Goal: Task Accomplishment & Management: Manage account settings

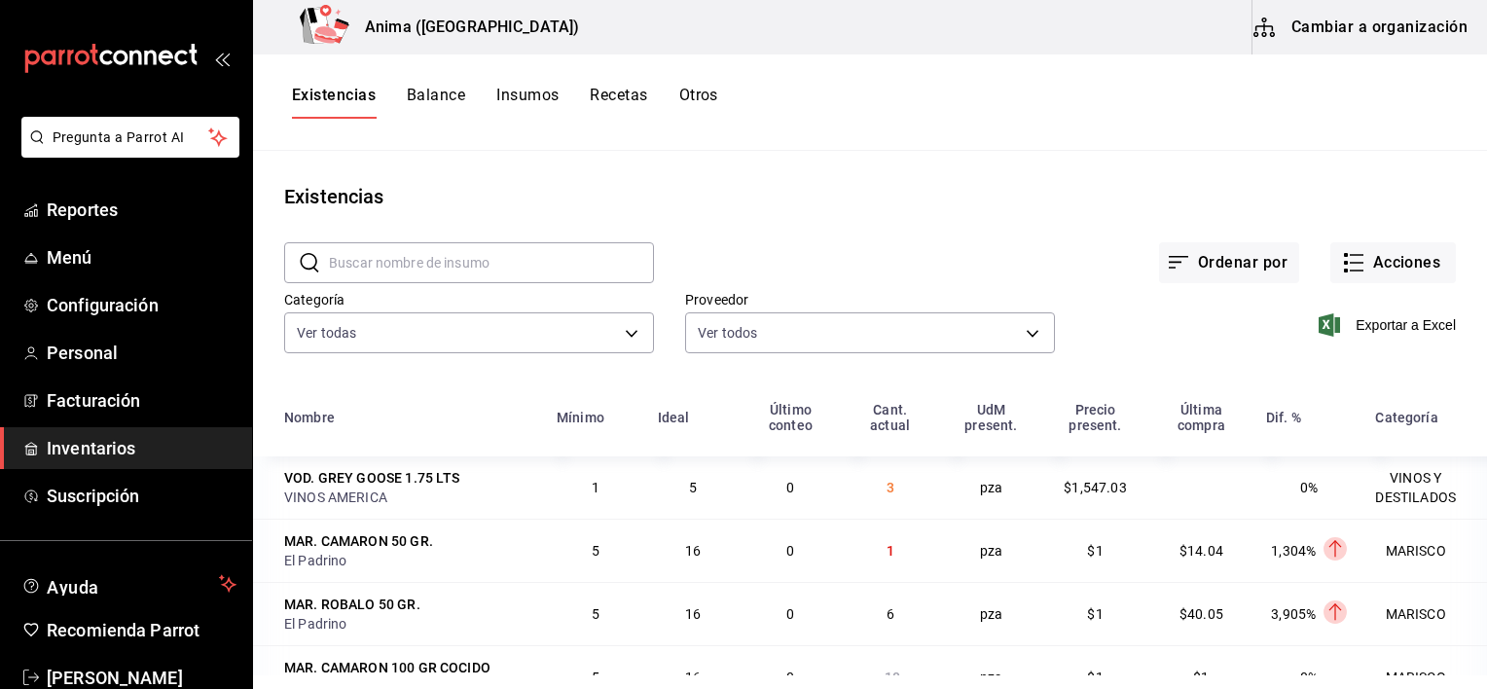
scroll to position [45, 0]
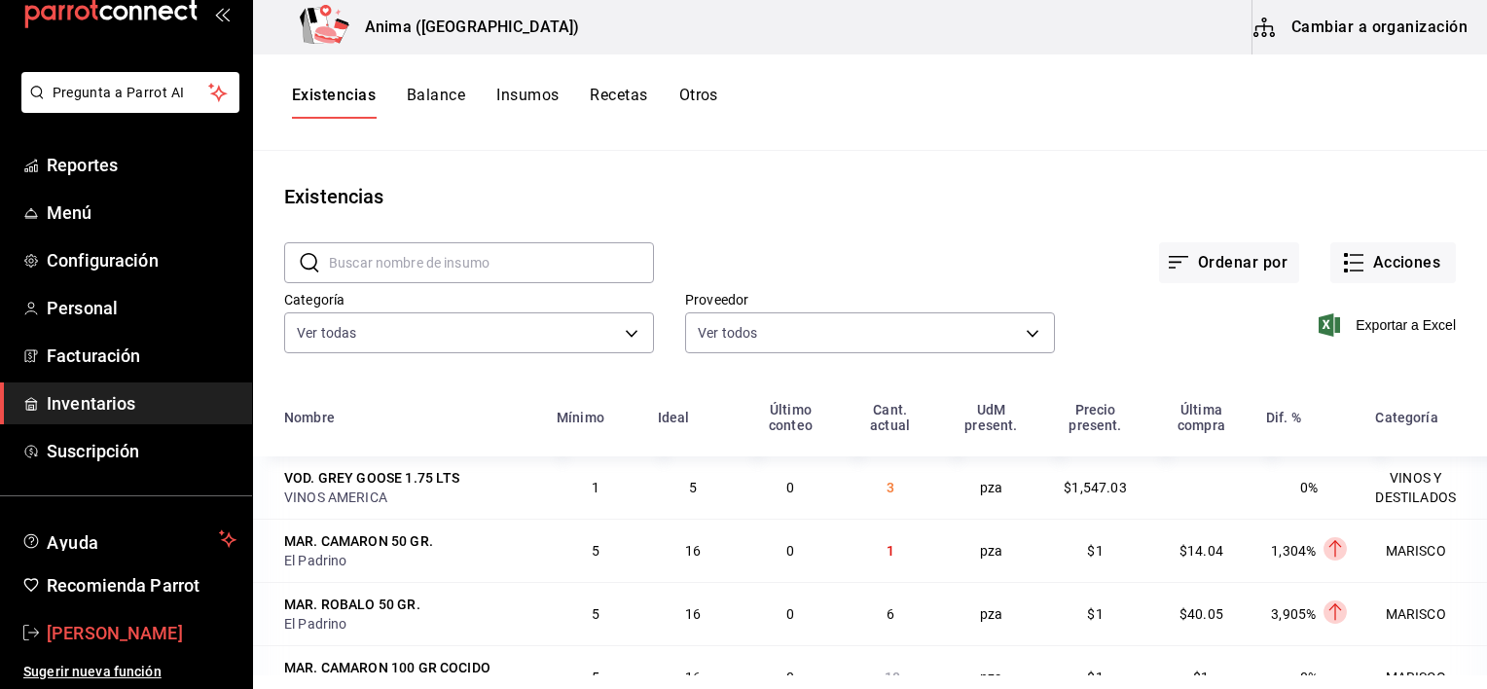
click at [136, 633] on span "[PERSON_NAME]" at bounding box center [142, 633] width 190 height 26
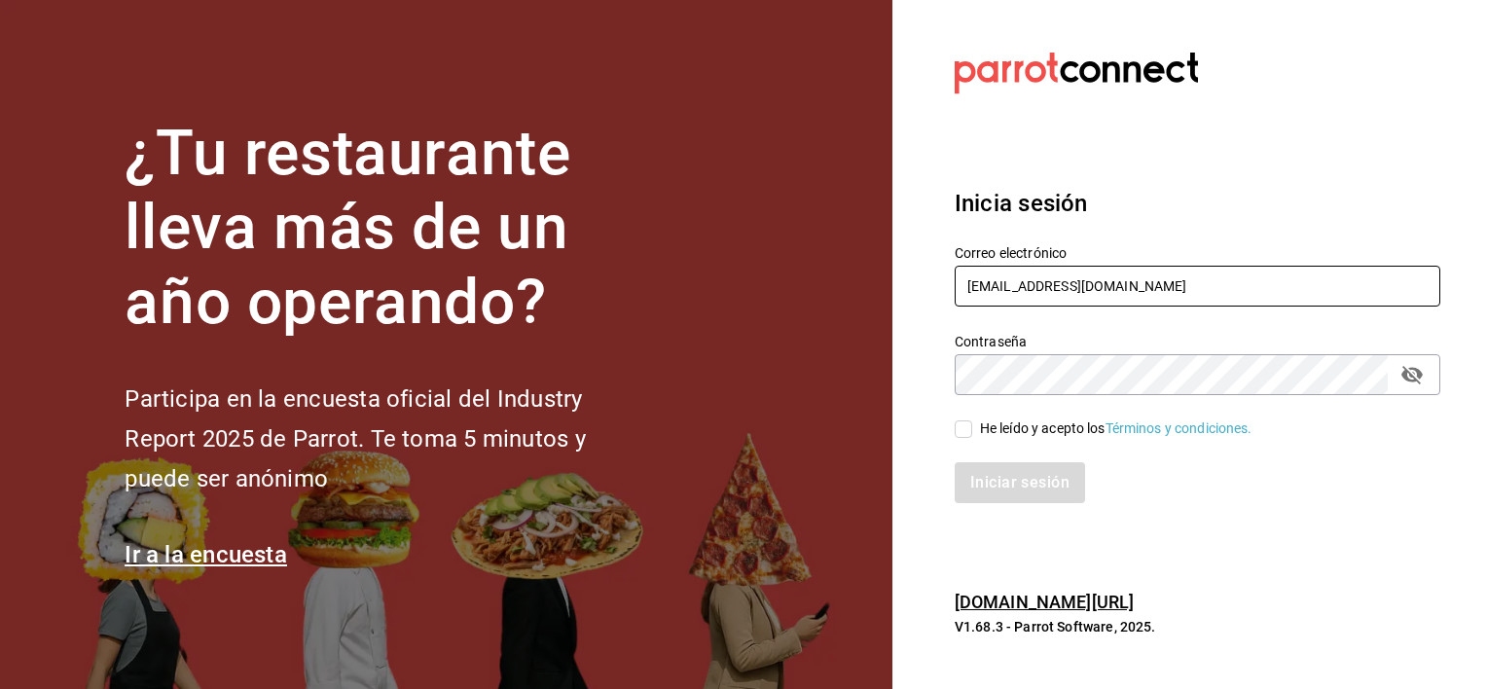
click at [1011, 306] on input "[EMAIL_ADDRESS][DOMAIN_NAME]" at bounding box center [1198, 286] width 486 height 41
type input "[EMAIL_ADDRESS][DOMAIN_NAME]"
click at [960, 423] on input "He leído y acepto los Términos y condiciones." at bounding box center [964, 429] width 18 height 18
checkbox input "true"
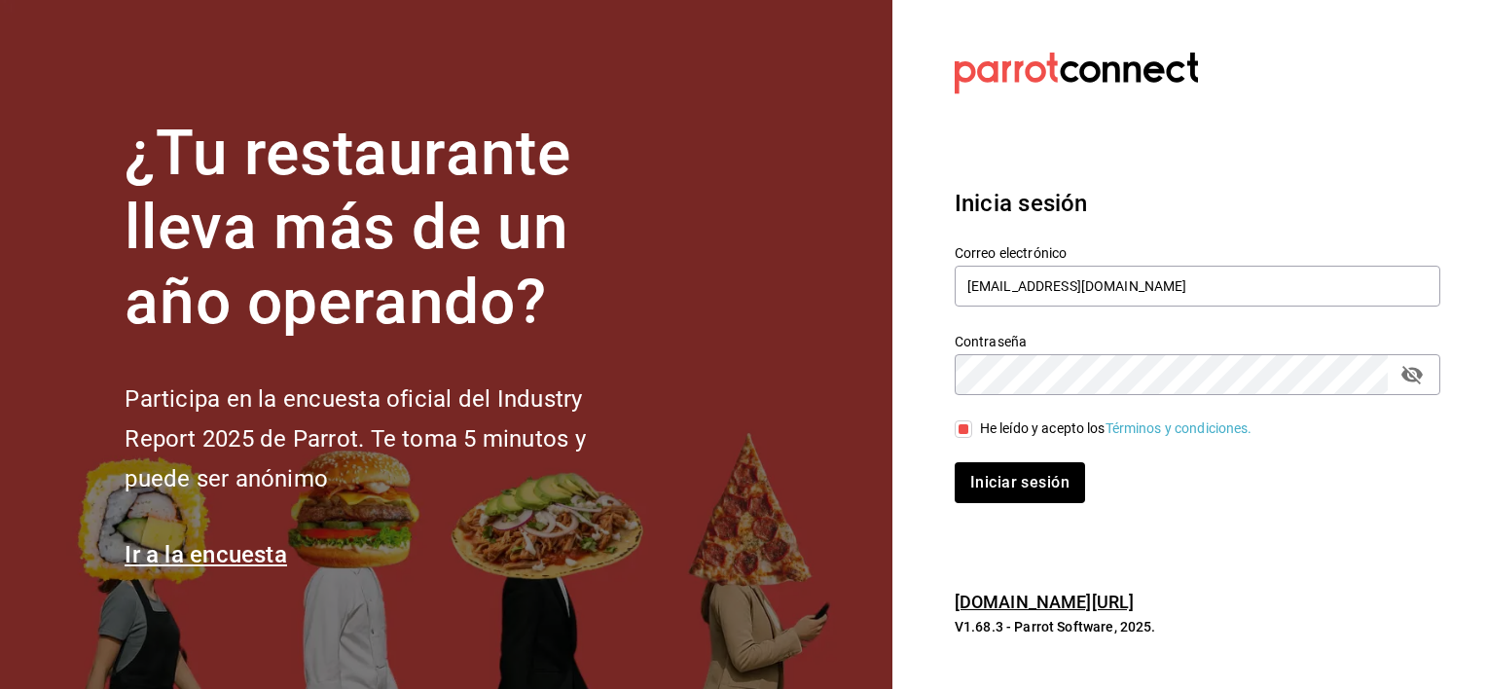
click at [962, 503] on div "Inicia sesión Correo electrónico [EMAIL_ADDRESS][DOMAIN_NAME] Contraseña Contra…" at bounding box center [1198, 345] width 486 height 365
click at [986, 486] on button "Iniciar sesión" at bounding box center [1021, 482] width 132 height 41
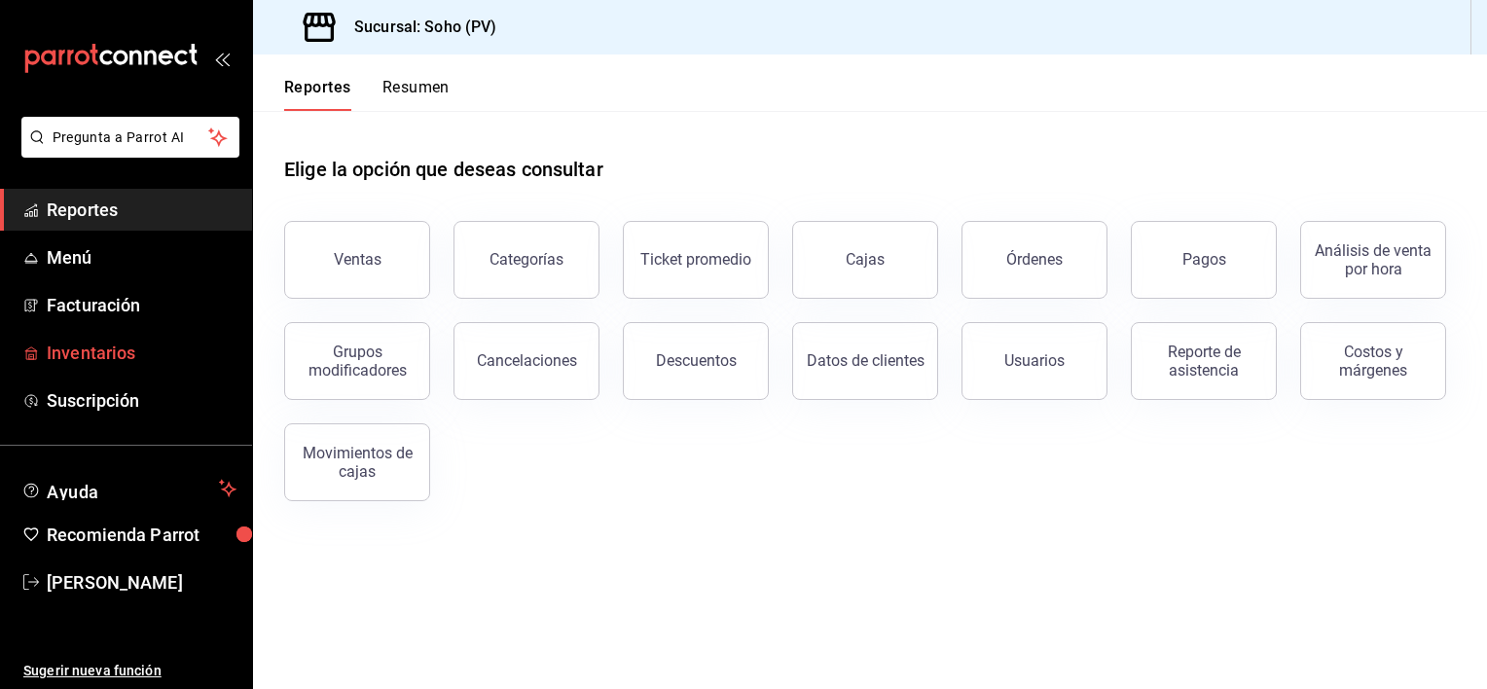
click at [132, 354] on span "Inventarios" at bounding box center [142, 353] width 190 height 26
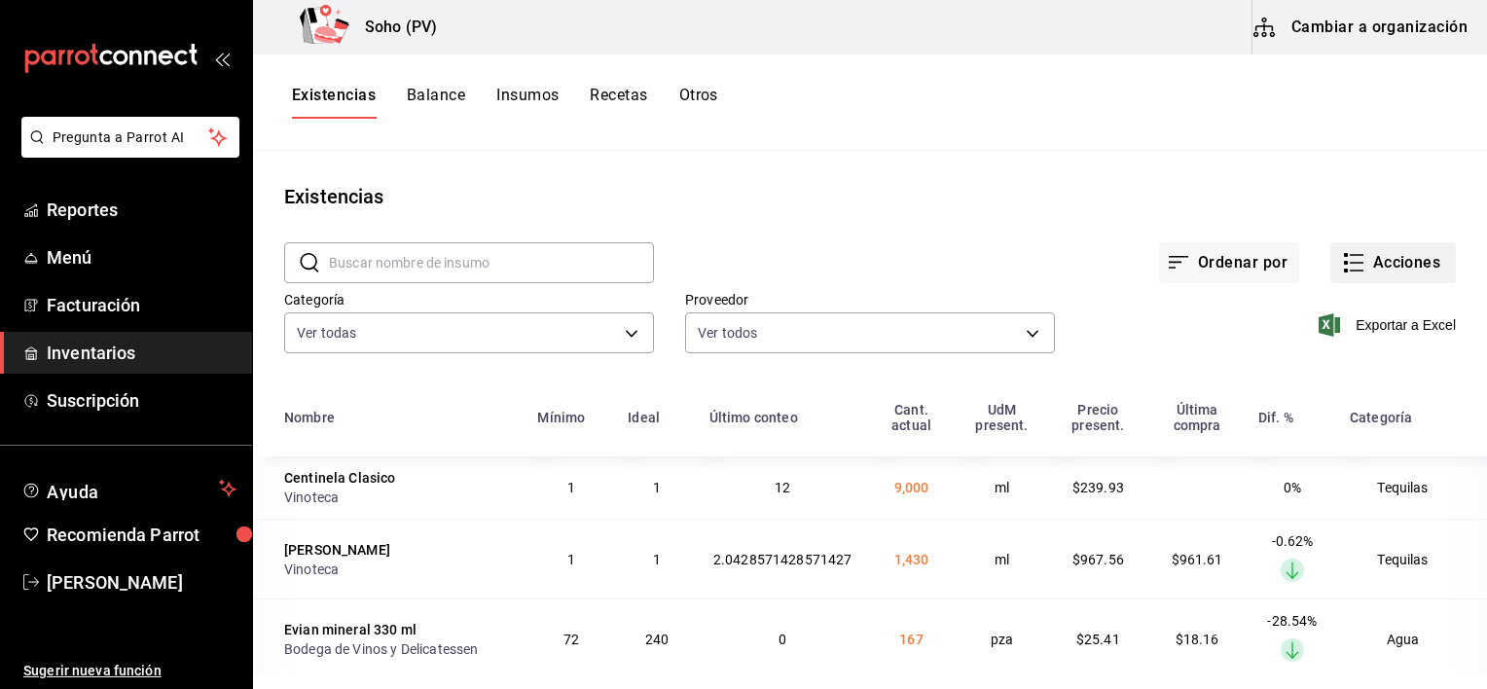
click at [1347, 275] on button "Acciones" at bounding box center [1393, 262] width 126 height 41
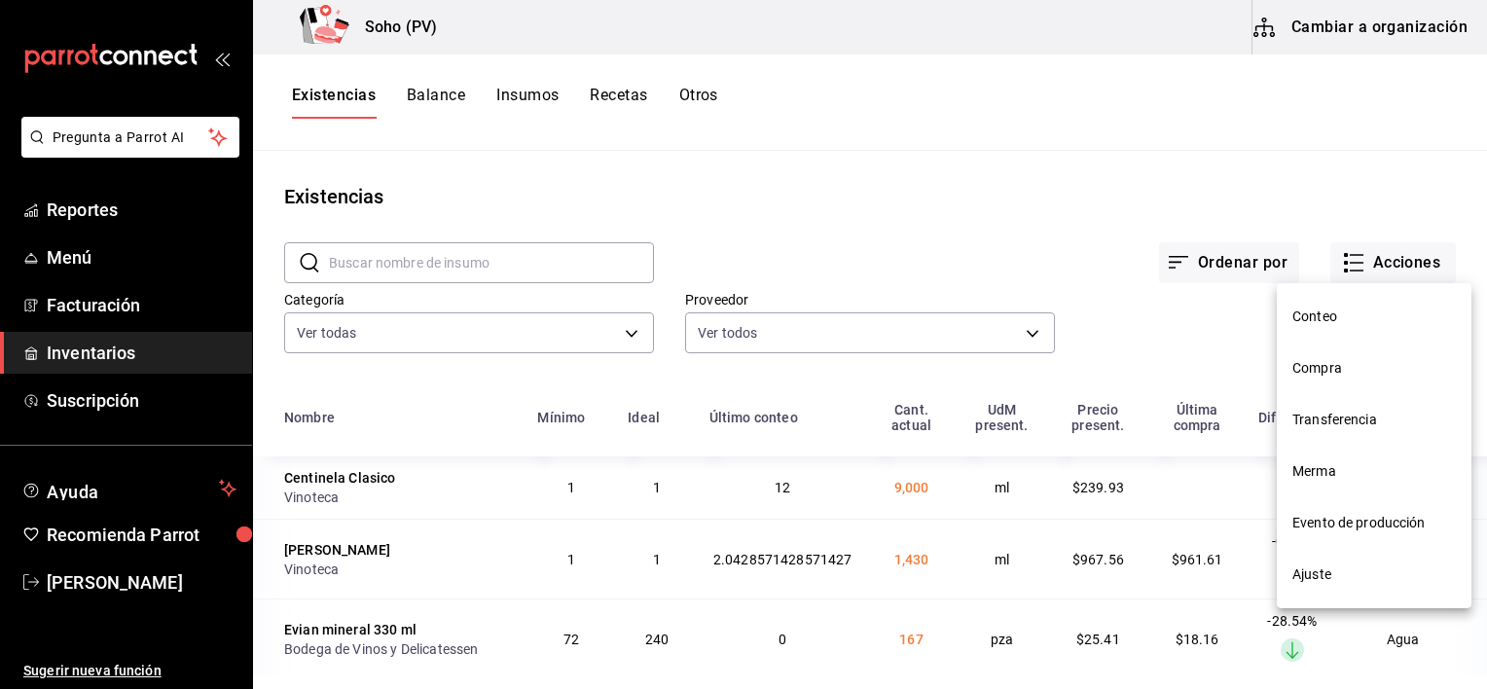
click at [1323, 361] on span "Compra" at bounding box center [1373, 368] width 163 height 20
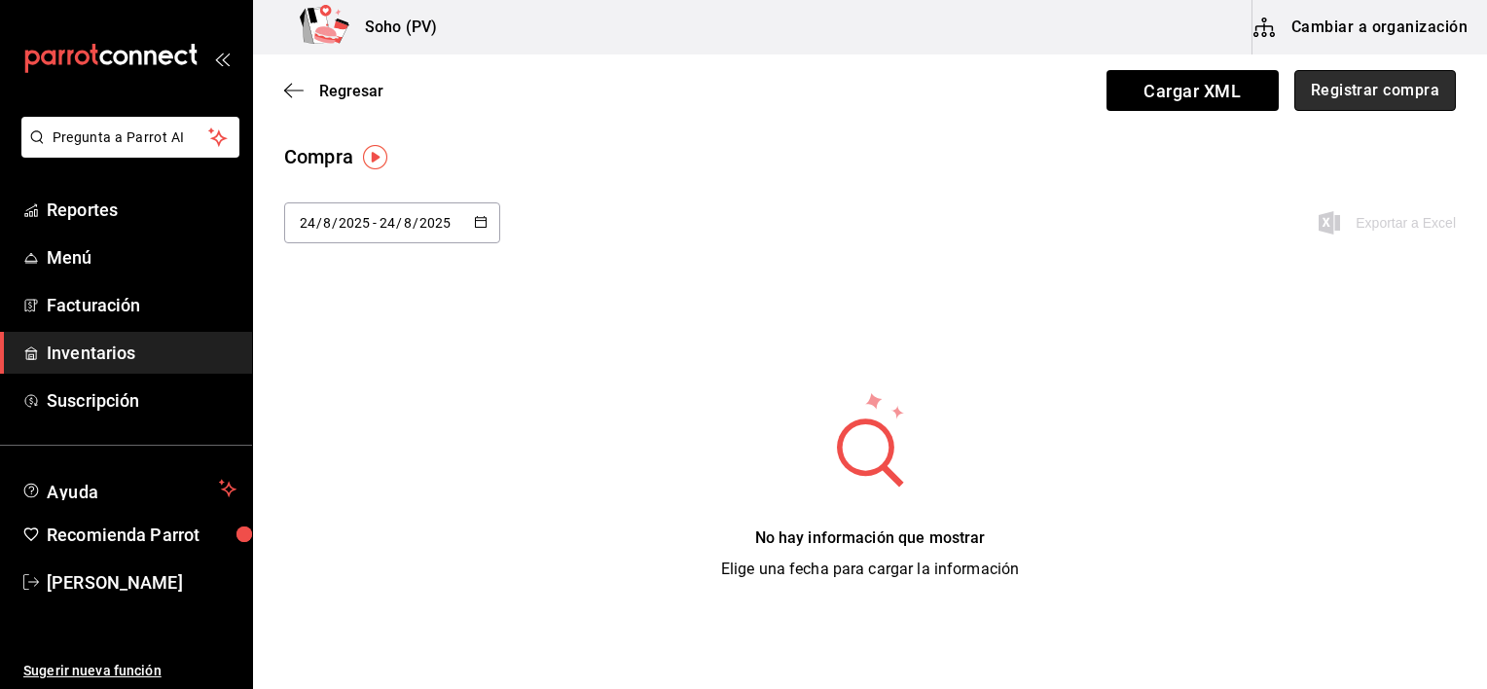
click at [1343, 98] on button "Registrar compra" at bounding box center [1375, 90] width 162 height 41
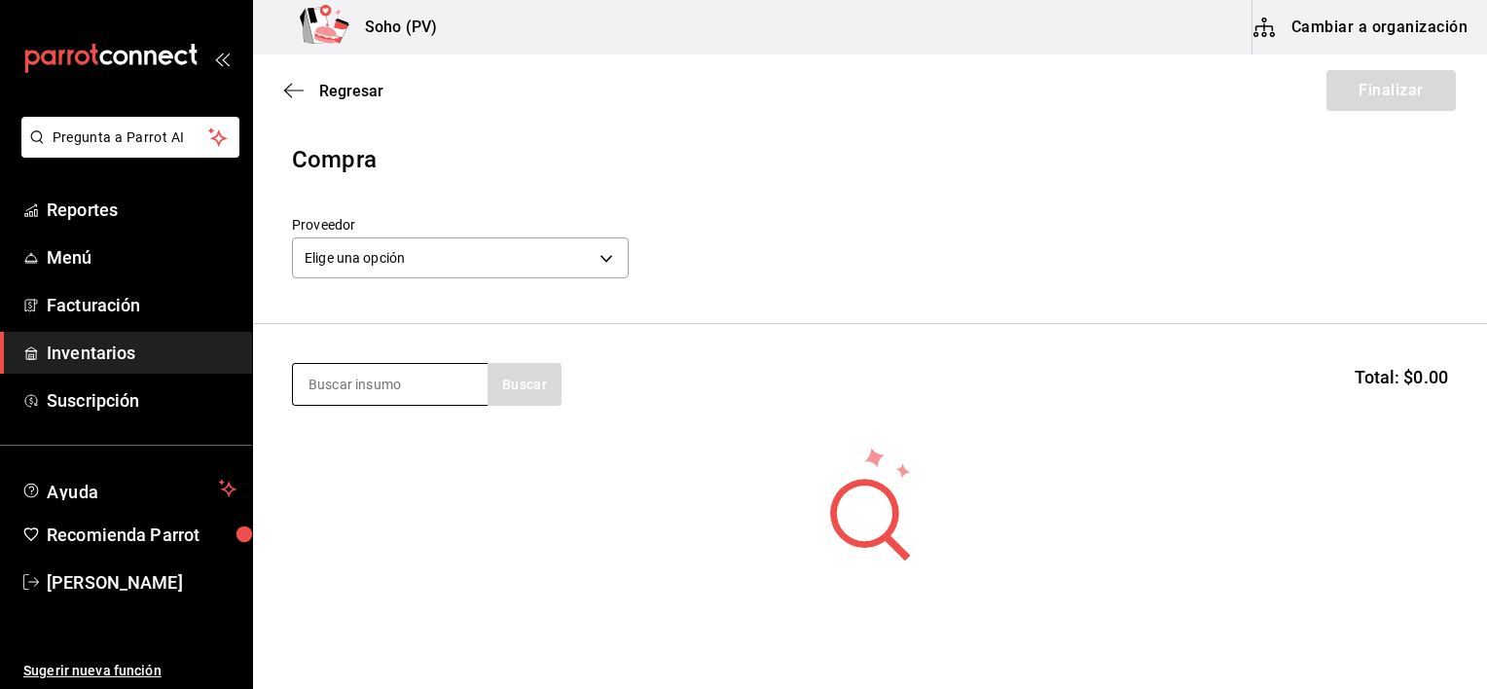
click at [424, 384] on input at bounding box center [390, 384] width 195 height 41
type input "calama"
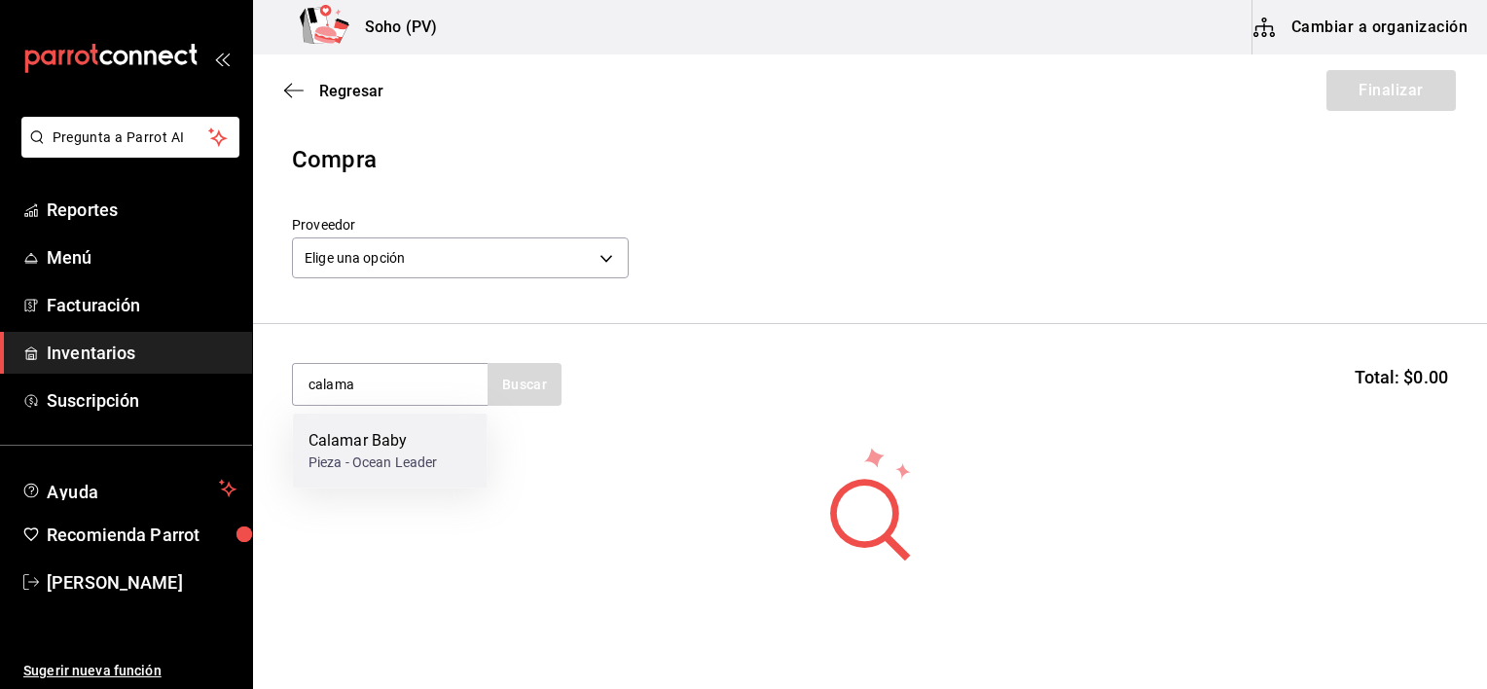
click at [339, 475] on div "Calamar Baby Pieza - Ocean Leader" at bounding box center [390, 451] width 195 height 75
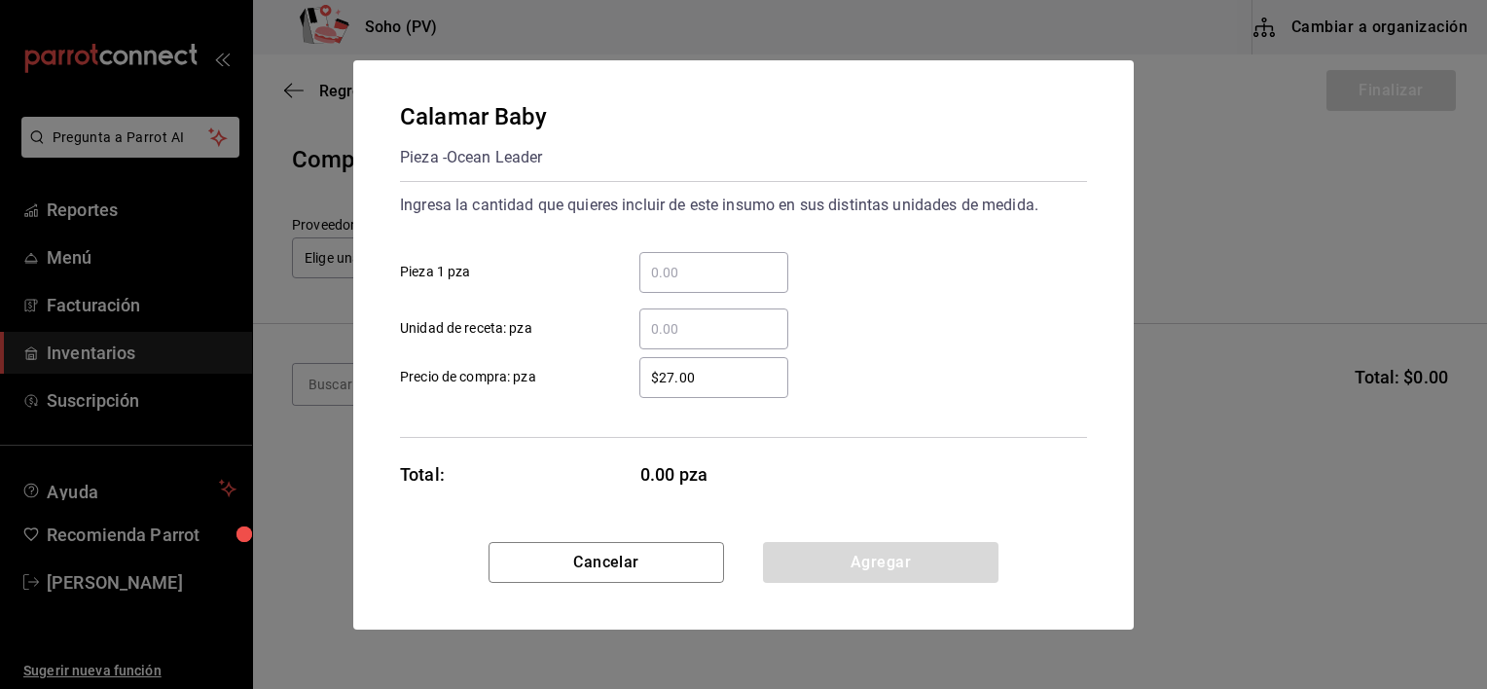
click at [690, 268] on input "​ Pieza 1 pza" at bounding box center [713, 272] width 149 height 23
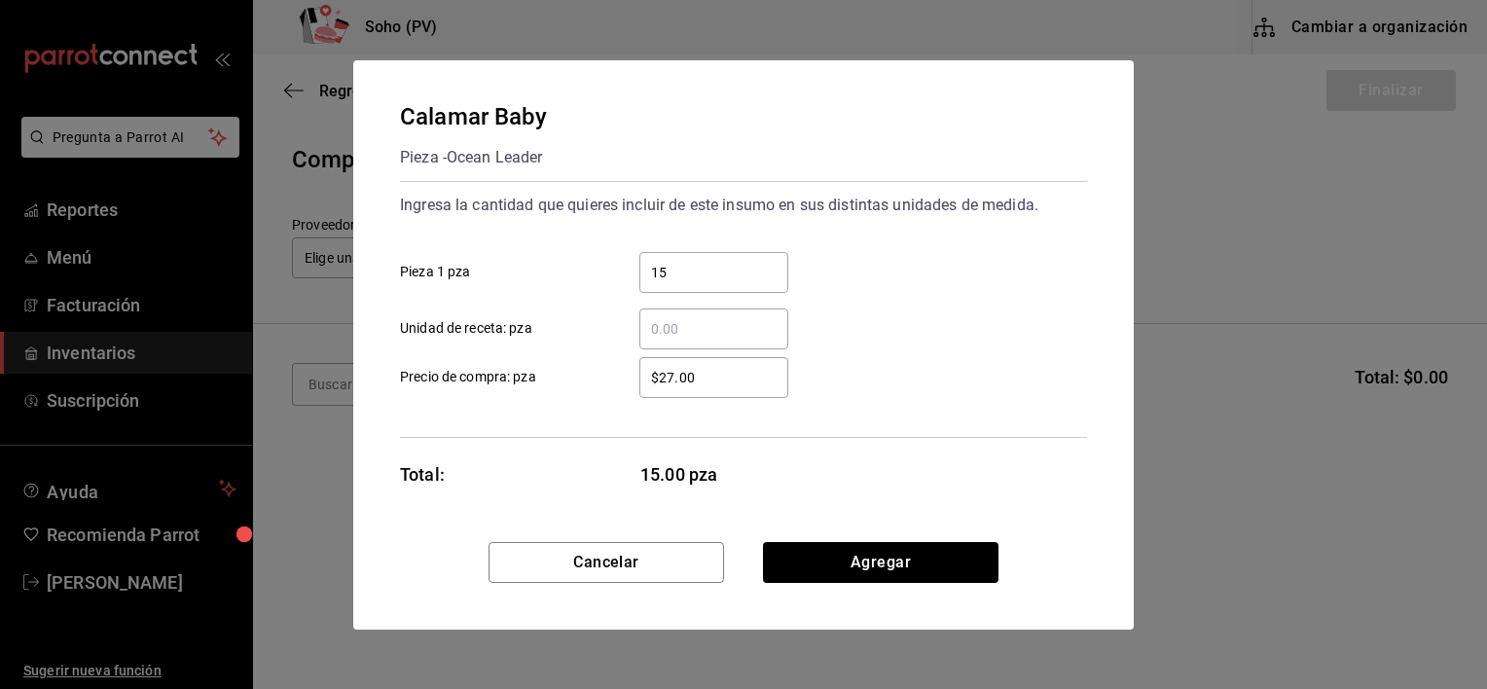
type input "15"
click button "Agregar" at bounding box center [880, 562] width 235 height 41
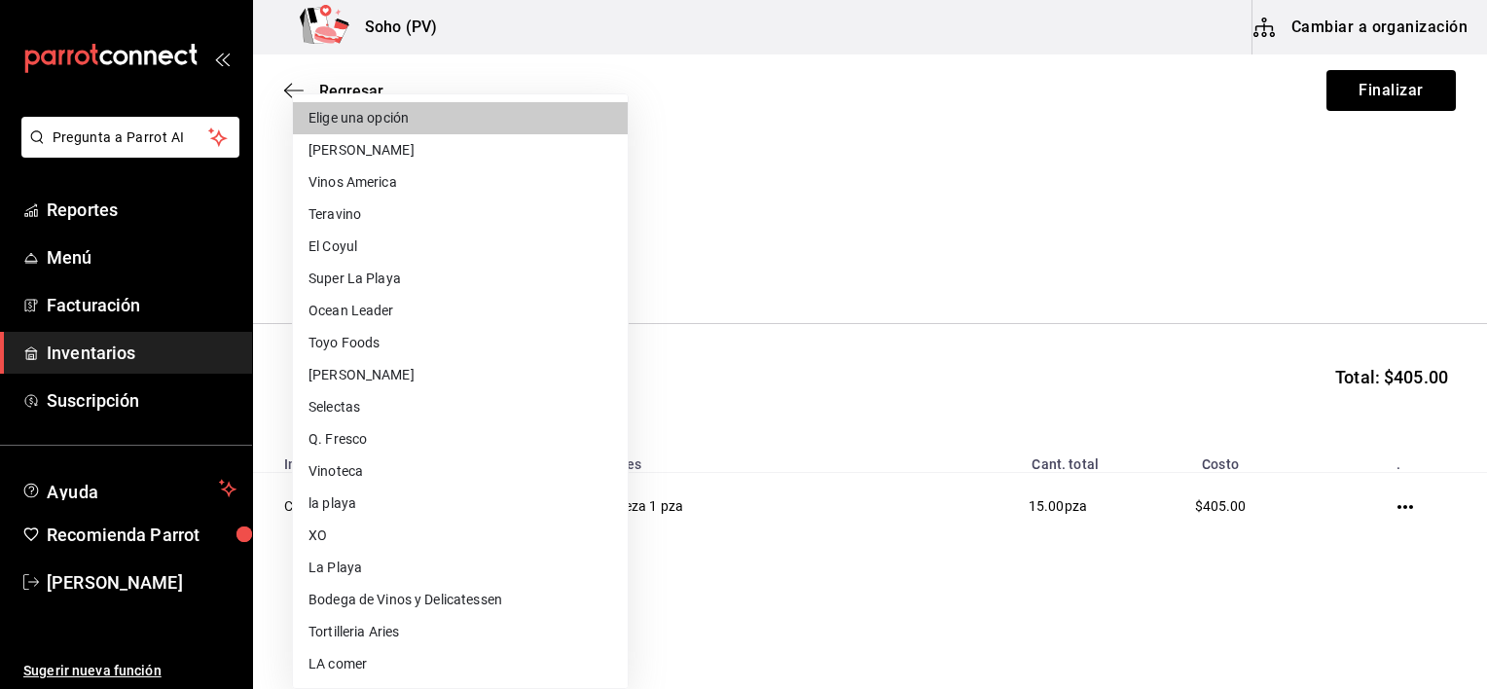
click at [565, 274] on body "Pregunta a Parrot AI Reportes Menú Facturación Inventarios Suscripción Ayuda Re…" at bounding box center [743, 289] width 1487 height 579
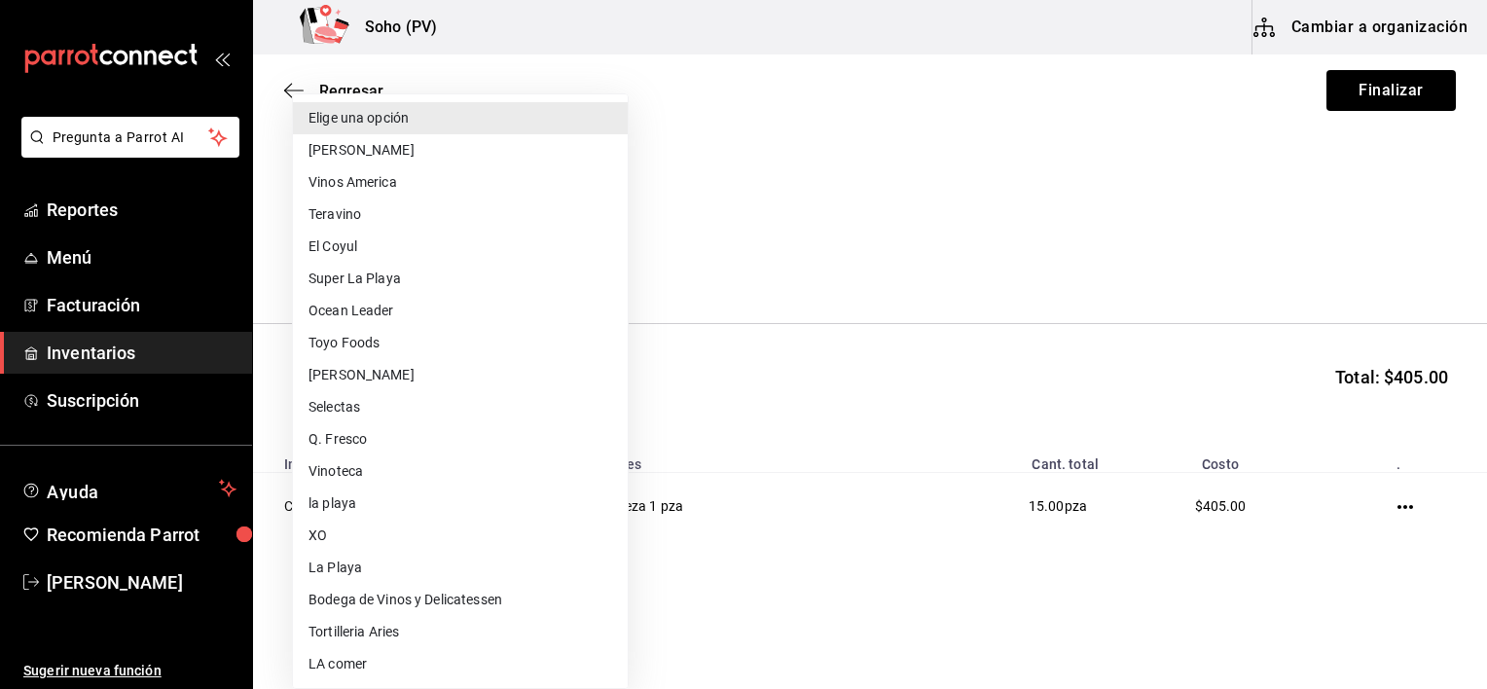
click at [381, 372] on li "Plazola" at bounding box center [460, 375] width 335 height 32
type input "d4a8f416-8726-4769-b61f-fa5d7fceca70"
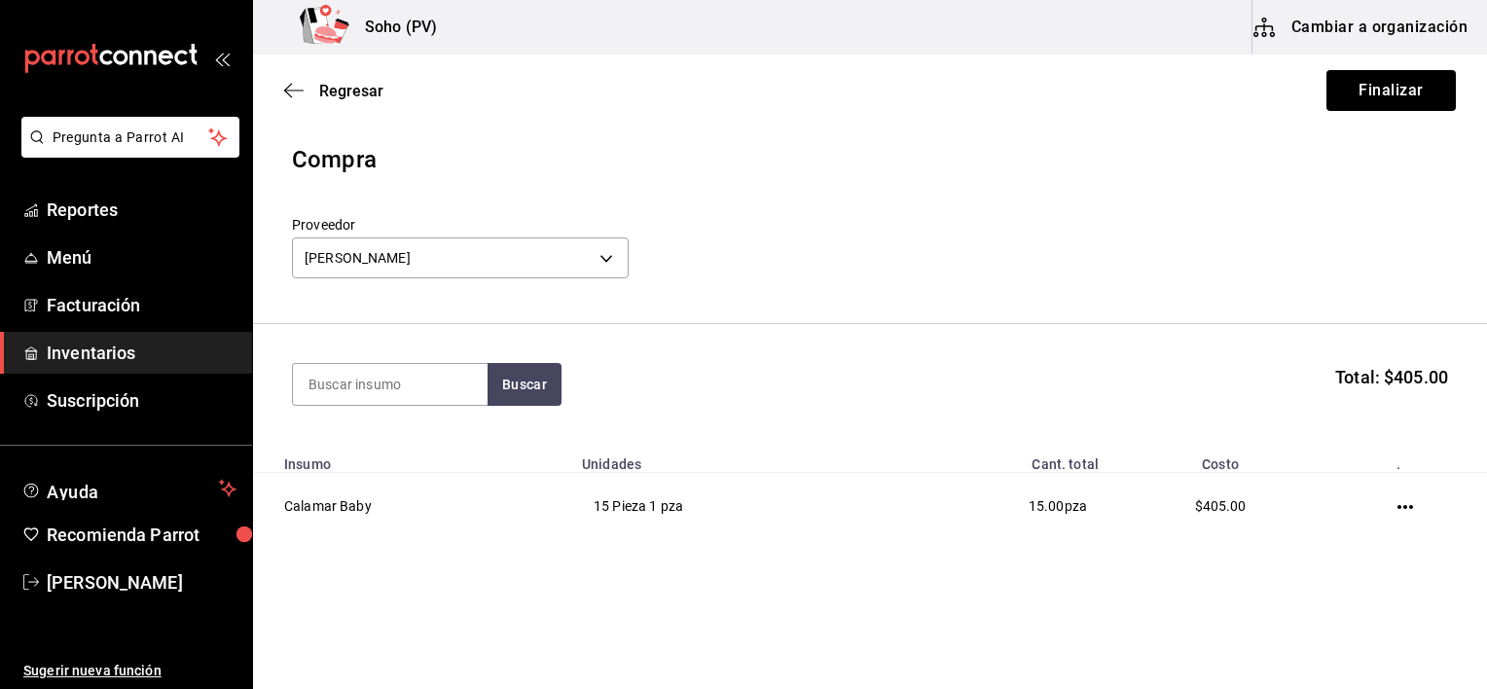
click at [1406, 67] on div "Regresar Finalizar" at bounding box center [870, 90] width 1234 height 72
click at [1401, 78] on button "Finalizar" at bounding box center [1390, 90] width 129 height 41
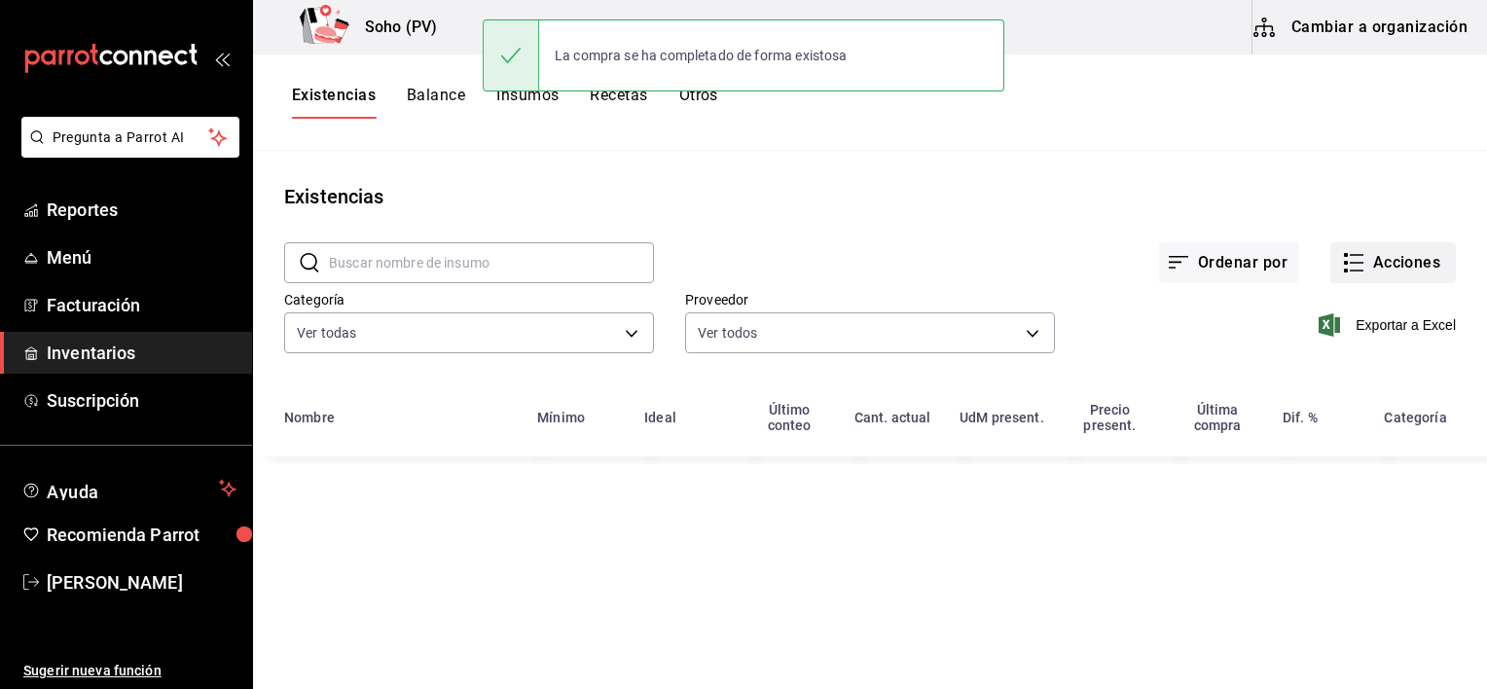
click at [1344, 259] on icon "button" at bounding box center [1353, 262] width 23 height 23
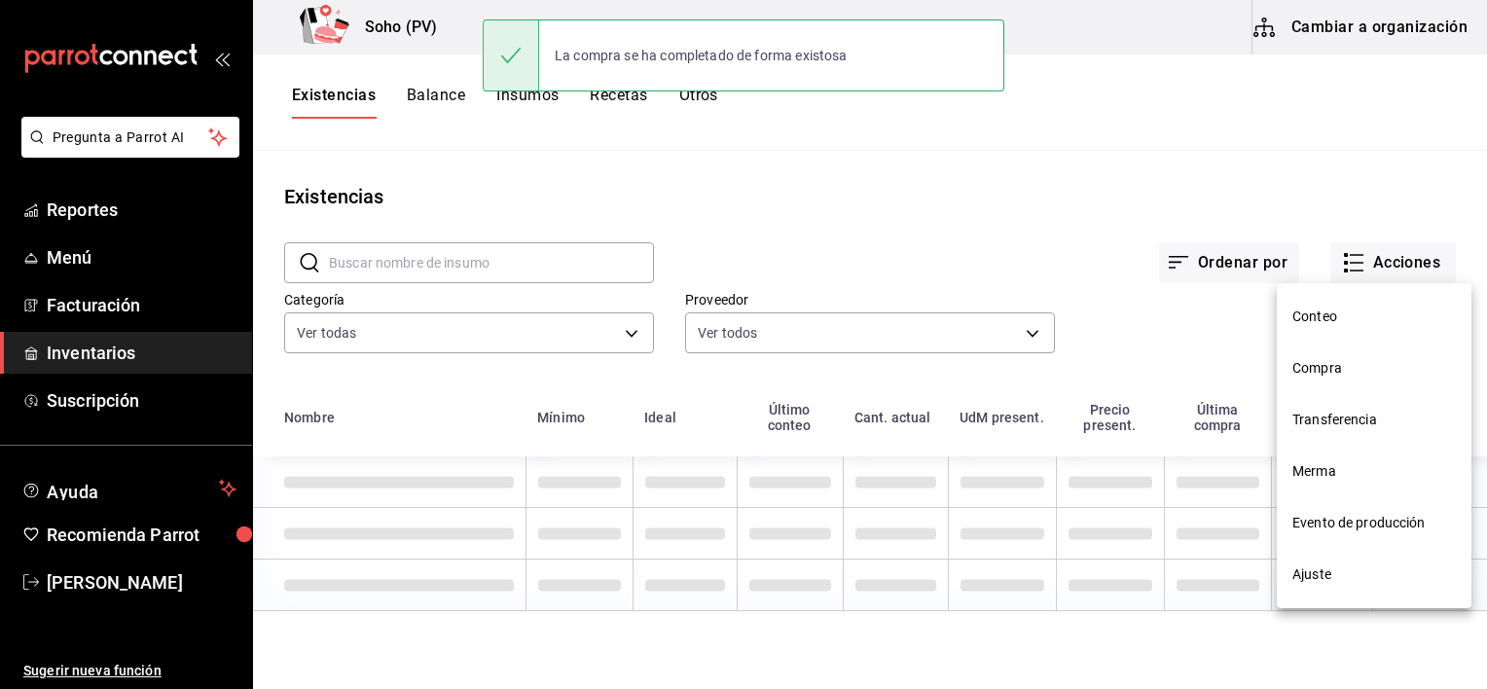
click at [1304, 370] on span "Compra" at bounding box center [1373, 368] width 163 height 20
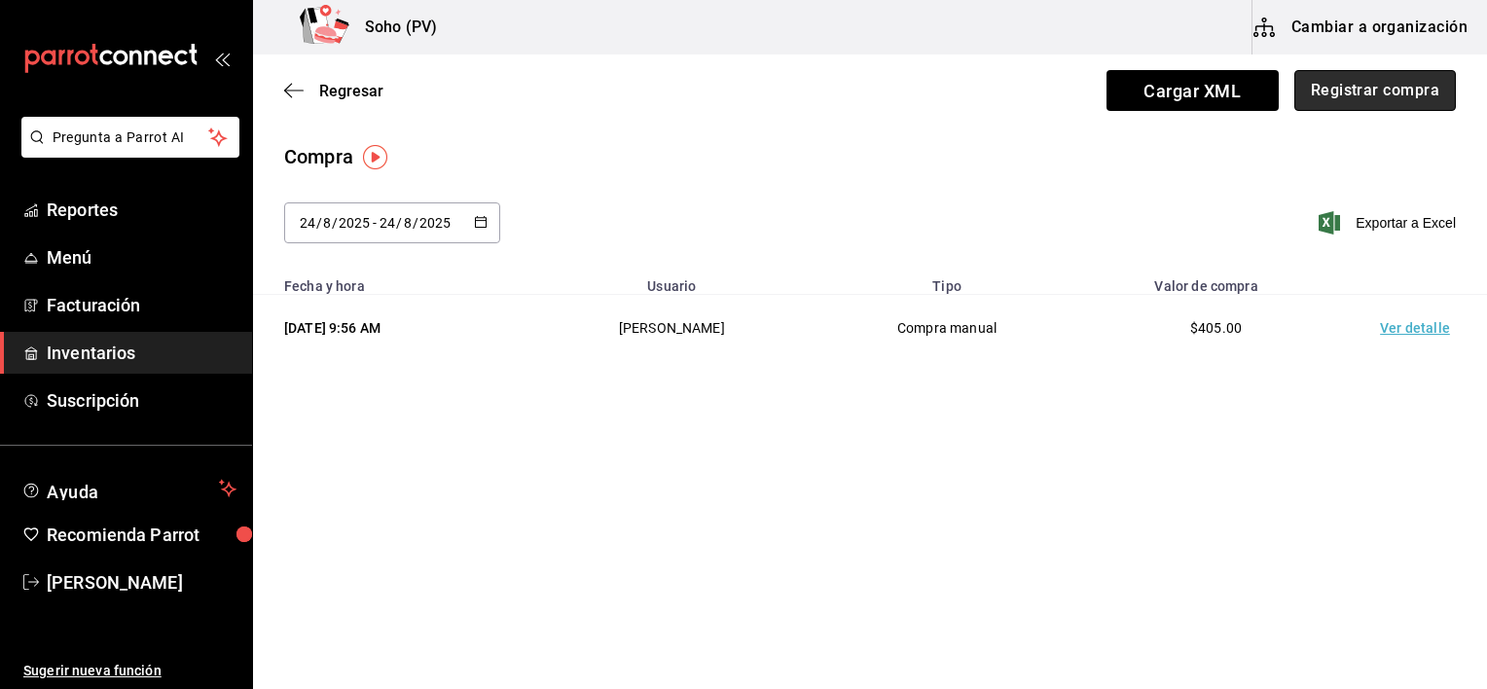
click at [1345, 95] on button "Registrar compra" at bounding box center [1375, 90] width 162 height 41
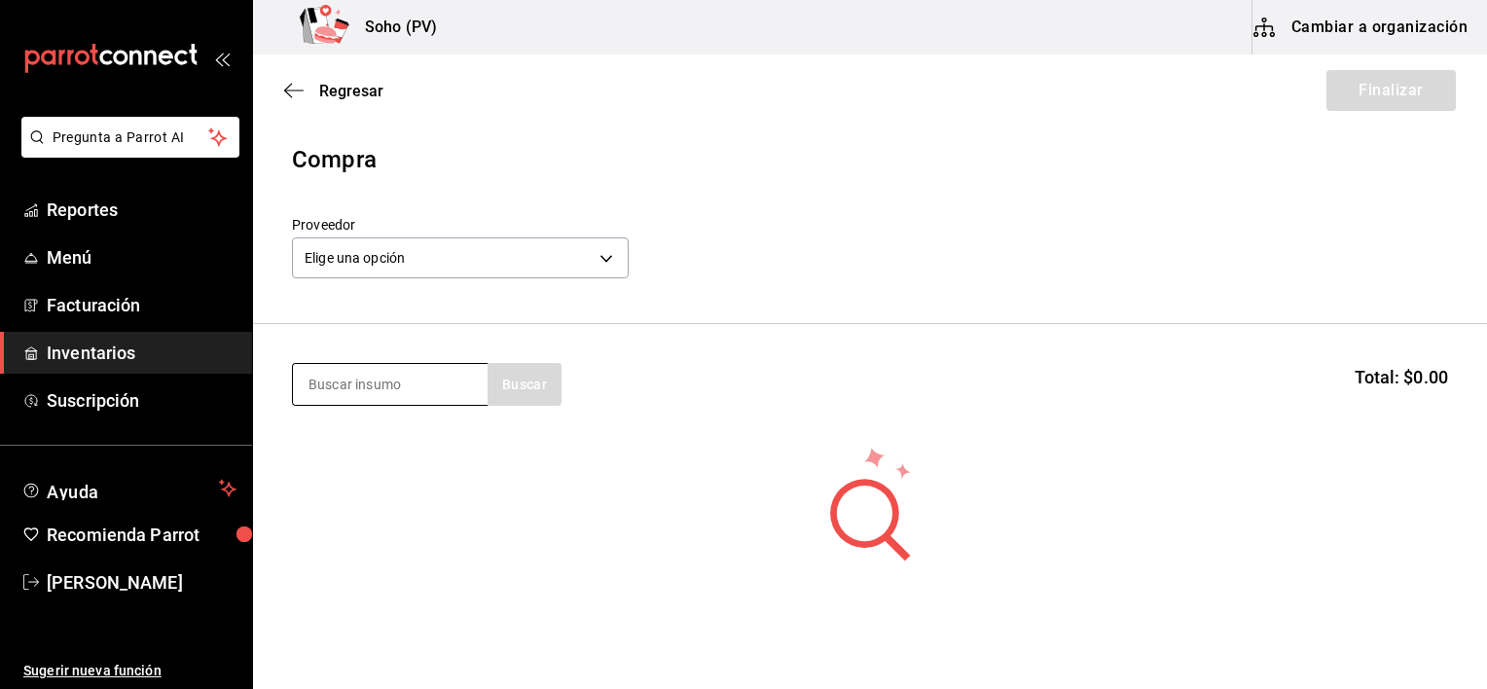
click at [429, 395] on input at bounding box center [390, 384] width 195 height 41
type input "arrac"
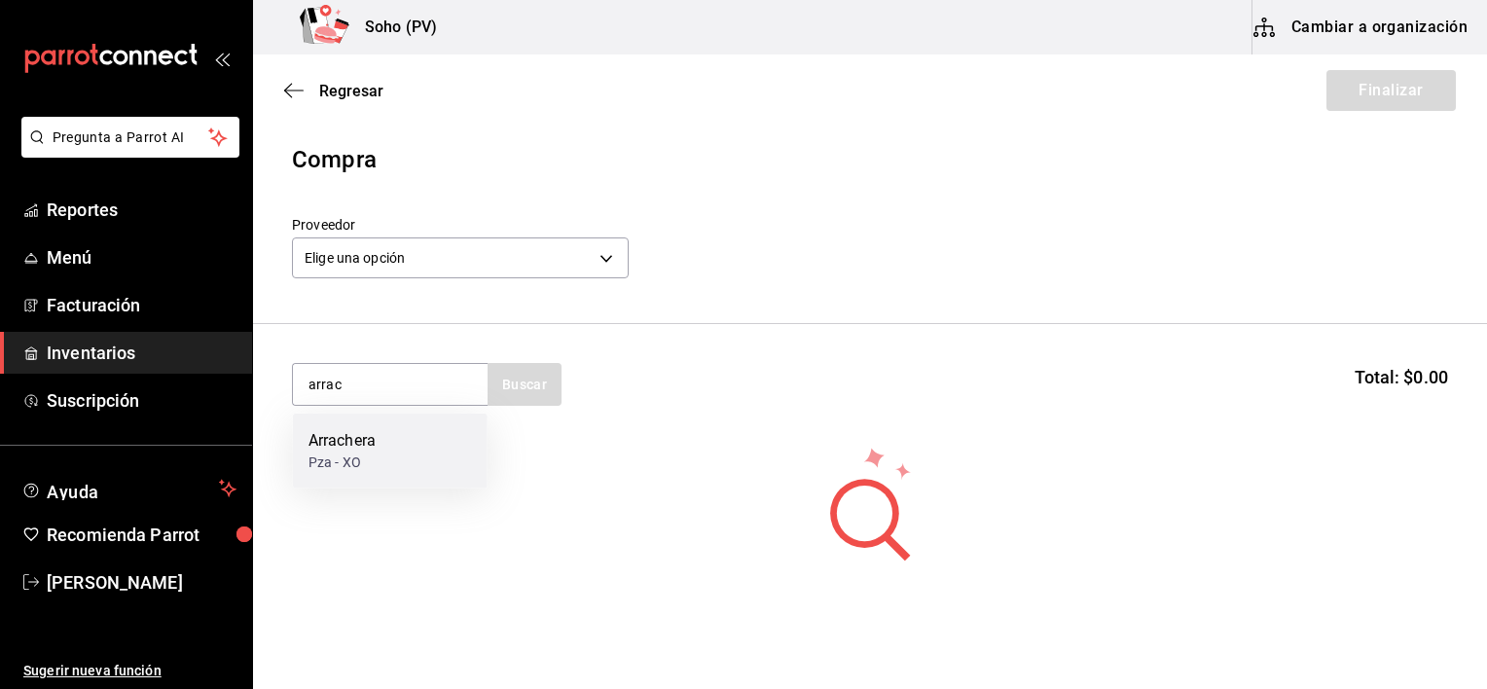
click at [380, 458] on div "Arrachera Pza - XO" at bounding box center [390, 451] width 195 height 75
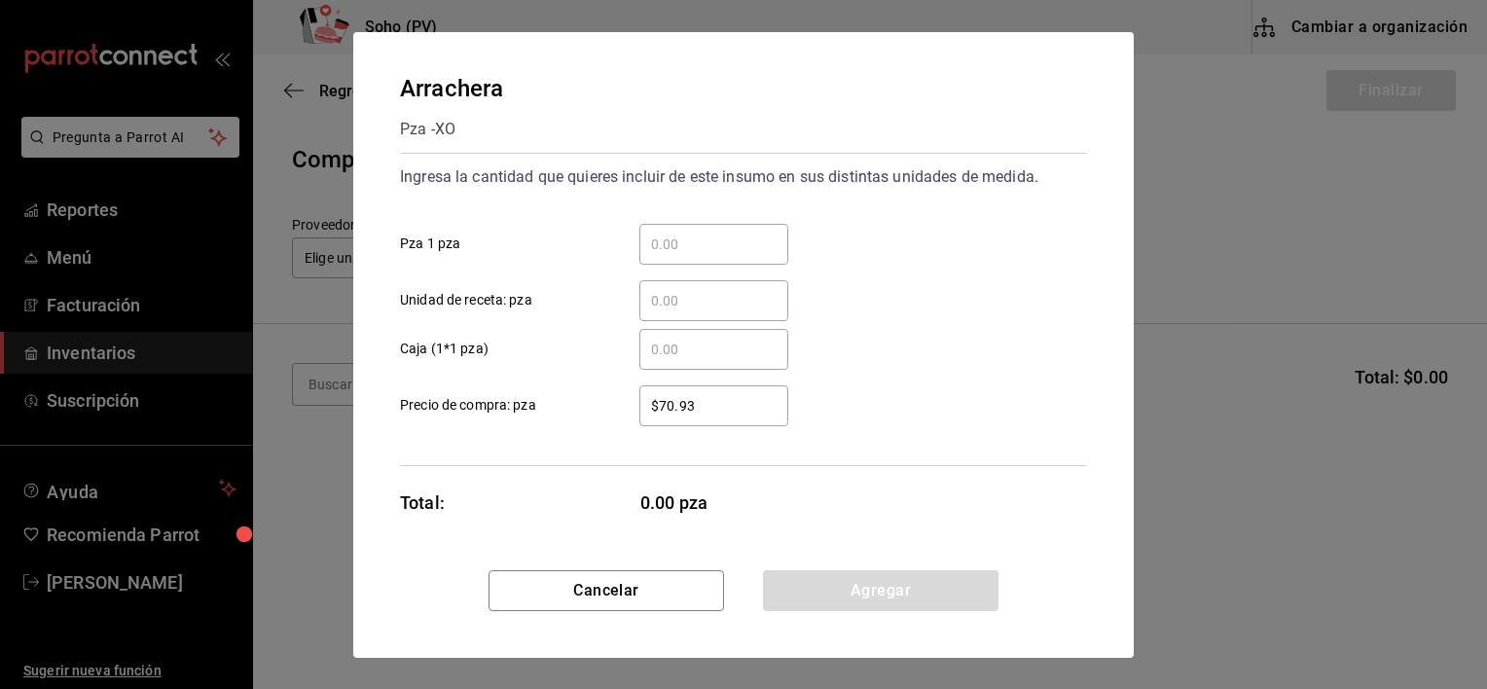
click at [716, 234] on input "​ Pza 1 pza" at bounding box center [713, 244] width 149 height 23
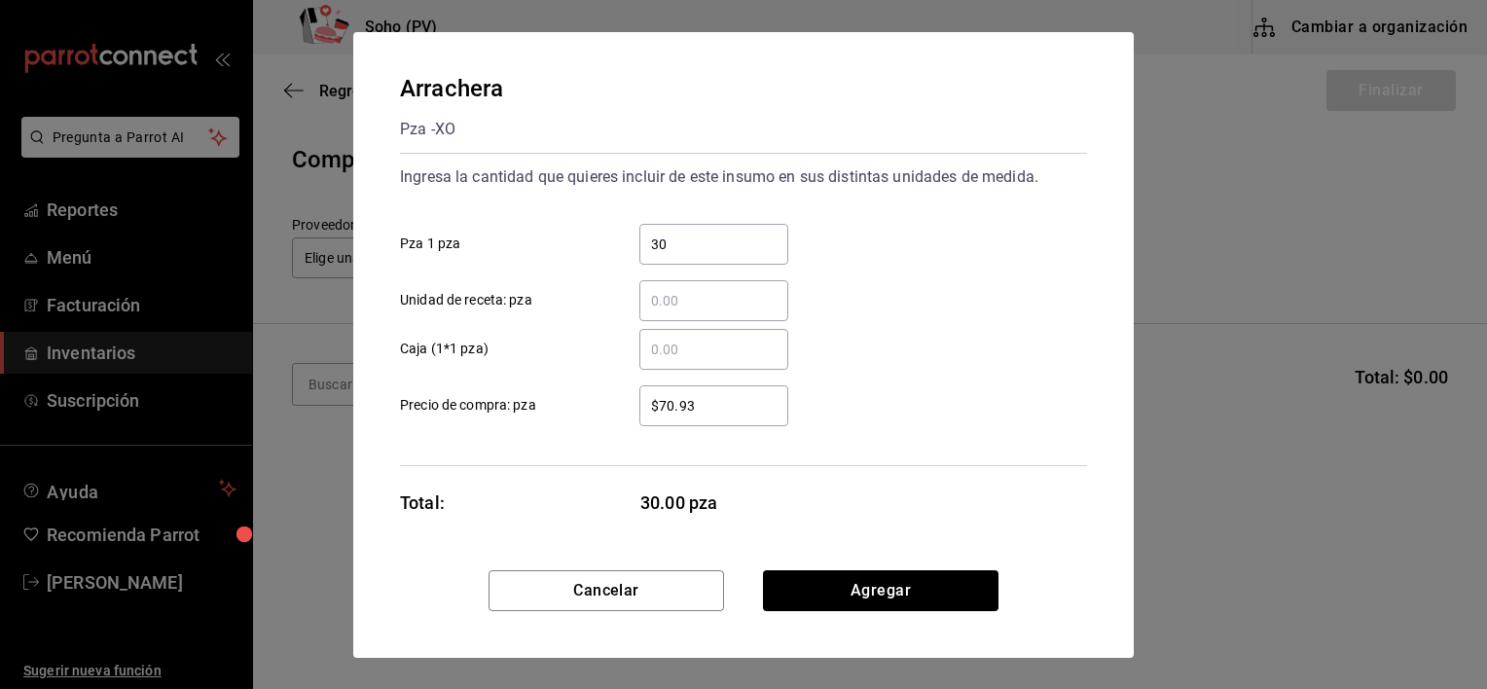
type input "30"
click button "Cancelar" at bounding box center [605, 590] width 235 height 41
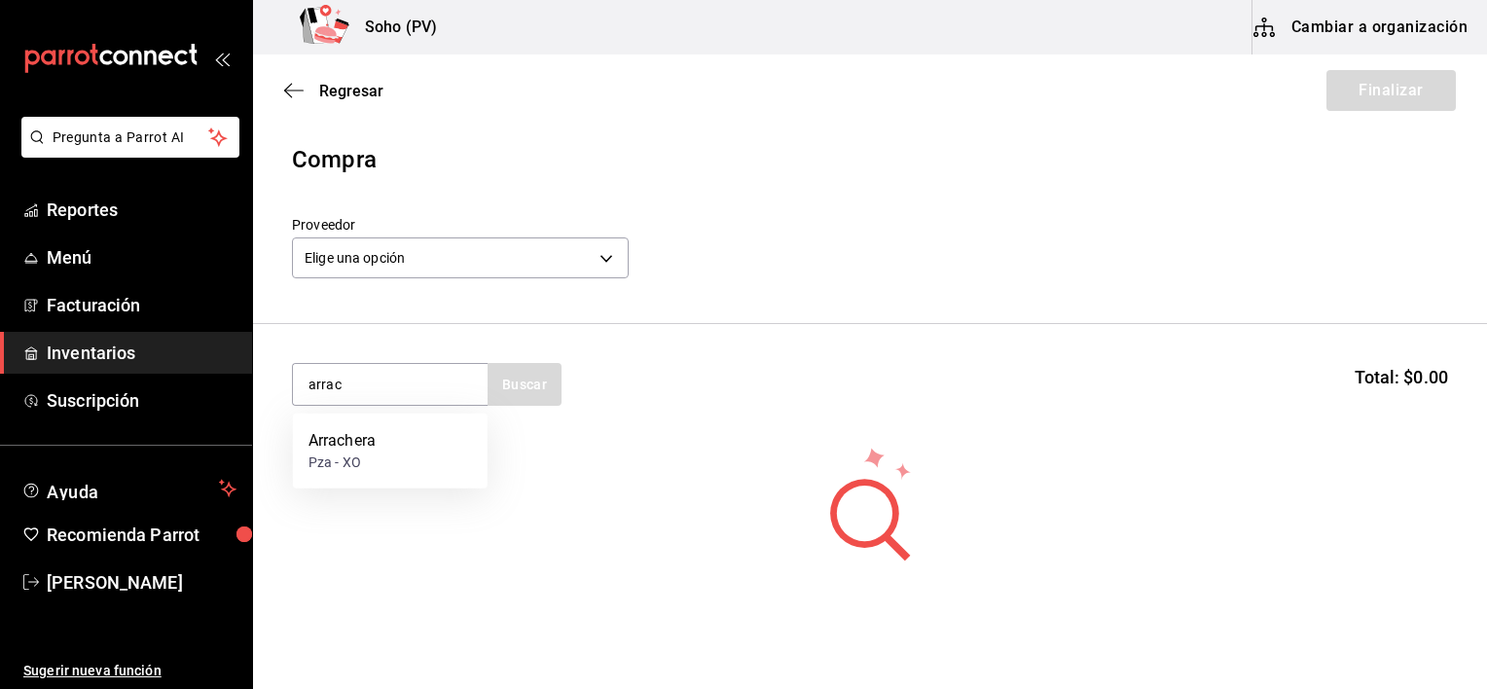
type input "arrac"
click at [457, 440] on div "Arrachera Pza - XO" at bounding box center [390, 451] width 195 height 75
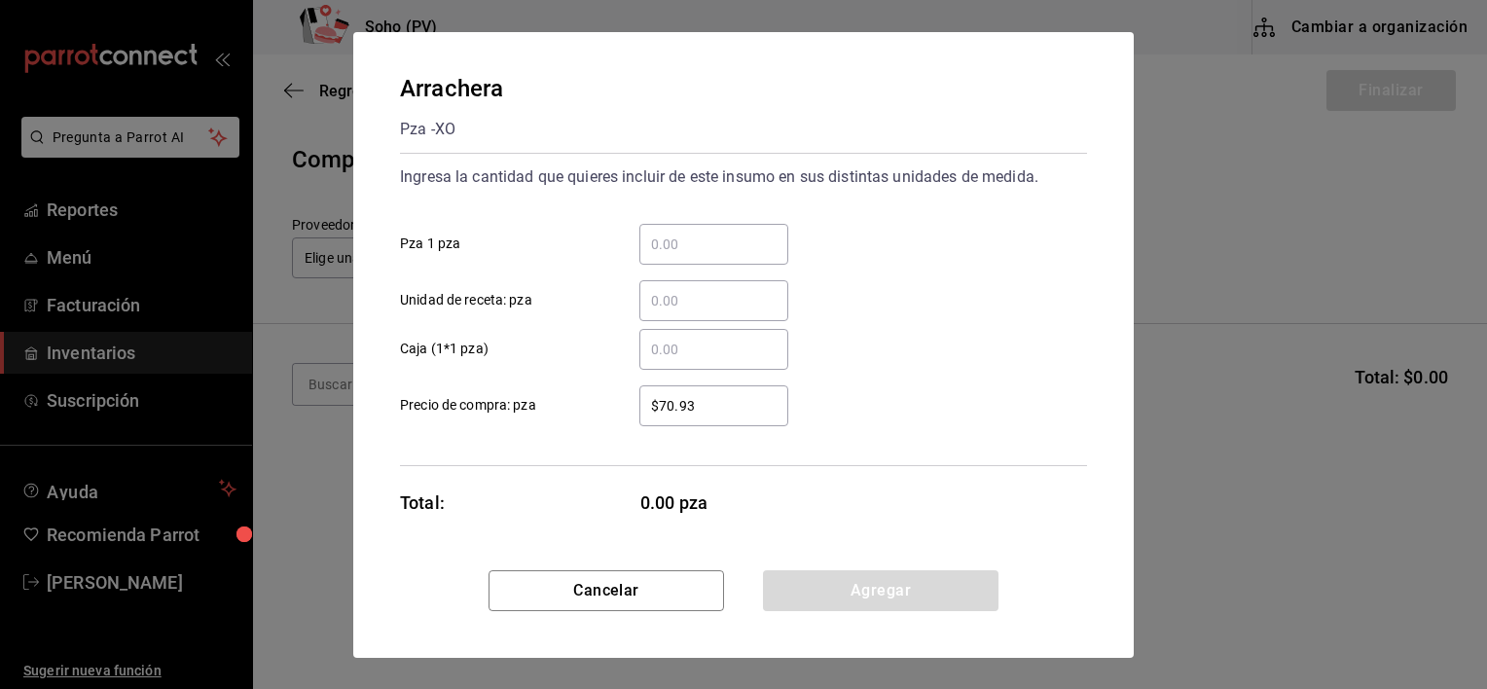
click at [759, 253] on input "​ Pza 1 pza" at bounding box center [713, 244] width 149 height 23
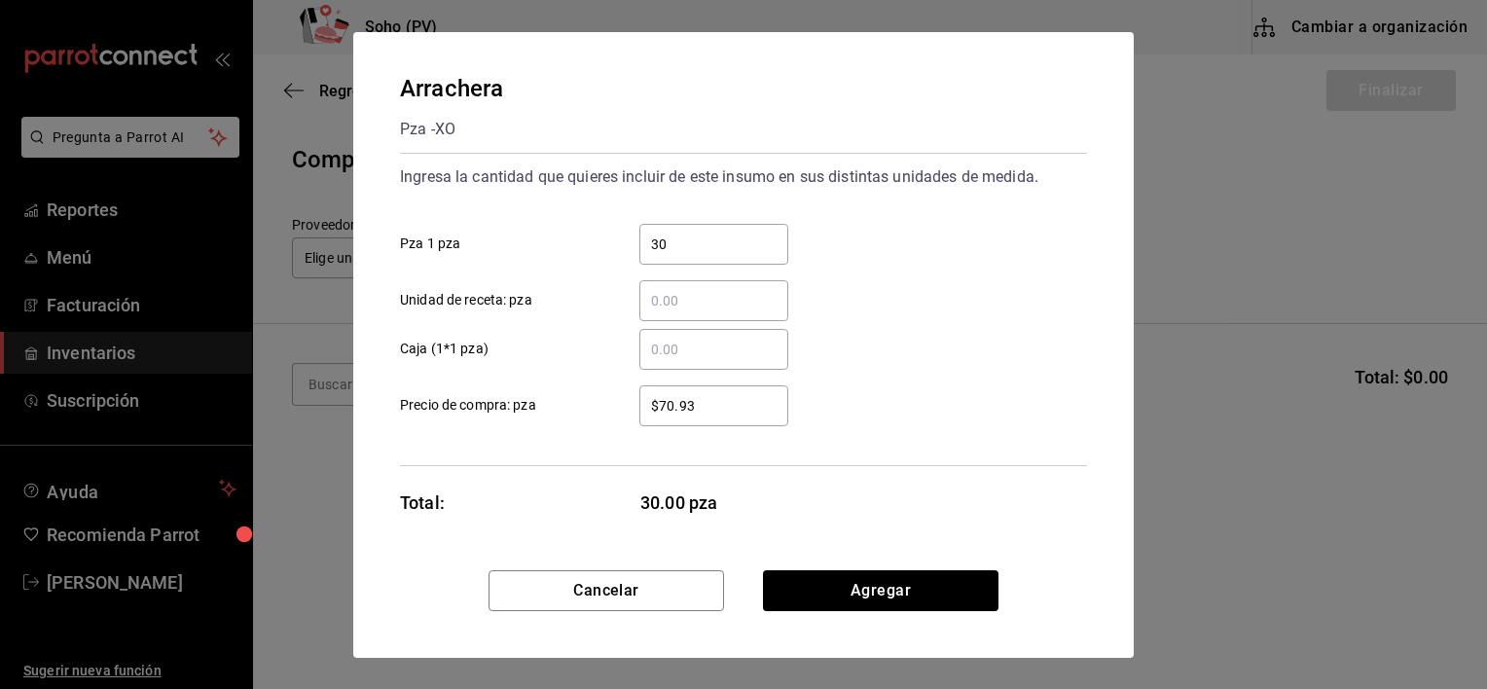
type input "30"
click button "Agregar" at bounding box center [880, 590] width 235 height 41
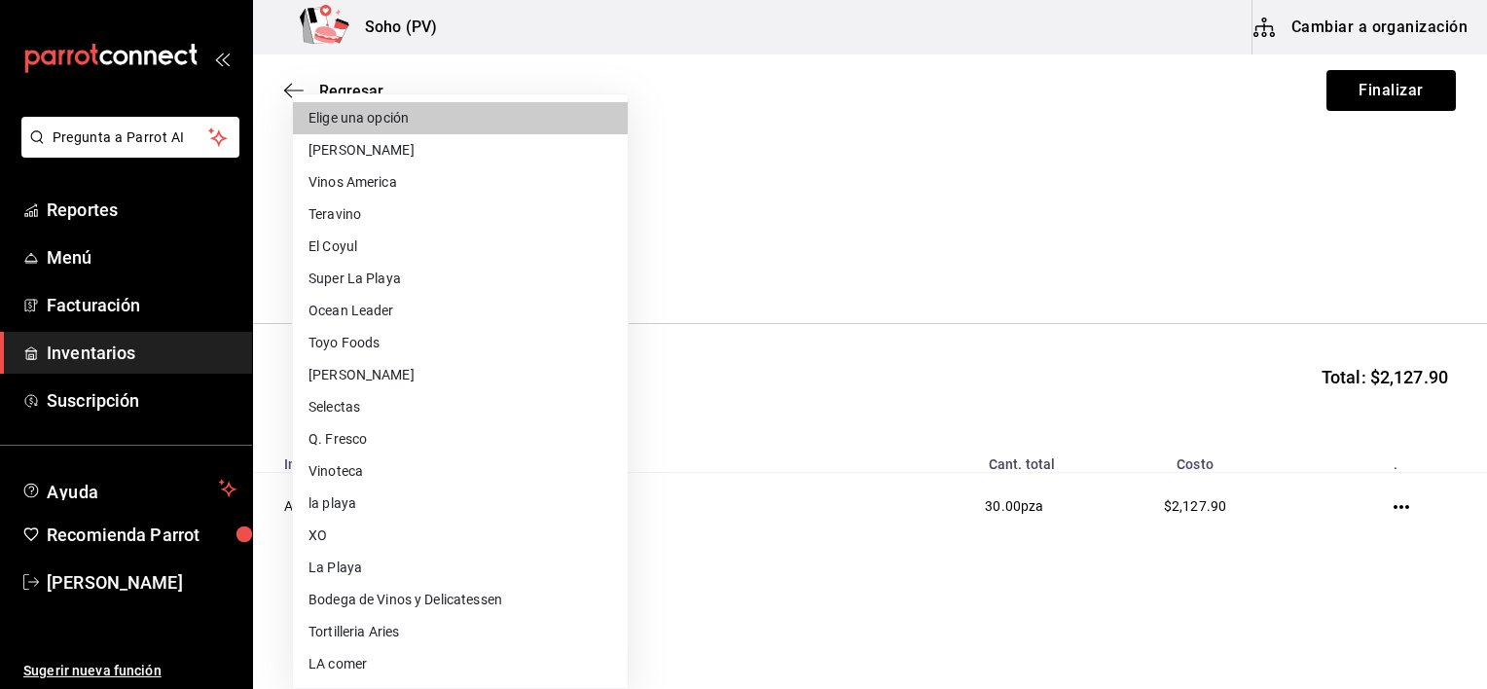
click at [446, 245] on body "Pregunta a Parrot AI Reportes Menú Facturación Inventarios Suscripción Ayuda Re…" at bounding box center [743, 289] width 1487 height 579
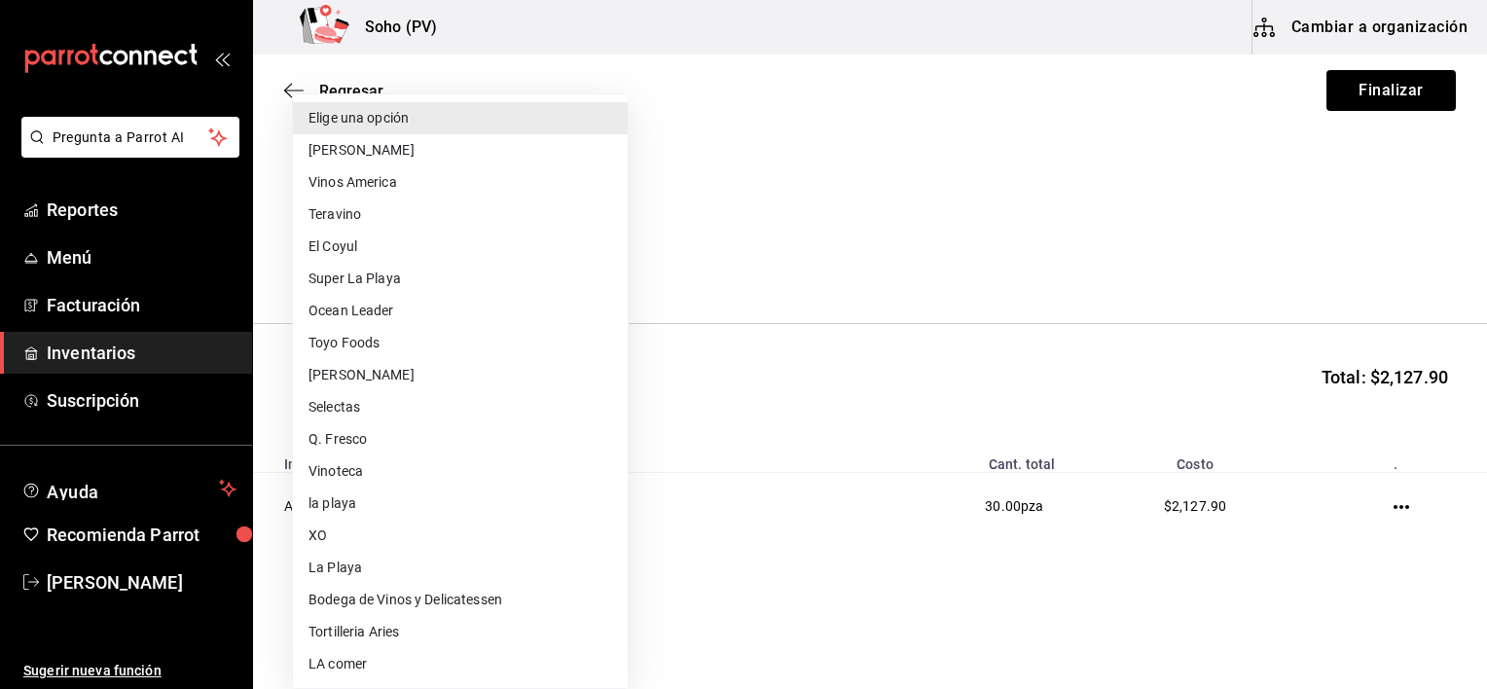
click at [355, 530] on li "XO" at bounding box center [460, 536] width 335 height 32
type input "f96abdc4-fc8e-4e93-870d-ccb85473577e"
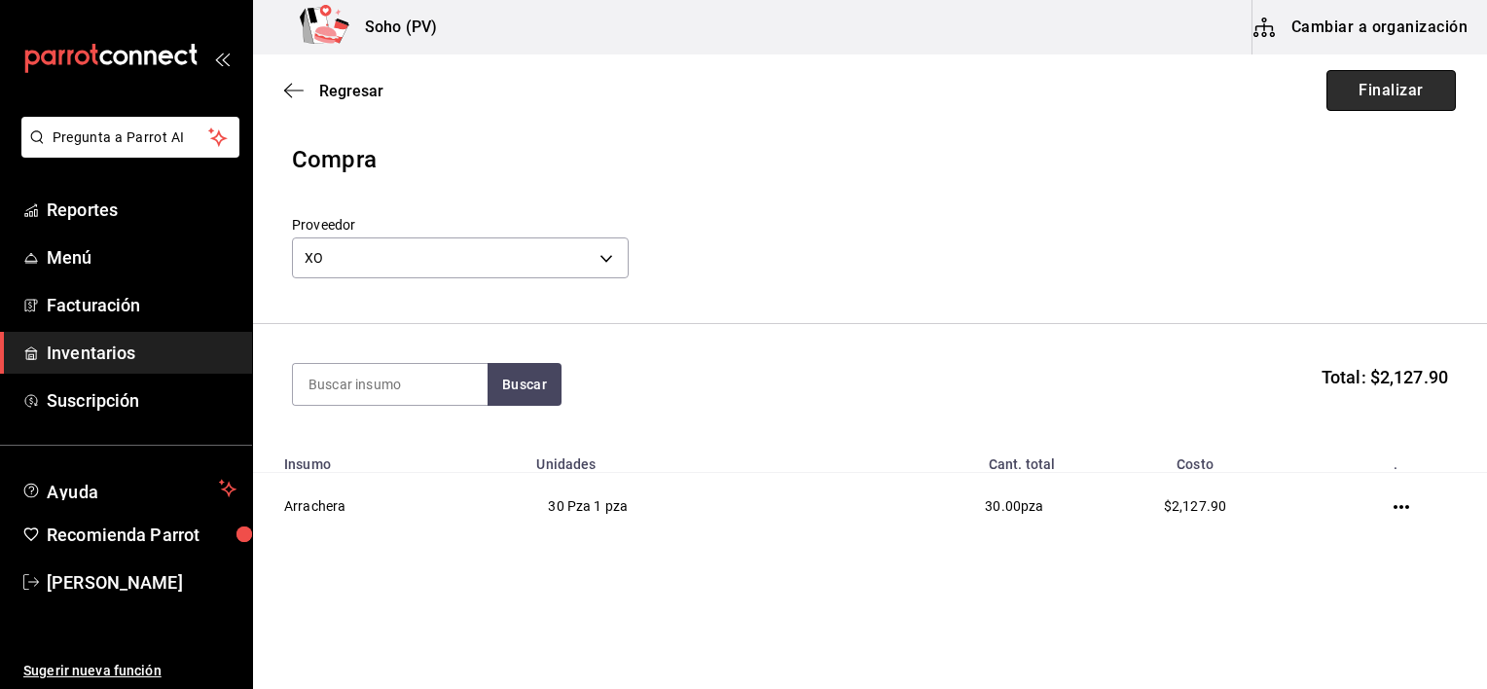
click at [1413, 105] on button "Finalizar" at bounding box center [1390, 90] width 129 height 41
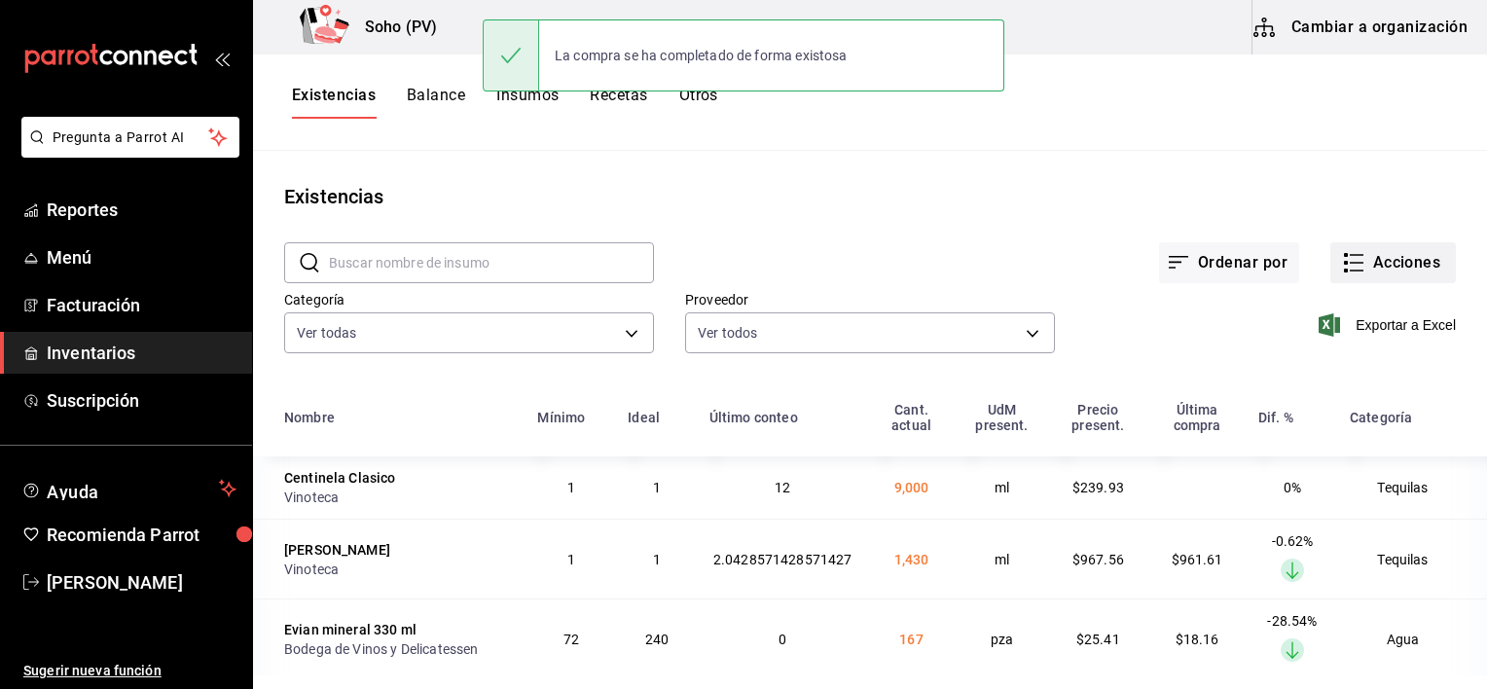
click at [1401, 269] on button "Acciones" at bounding box center [1393, 262] width 126 height 41
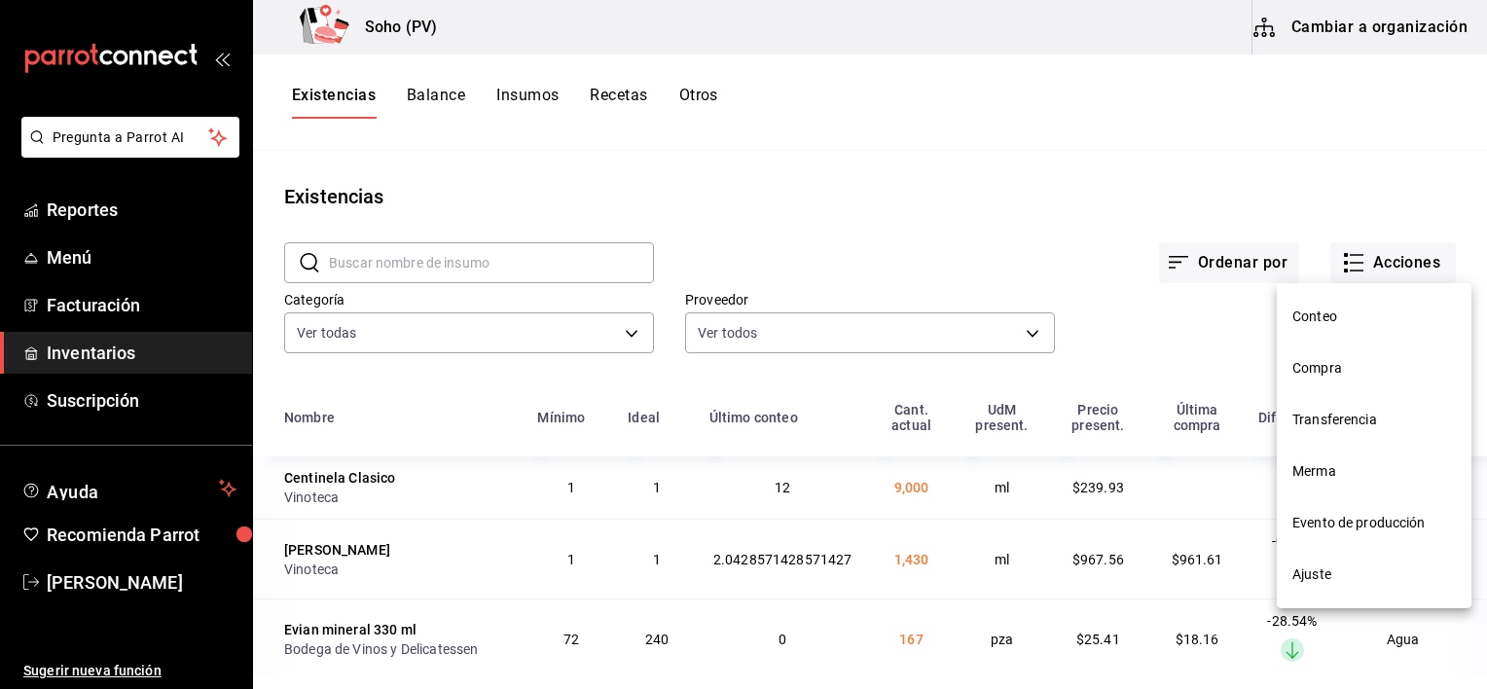
click at [1317, 492] on li "Merma" at bounding box center [1374, 472] width 195 height 52
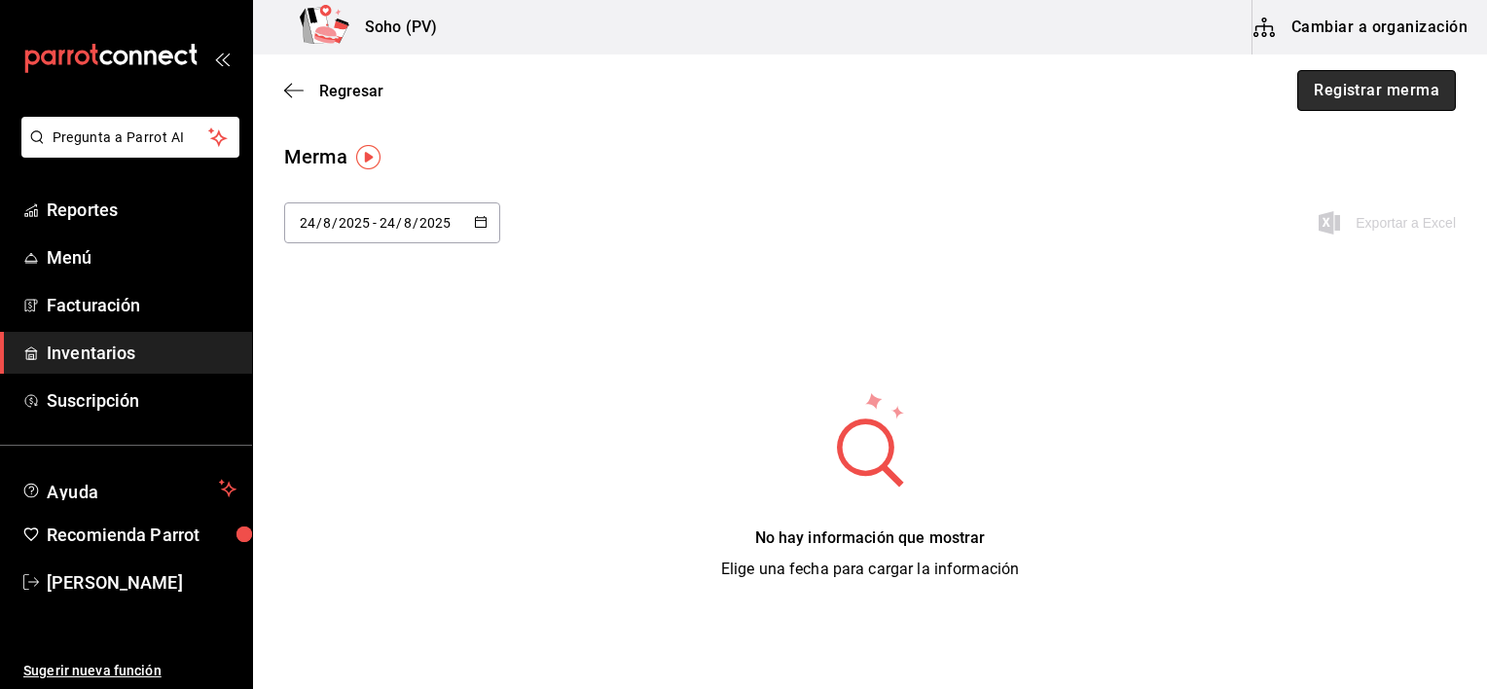
click at [1300, 85] on button "Registrar merma" at bounding box center [1376, 90] width 159 height 41
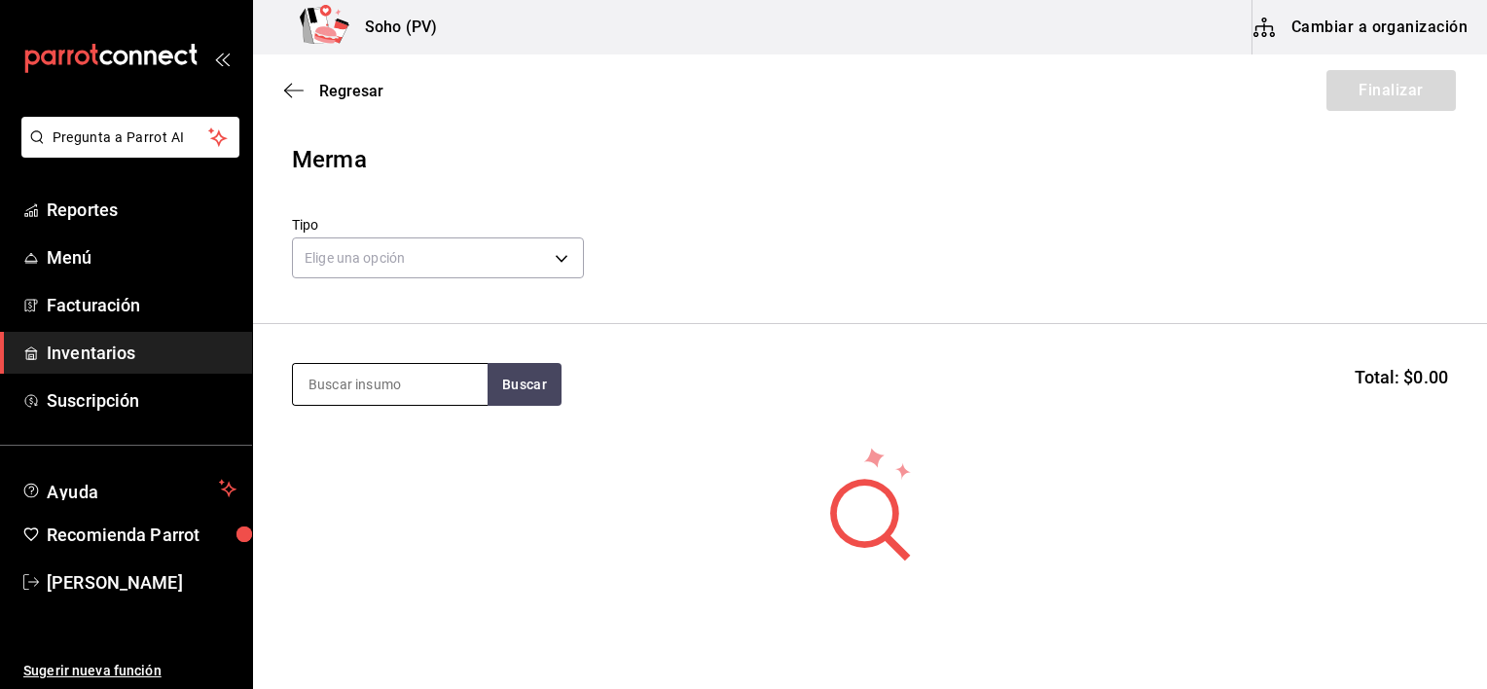
click at [395, 378] on input at bounding box center [390, 384] width 195 height 41
type input "ore"
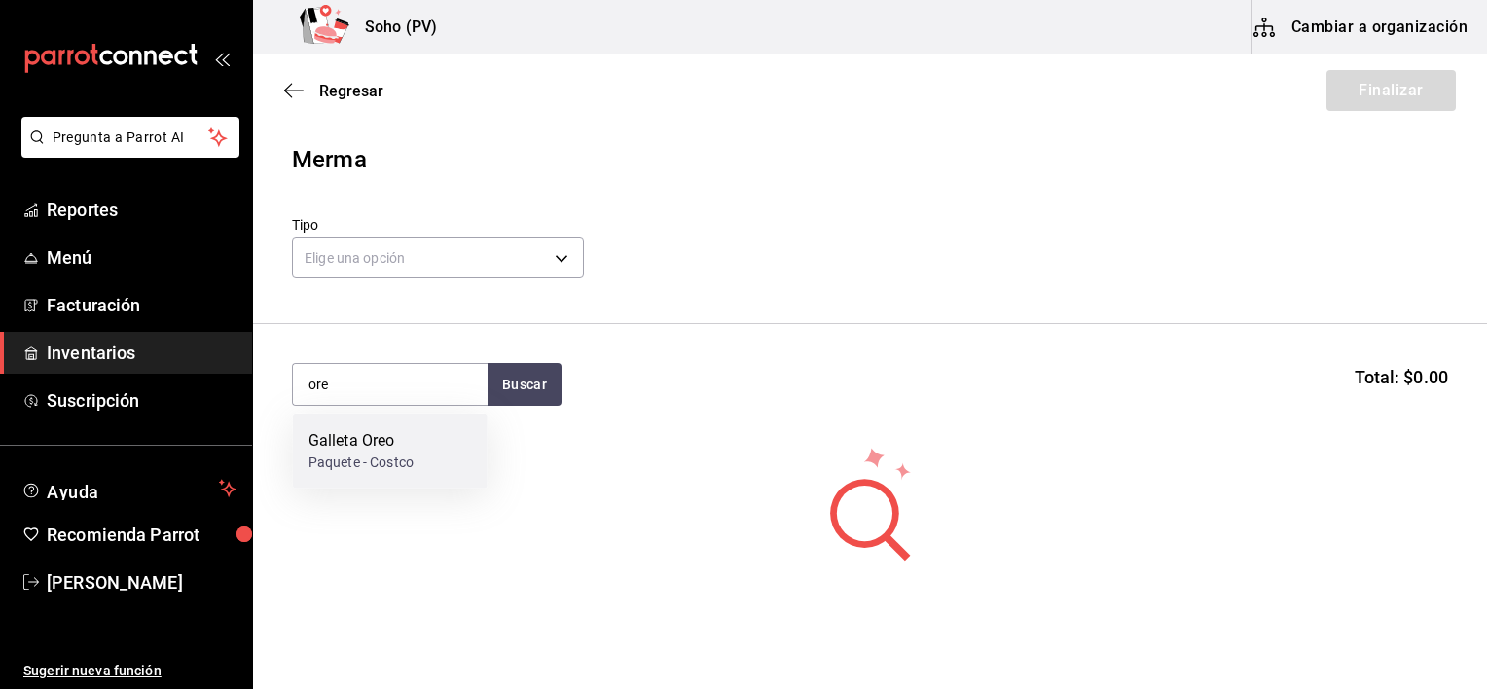
click at [346, 463] on div "Paquete - Costco" at bounding box center [360, 462] width 105 height 20
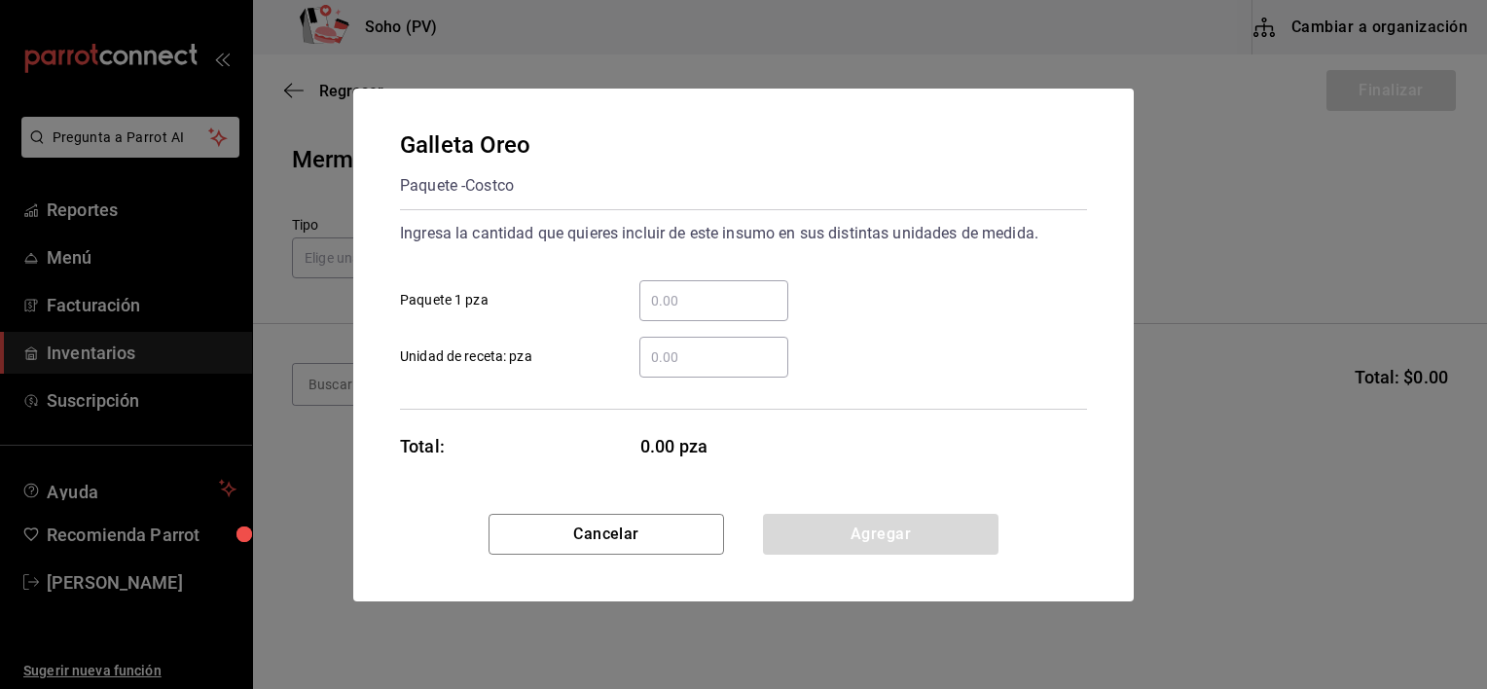
click at [705, 304] on input "​ Paquete 1 pza" at bounding box center [713, 300] width 149 height 23
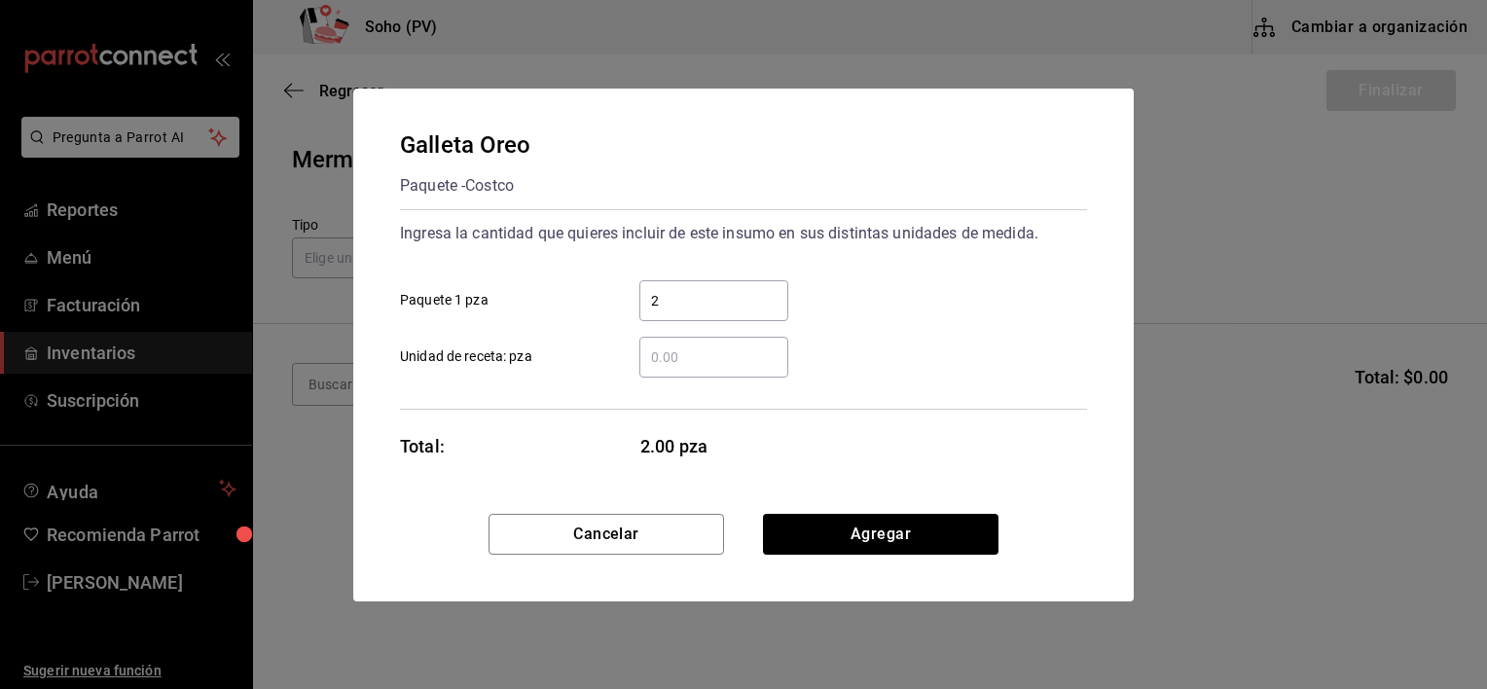
type input "2"
click button "Agregar" at bounding box center [880, 534] width 235 height 41
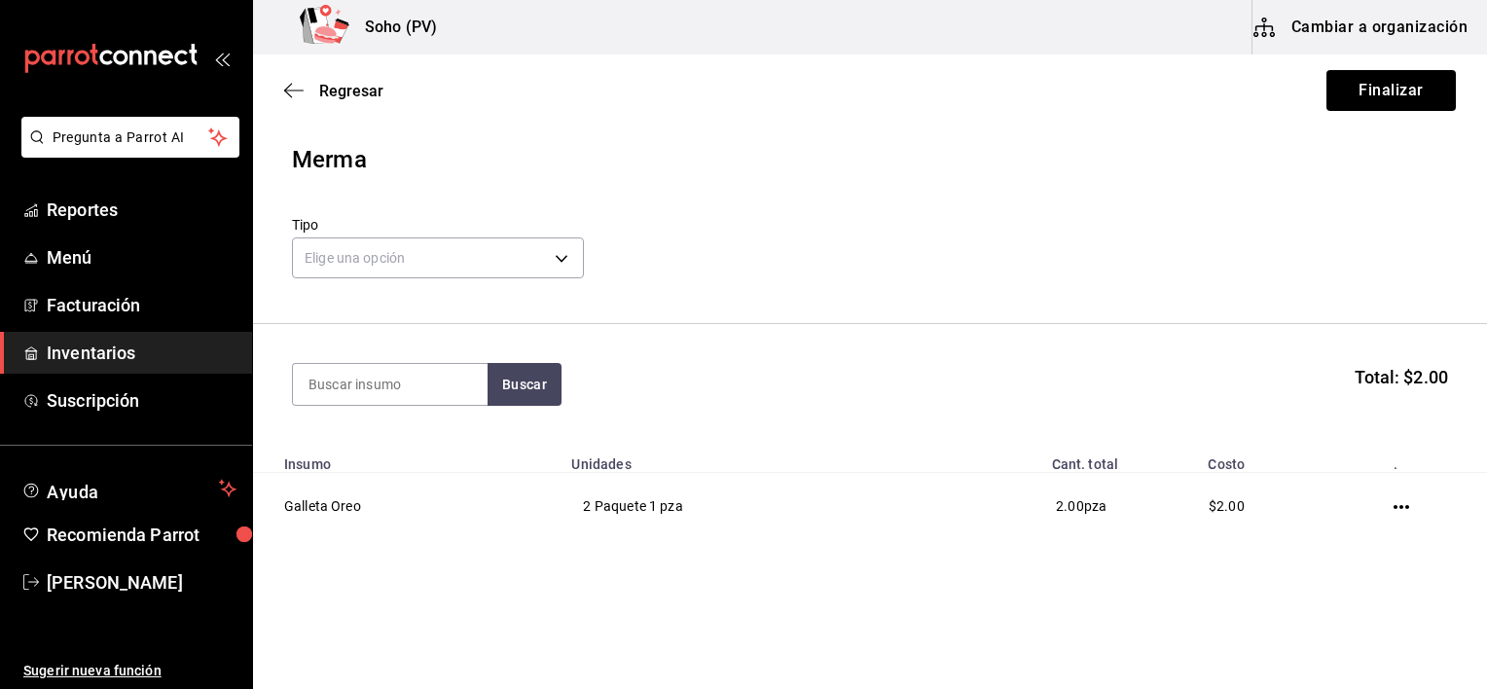
click at [477, 235] on div "Elige una opción default" at bounding box center [438, 256] width 292 height 52
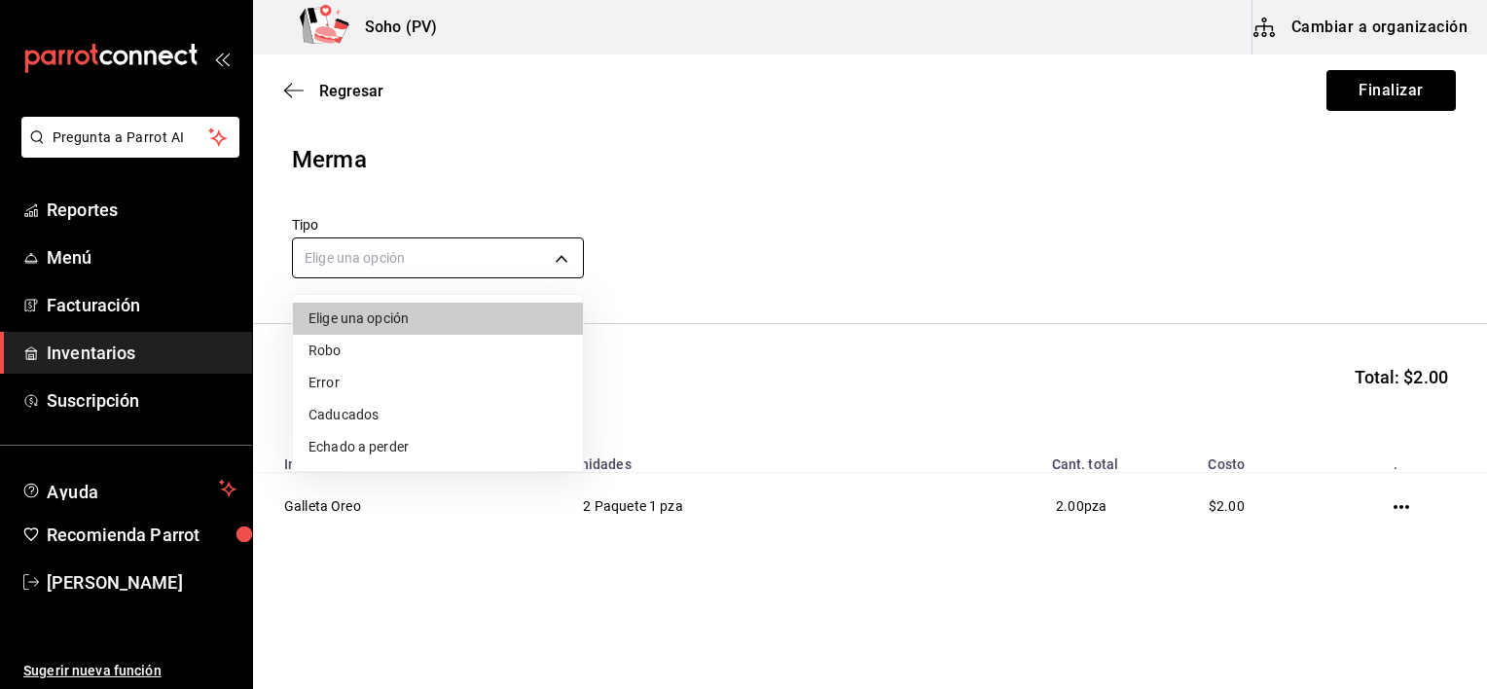
click at [477, 257] on body "Pregunta a Parrot AI Reportes Menú Facturación Inventarios Suscripción Ayuda Re…" at bounding box center [743, 289] width 1487 height 579
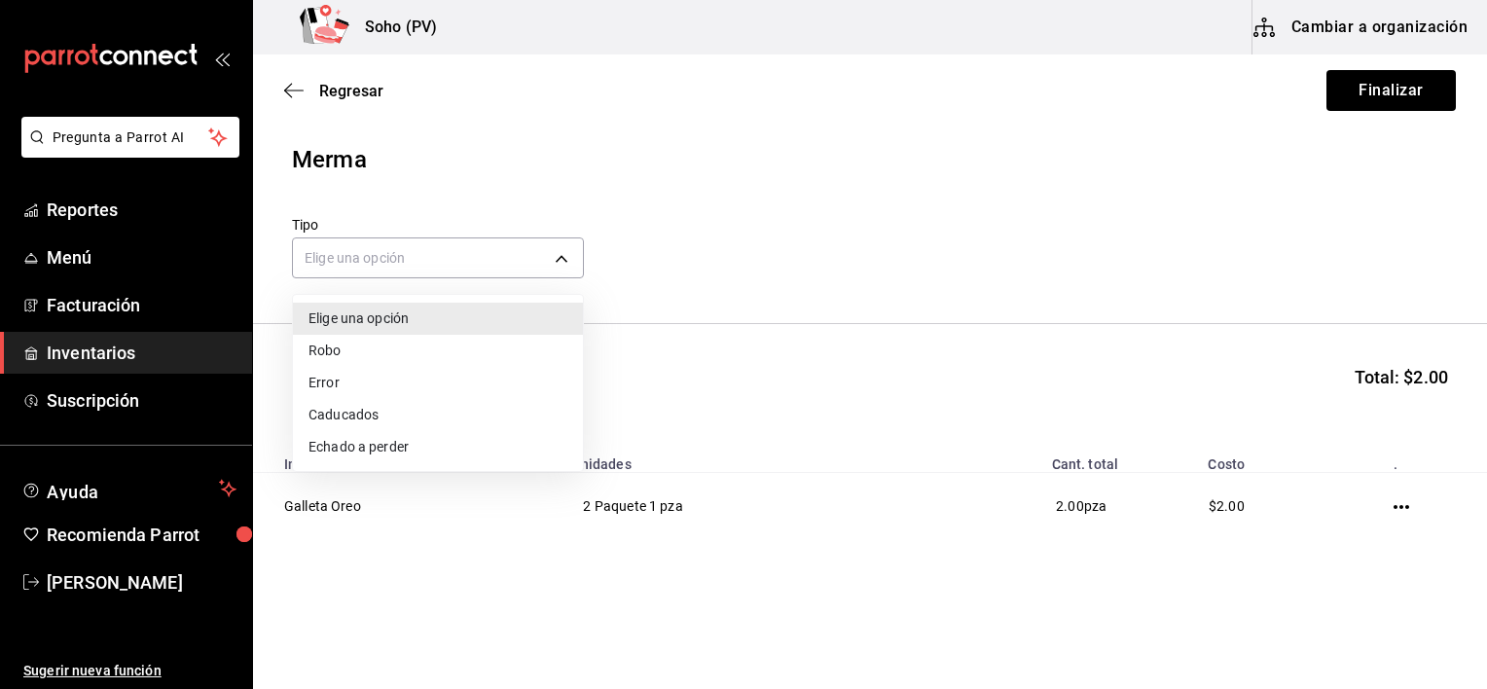
click at [417, 424] on li "Caducados" at bounding box center [438, 415] width 290 height 32
type input "EXPIRED"
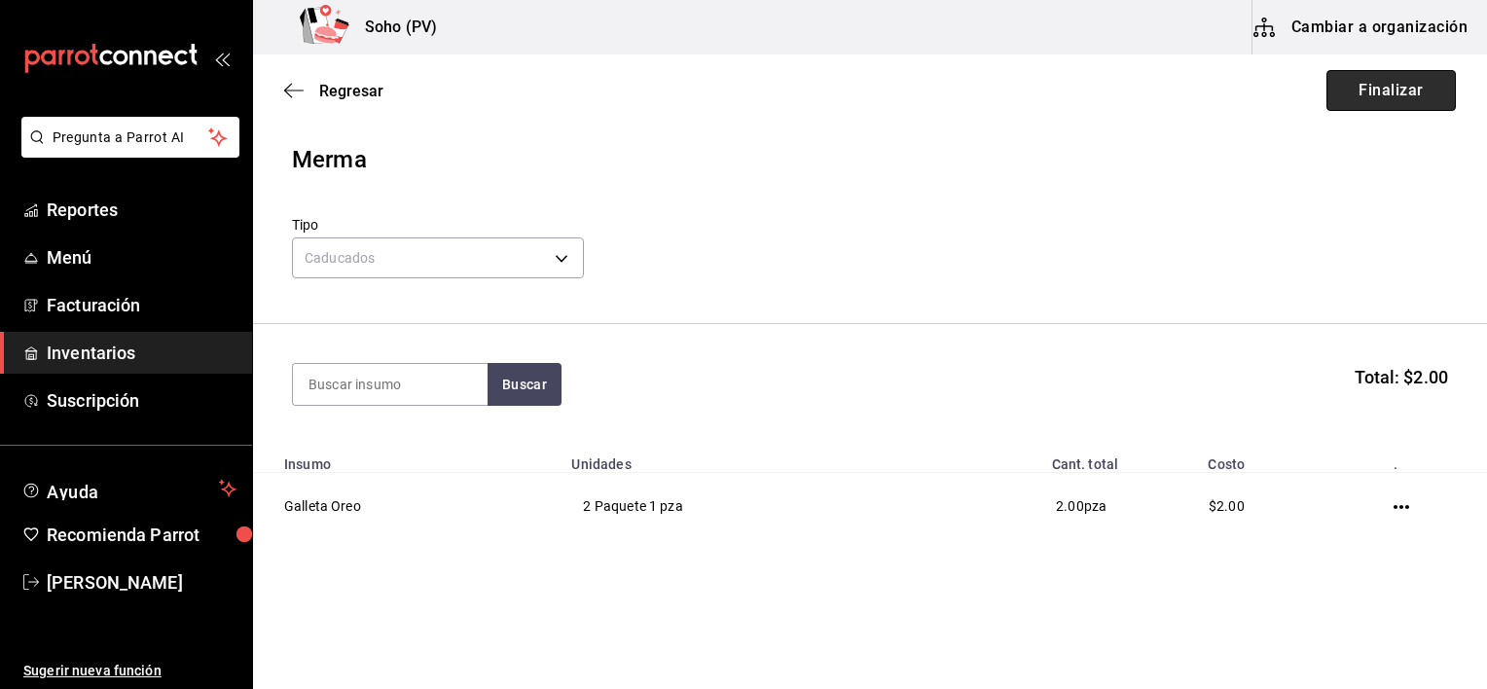
click at [1347, 85] on button "Finalizar" at bounding box center [1390, 90] width 129 height 41
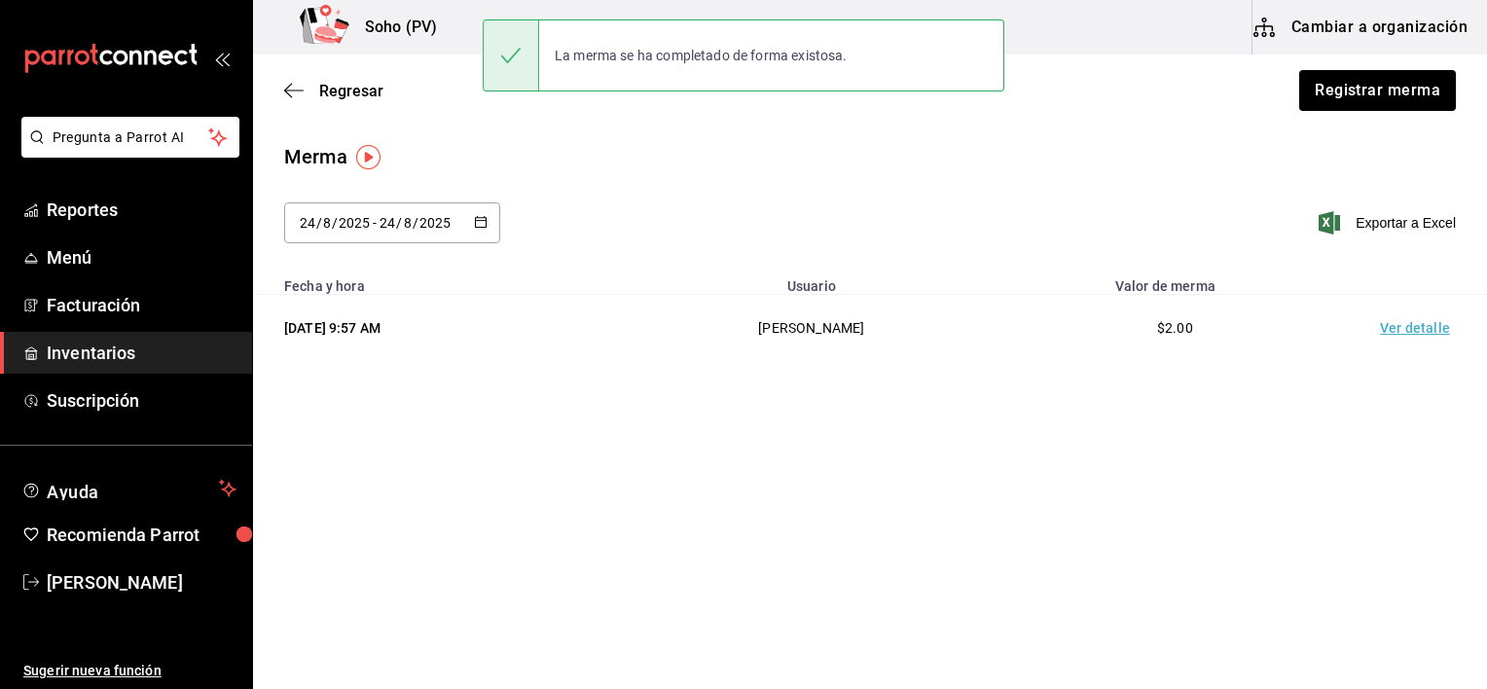
click at [334, 102] on div "Regresar Registrar merma" at bounding box center [870, 90] width 1234 height 72
click at [332, 100] on div "Regresar Registrar merma" at bounding box center [870, 90] width 1234 height 72
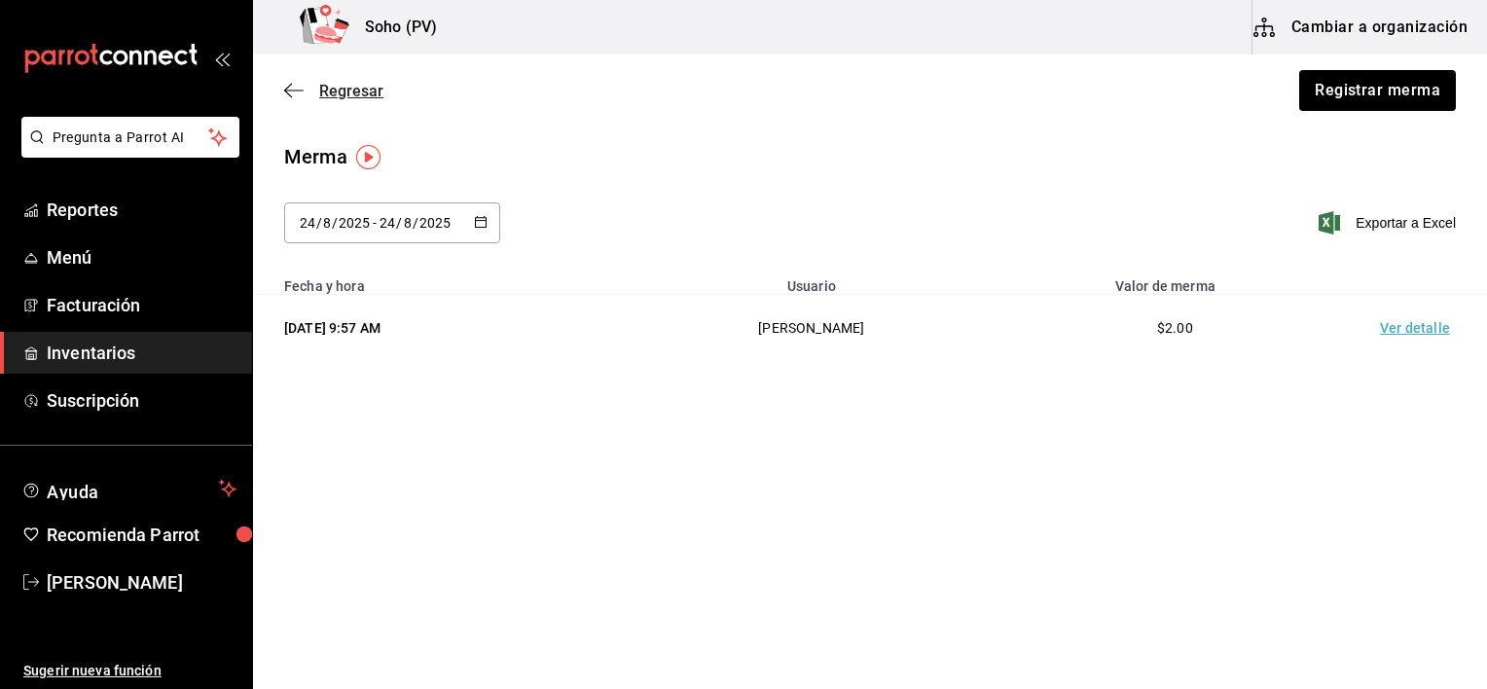
click at [326, 95] on span "Regresar" at bounding box center [351, 91] width 64 height 18
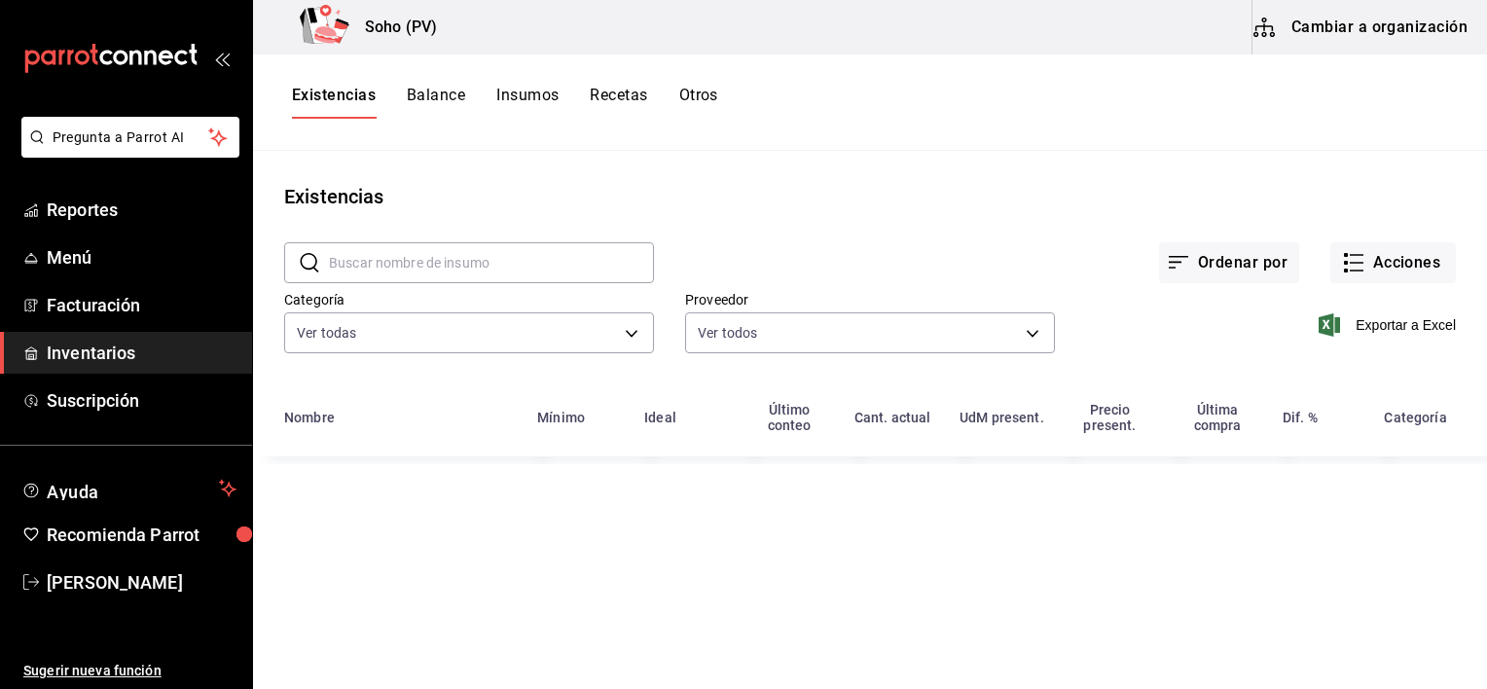
click at [379, 277] on input "text" at bounding box center [491, 262] width 325 height 39
type input "o"
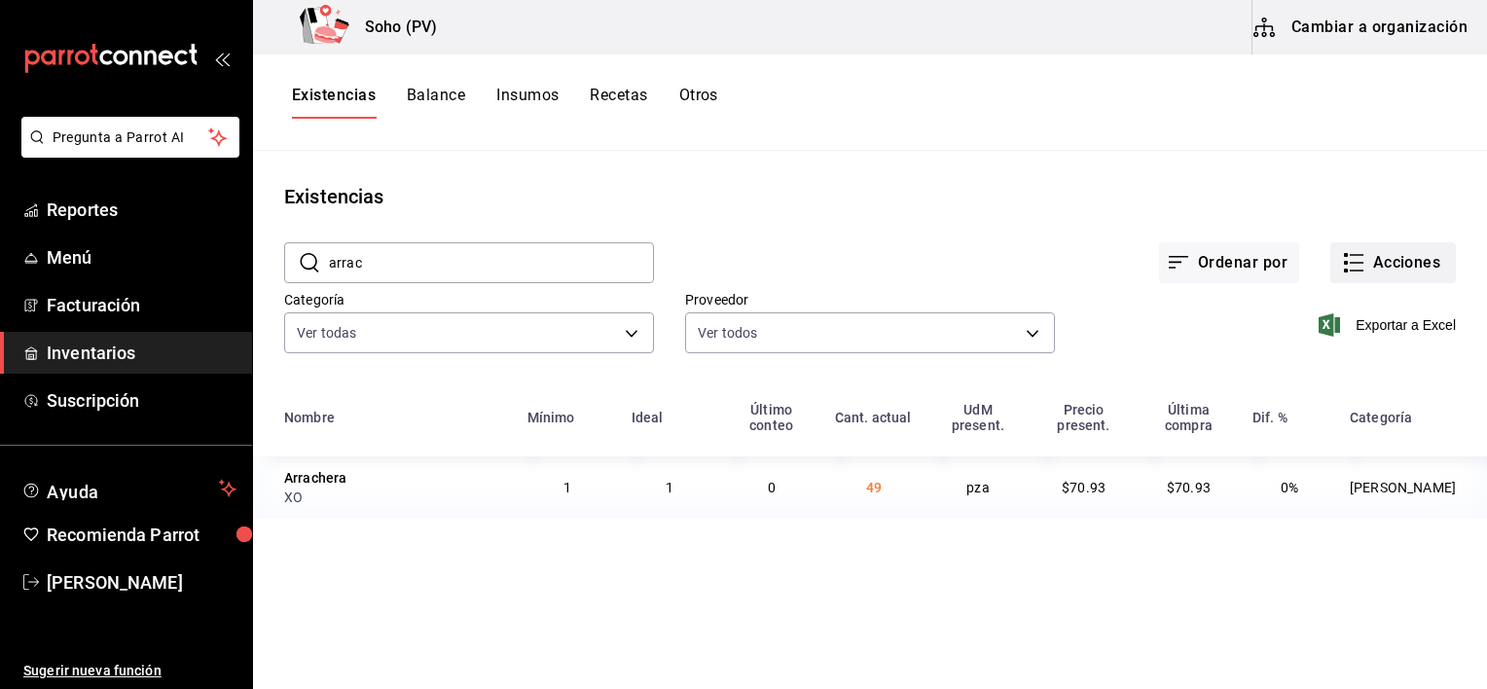
click at [1373, 269] on button "Acciones" at bounding box center [1393, 262] width 126 height 41
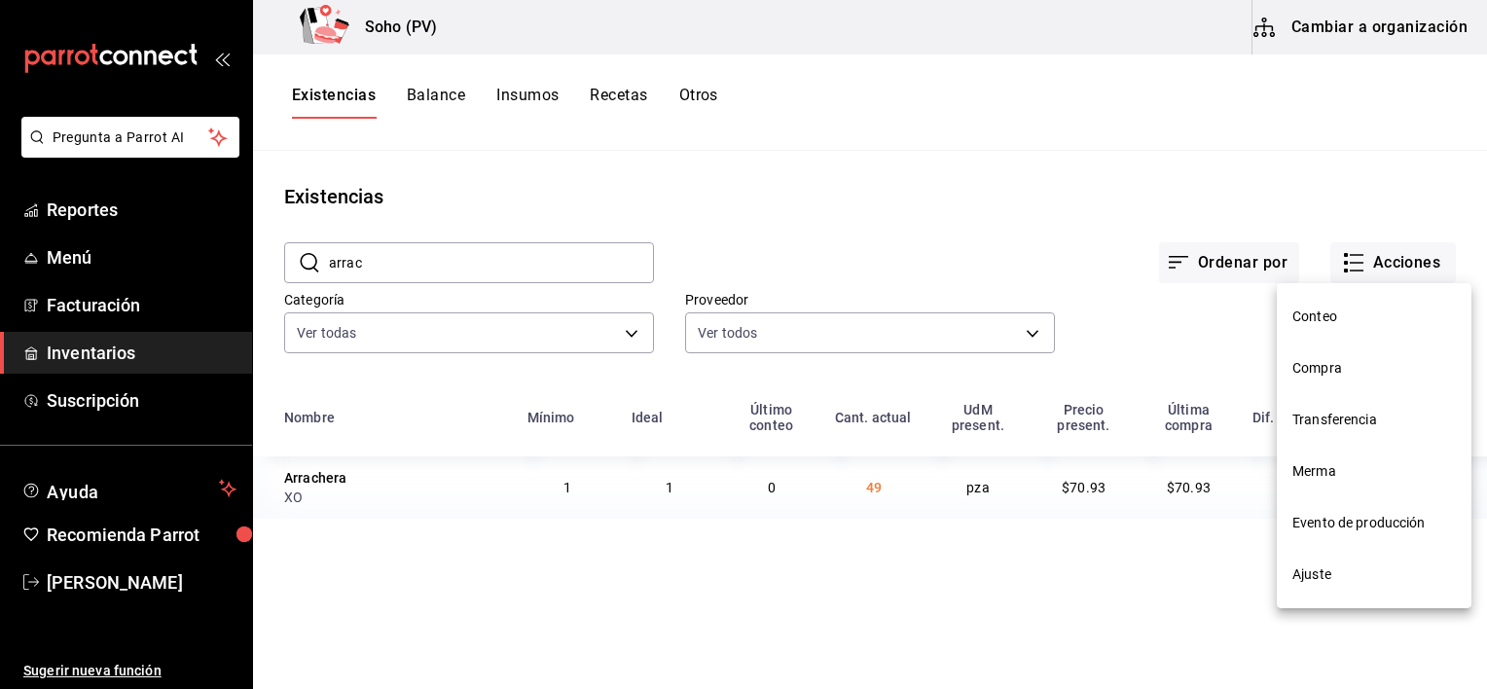
click at [441, 271] on div at bounding box center [743, 344] width 1487 height 689
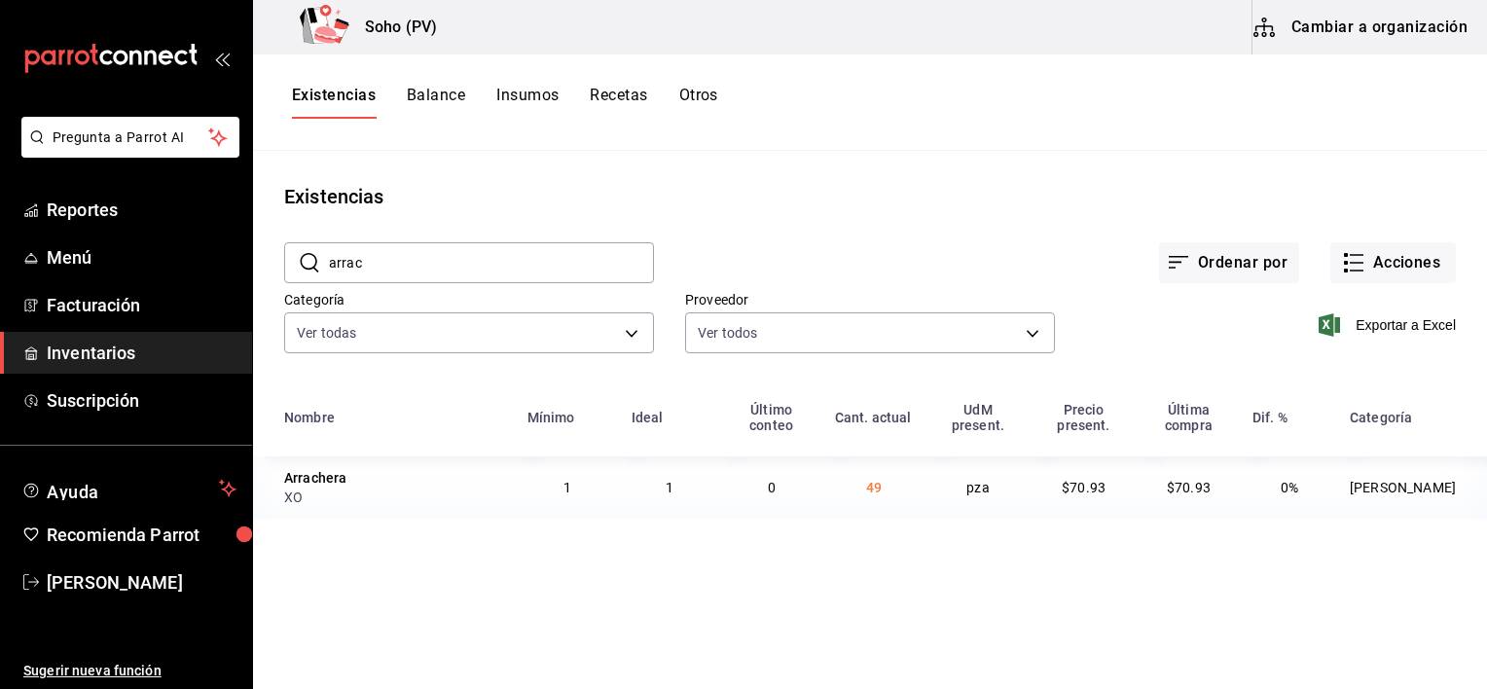
click at [441, 271] on input "arrac" at bounding box center [491, 262] width 325 height 39
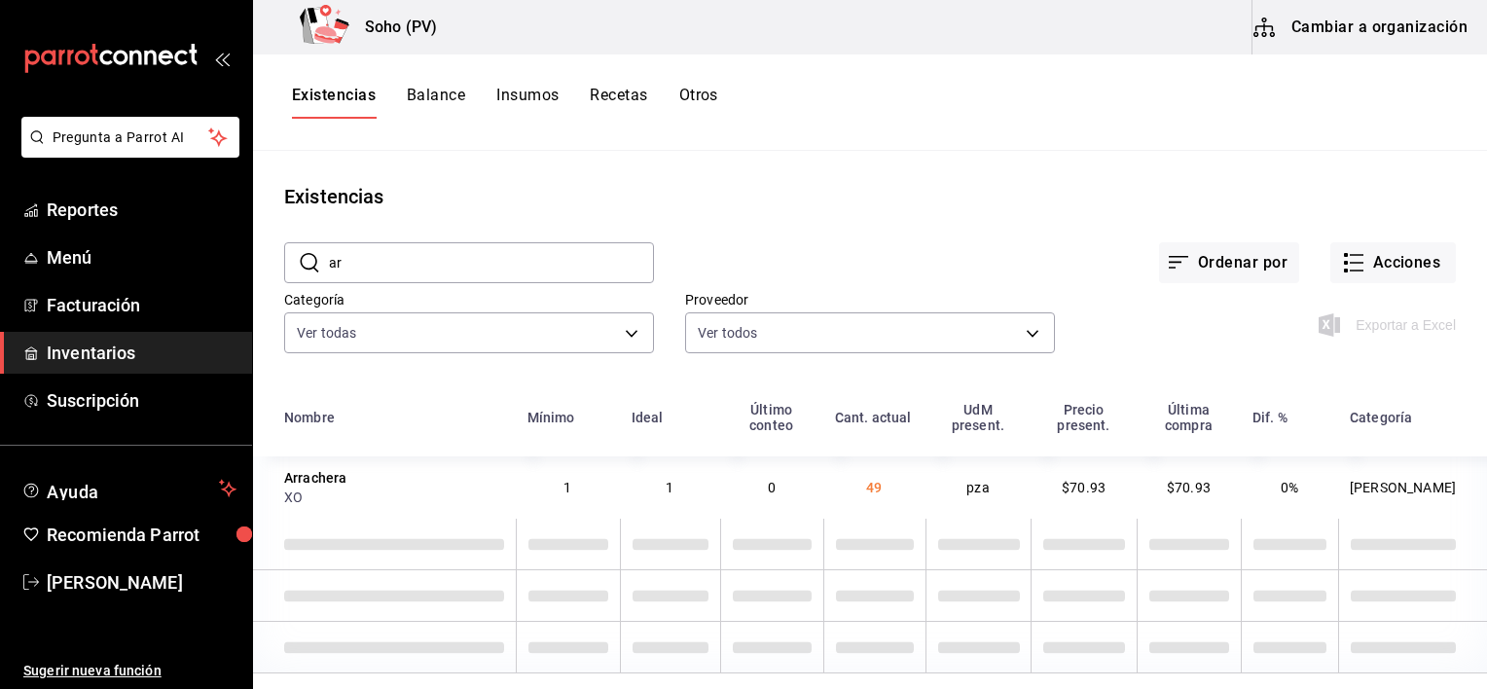
type input "a"
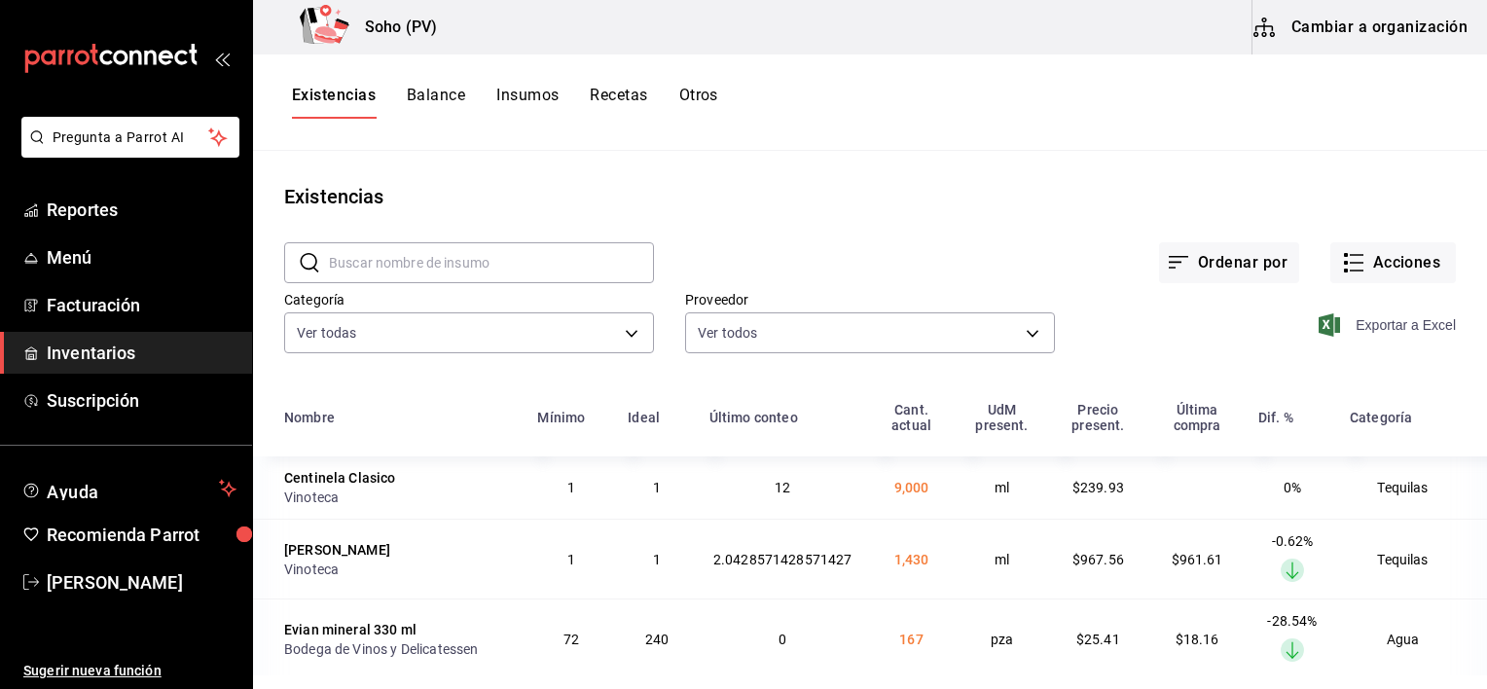
click at [1369, 327] on span "Exportar a Excel" at bounding box center [1388, 324] width 133 height 23
click at [1371, 272] on button "Acciones" at bounding box center [1393, 262] width 126 height 41
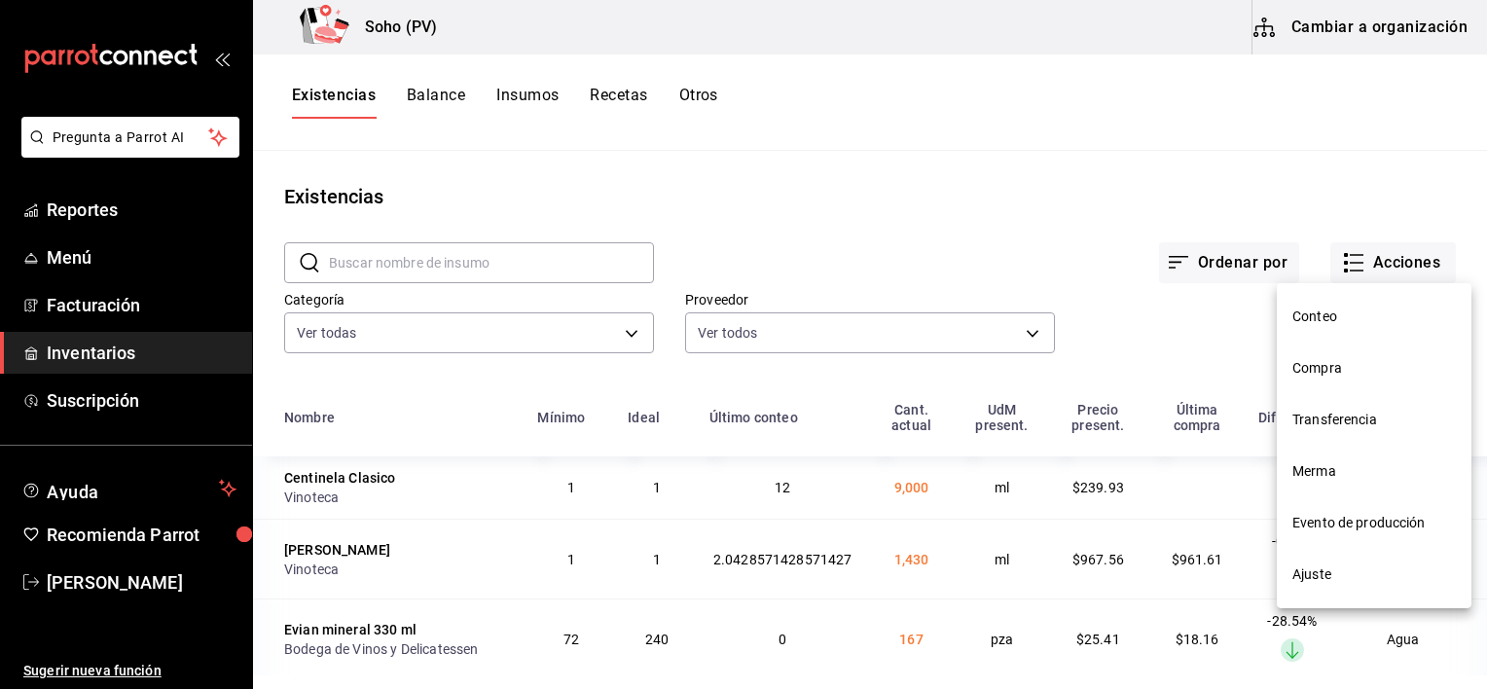
click at [1343, 320] on span "Conteo" at bounding box center [1373, 317] width 163 height 20
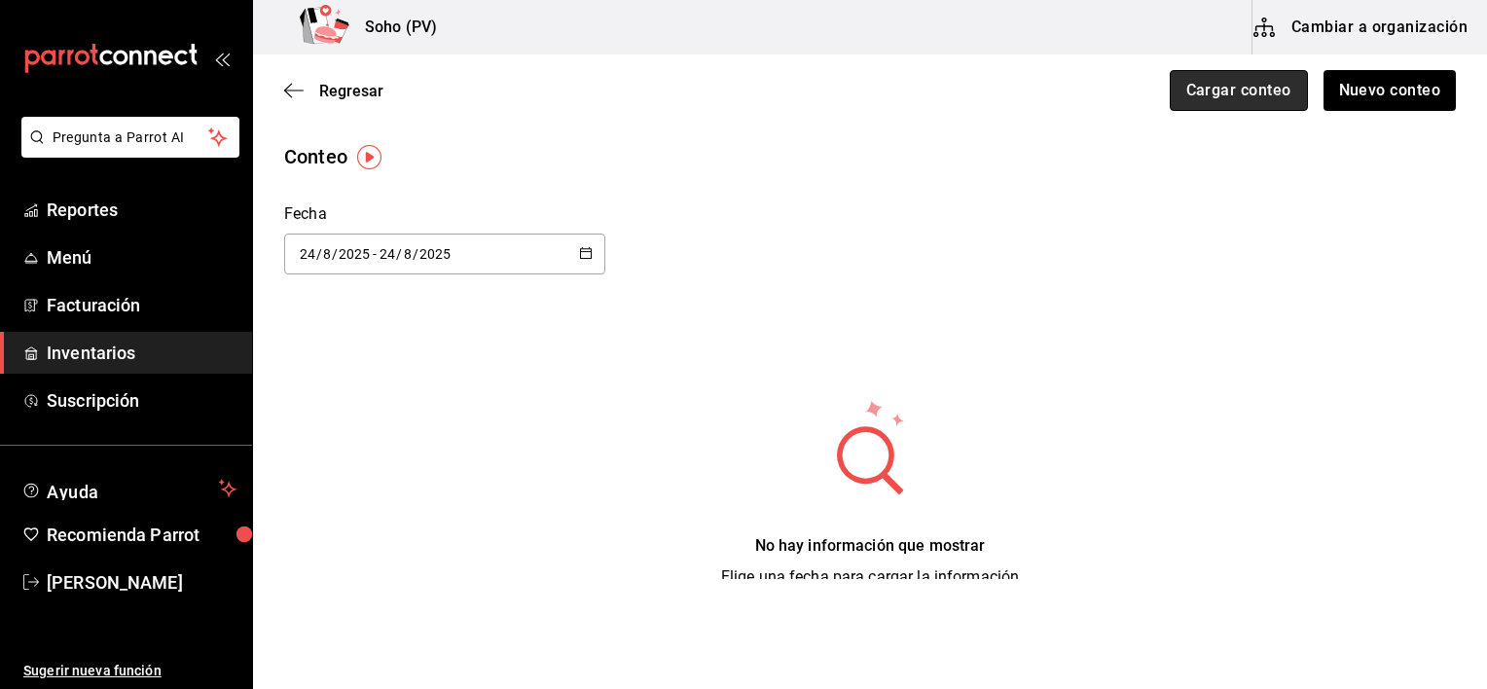
click at [1246, 98] on button "Cargar conteo" at bounding box center [1239, 90] width 138 height 41
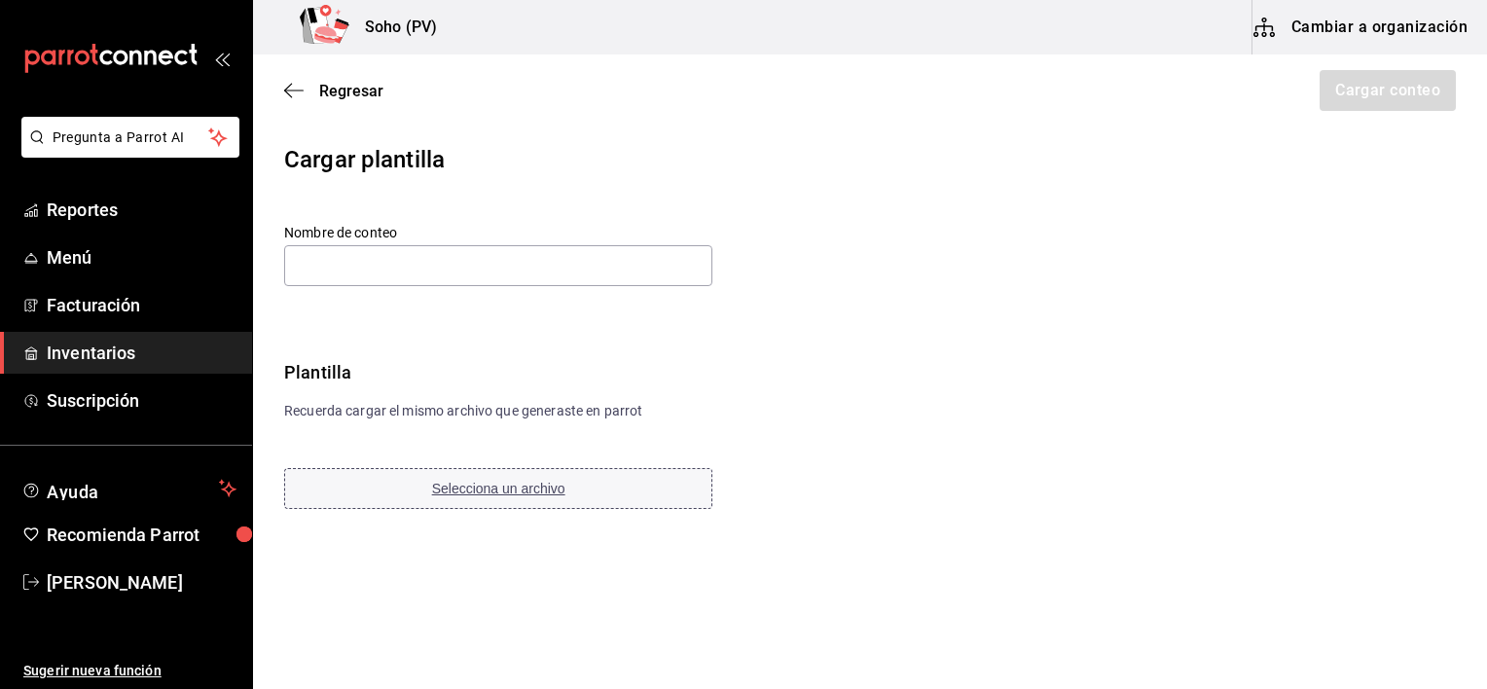
click at [520, 495] on span "Selecciona un archivo" at bounding box center [498, 489] width 133 height 16
click at [338, 272] on input "text" at bounding box center [498, 265] width 428 height 41
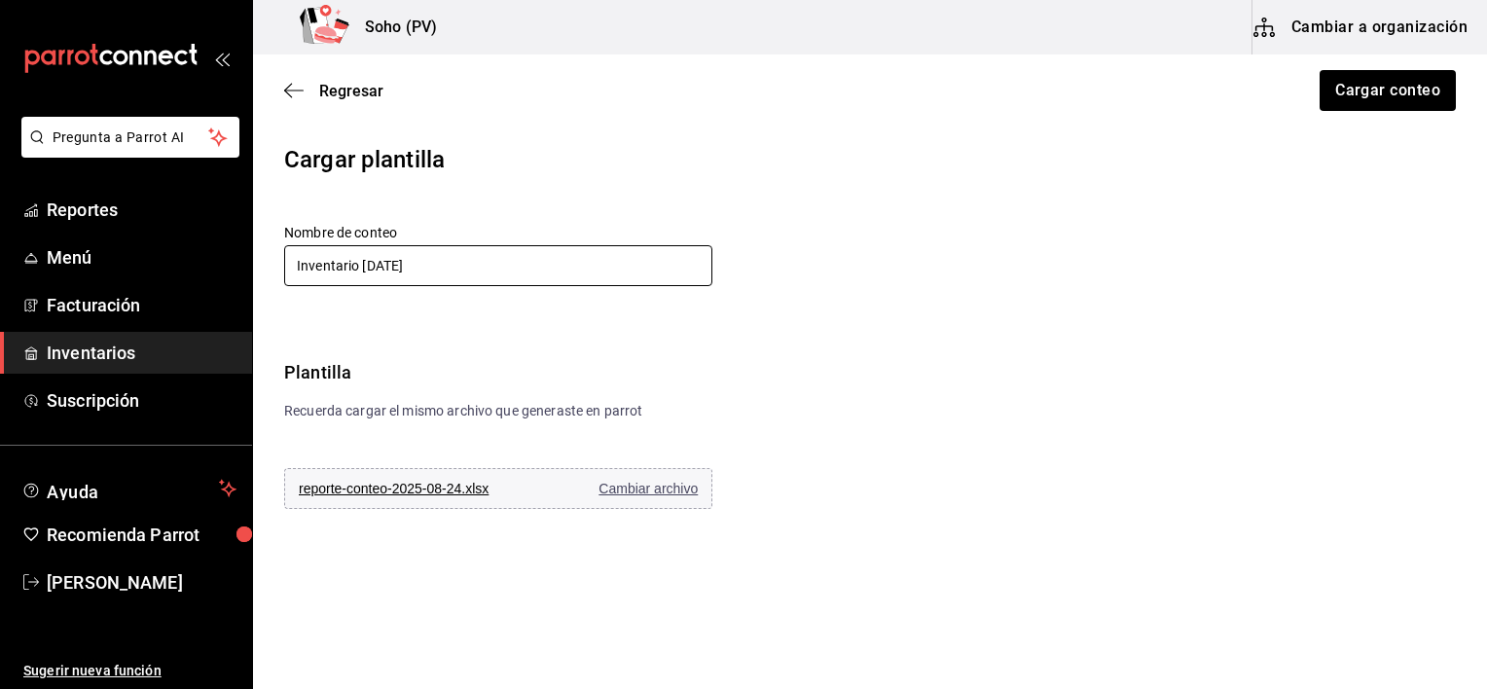
click at [405, 272] on input "Inventario 08 mayo 2025" at bounding box center [498, 265] width 428 height 41
type input "Inventario 24 agosto 2025"
click at [1388, 89] on button "Cargar conteo" at bounding box center [1387, 90] width 138 height 41
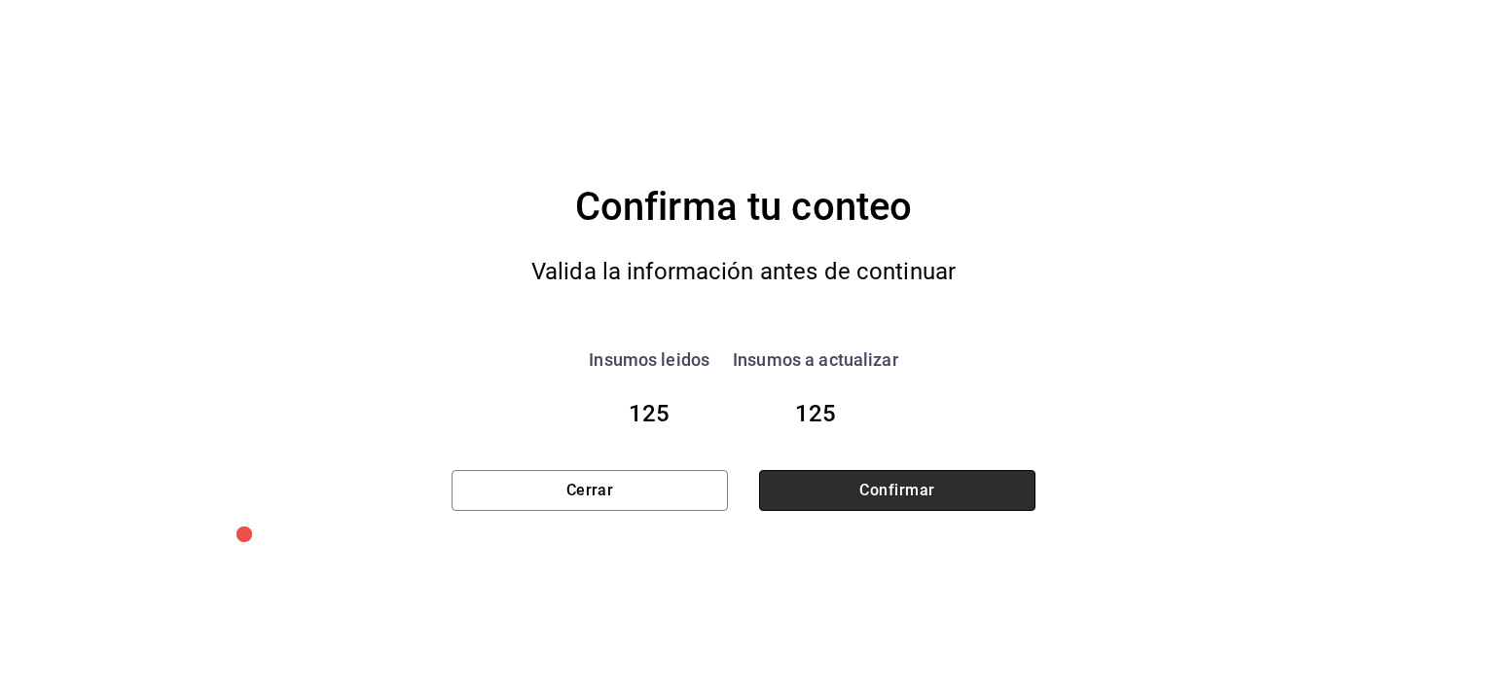
click at [980, 502] on button "Confirmar" at bounding box center [897, 490] width 276 height 41
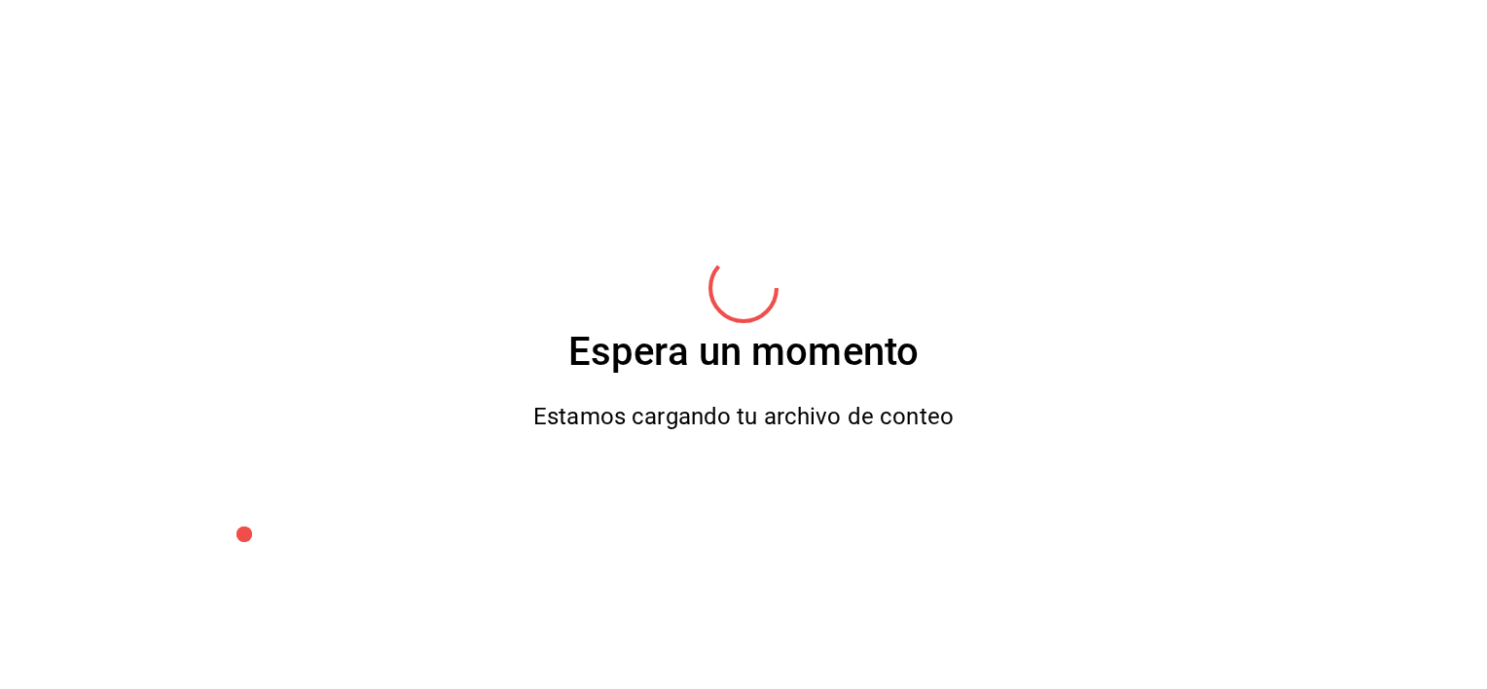
click at [980, 502] on div "Espera un momento Estamos cargando tu archivo de conteo" at bounding box center [743, 344] width 1487 height 689
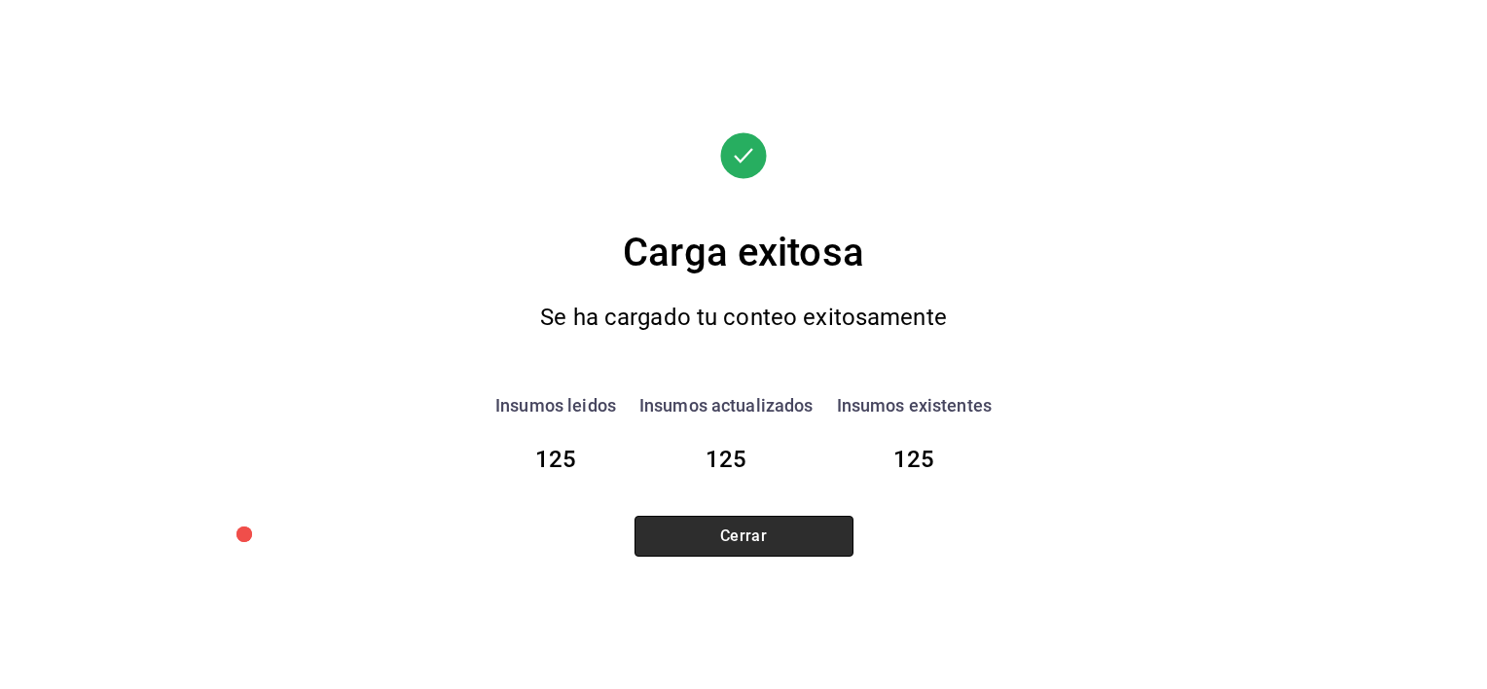
click at [809, 532] on button "Cerrar" at bounding box center [743, 536] width 219 height 41
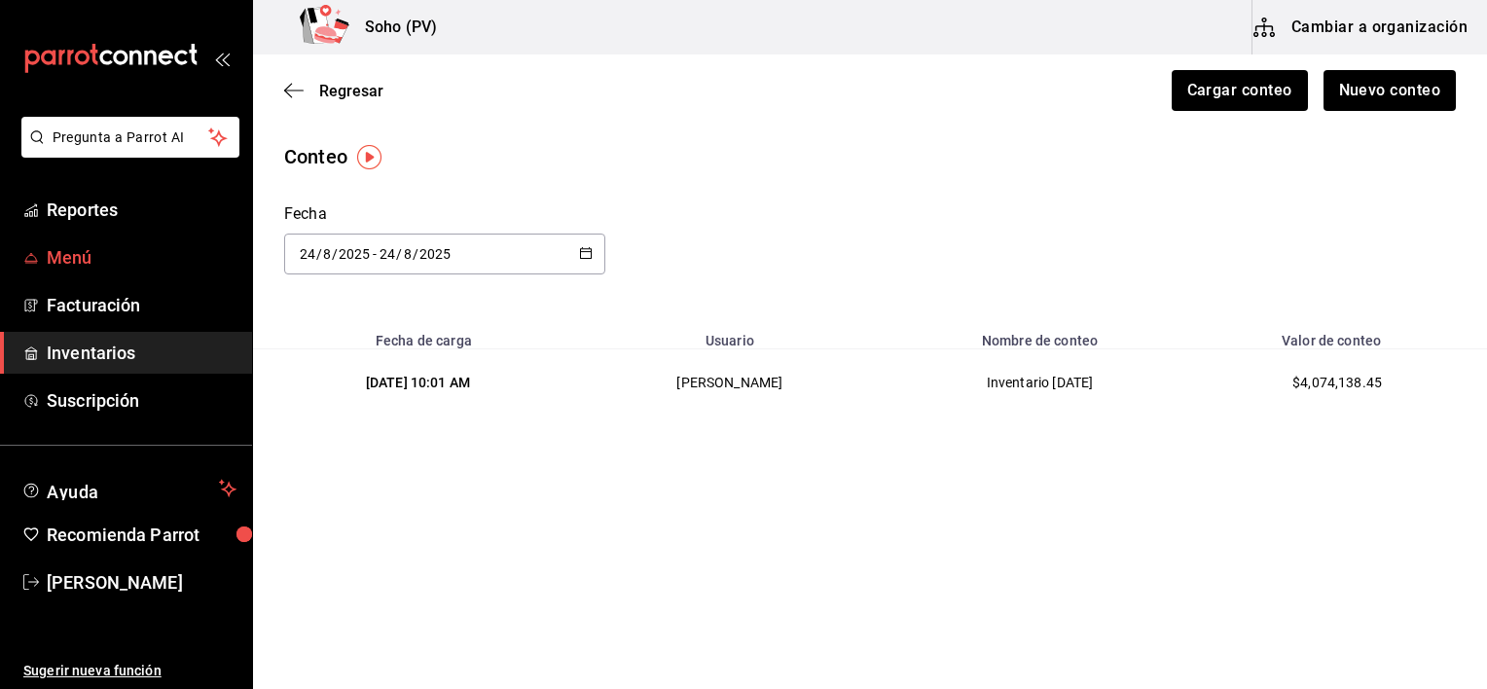
click at [86, 276] on link "Menú" at bounding box center [126, 257] width 252 height 42
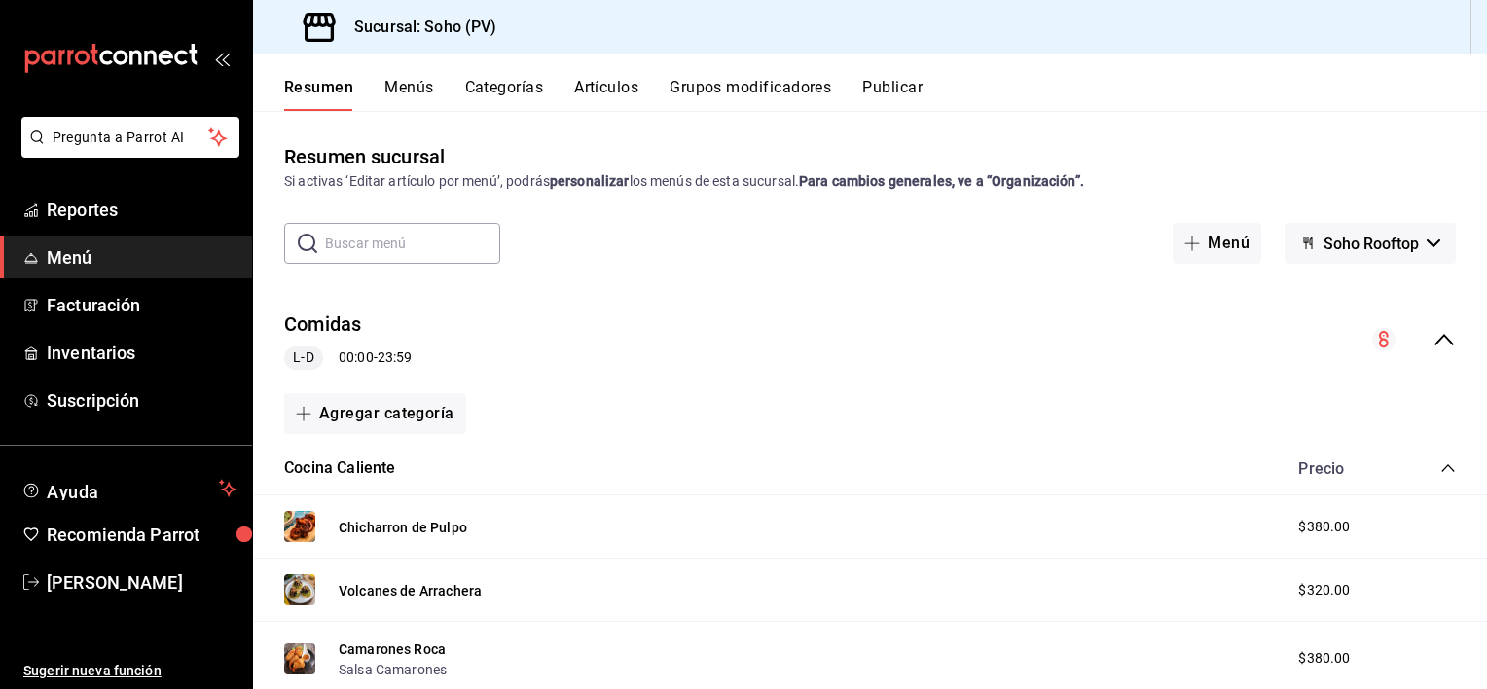
click at [607, 77] on div "Resumen Menús Categorías Artículos Grupos modificadores Publicar" at bounding box center [870, 82] width 1234 height 56
click at [607, 78] on button "Artículos" at bounding box center [606, 94] width 64 height 33
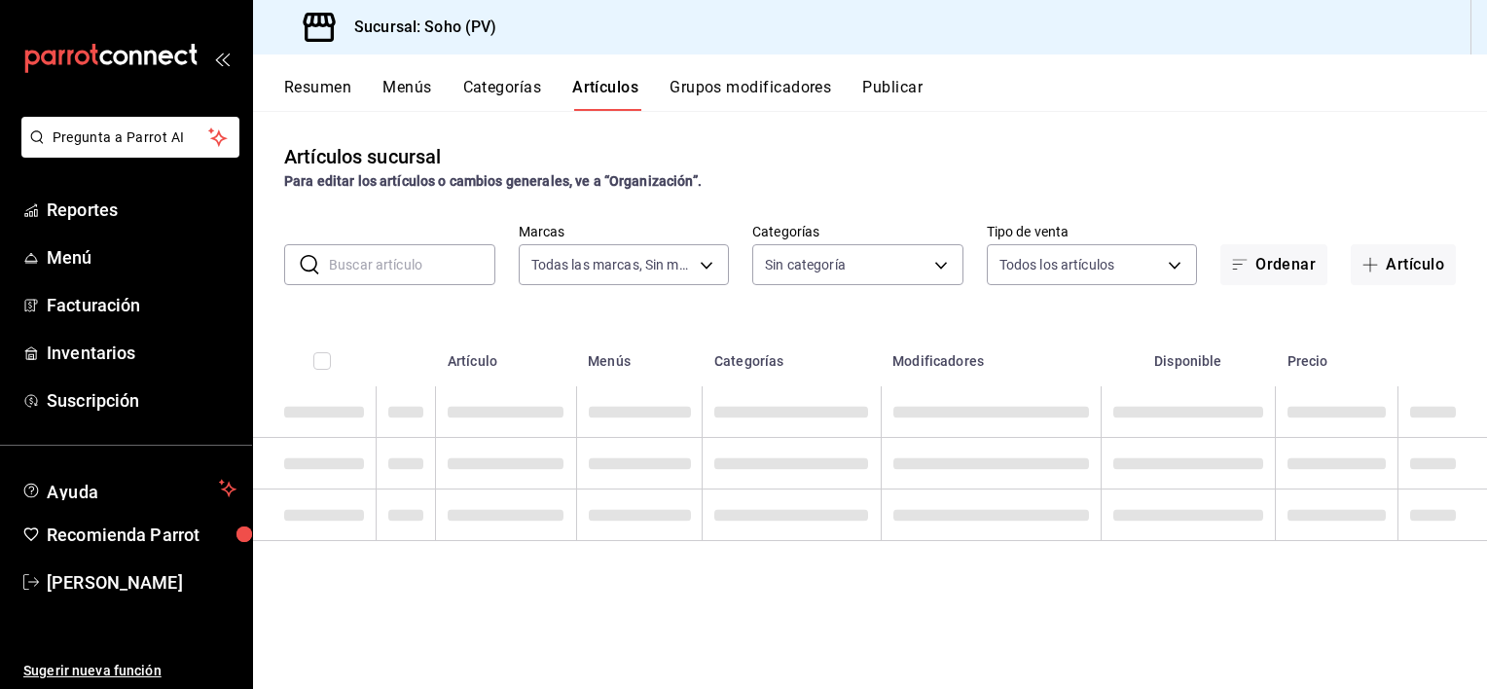
type input "60e6130b-27a3-4a0c-8c1b-8307769b85ff"
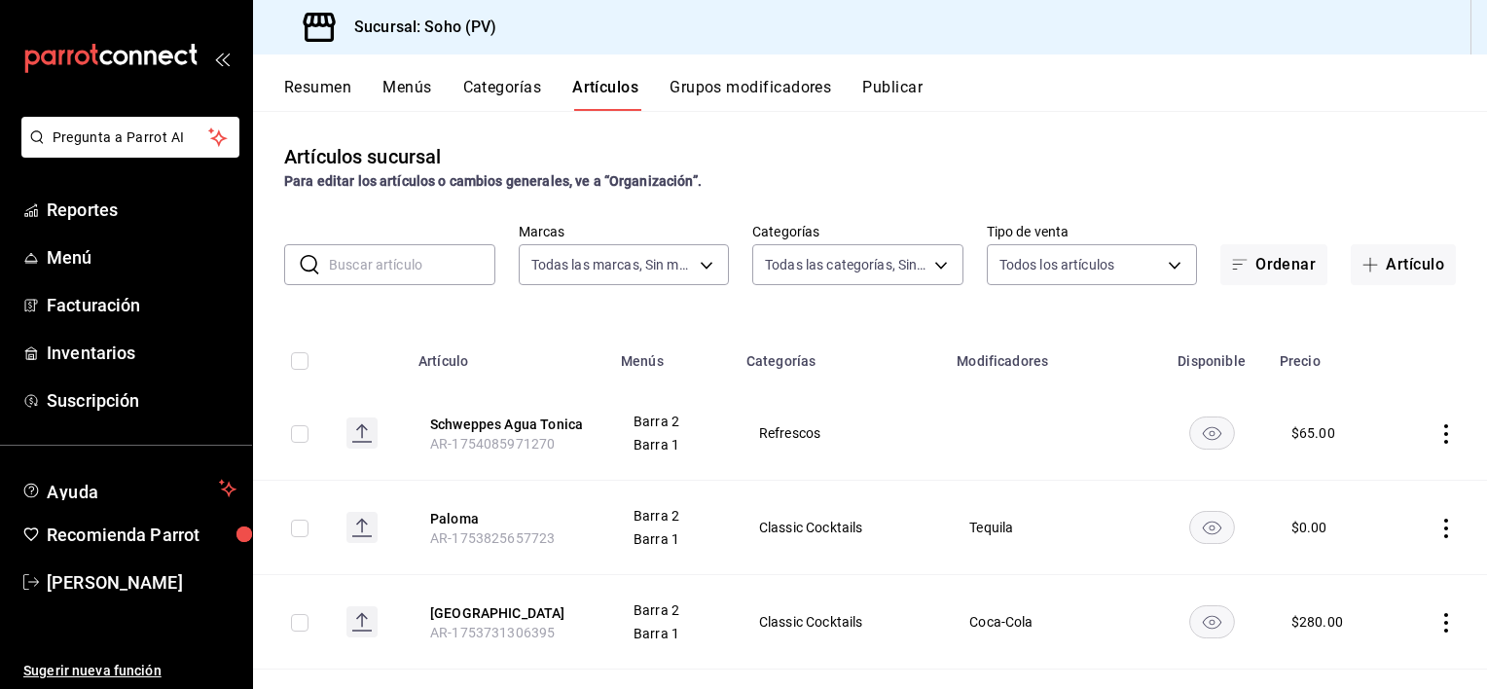
type input "294dd8ab-7ded-4000-a2e2-9960a58c864d,97b1b117-c0dc-47b9-8b5d-f234750411ab,03d17…"
click at [1019, 199] on div "Artículos sucursal Para editar los artículos o cambios generales, ve a “Organiz…" at bounding box center [870, 399] width 1234 height 577
click at [444, 251] on input "text" at bounding box center [412, 264] width 166 height 39
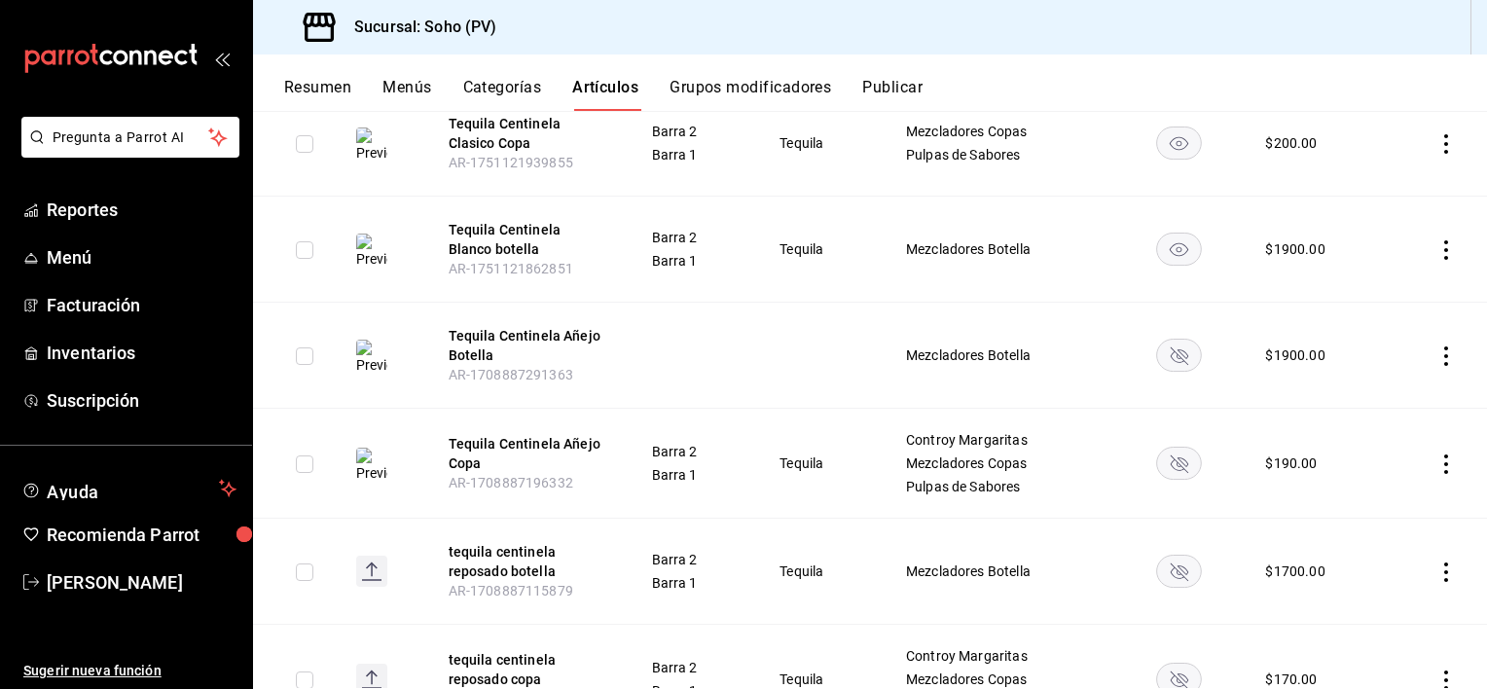
scroll to position [308, 0]
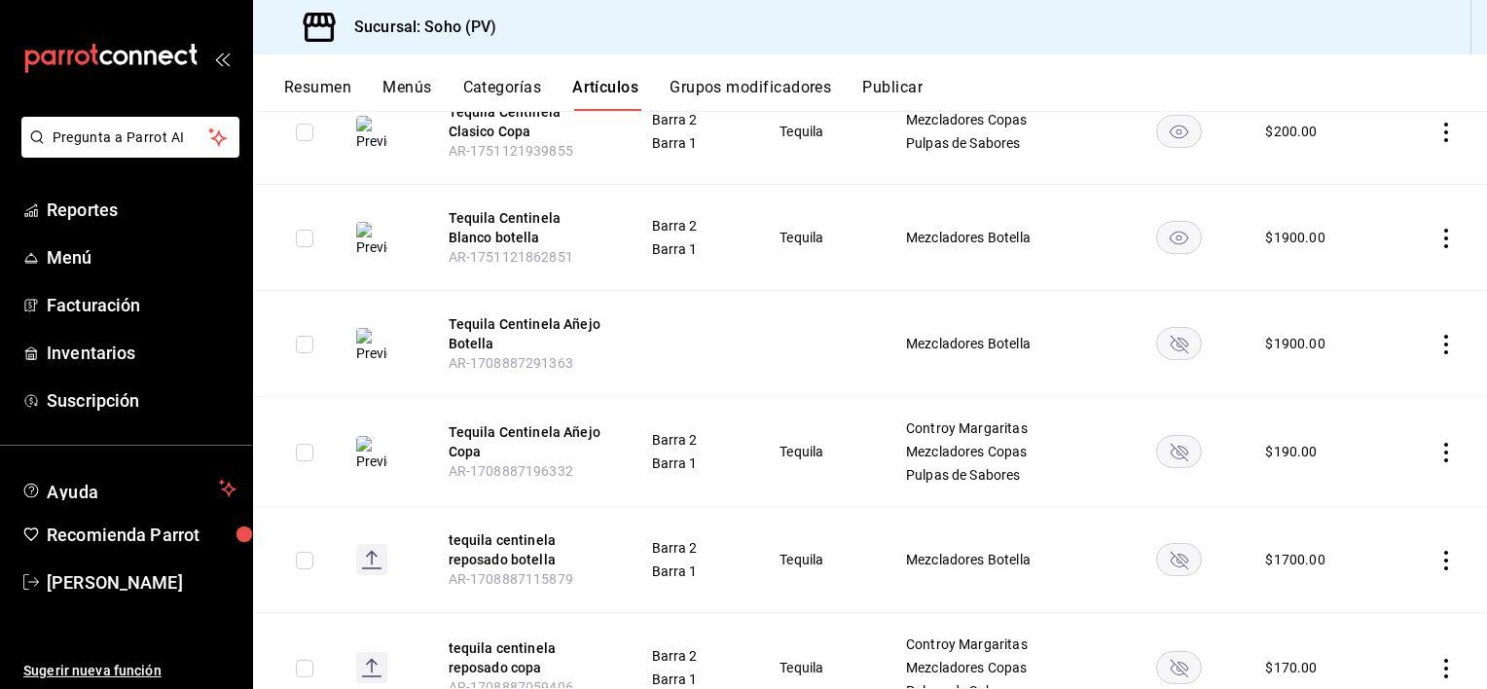
type input "cent"
click at [1444, 343] on icon "actions" at bounding box center [1446, 344] width 4 height 19
drag, startPoint x: 1483, startPoint y: 329, endPoint x: 1480, endPoint y: 374, distance: 44.9
click at [1480, 374] on div at bounding box center [743, 344] width 1487 height 689
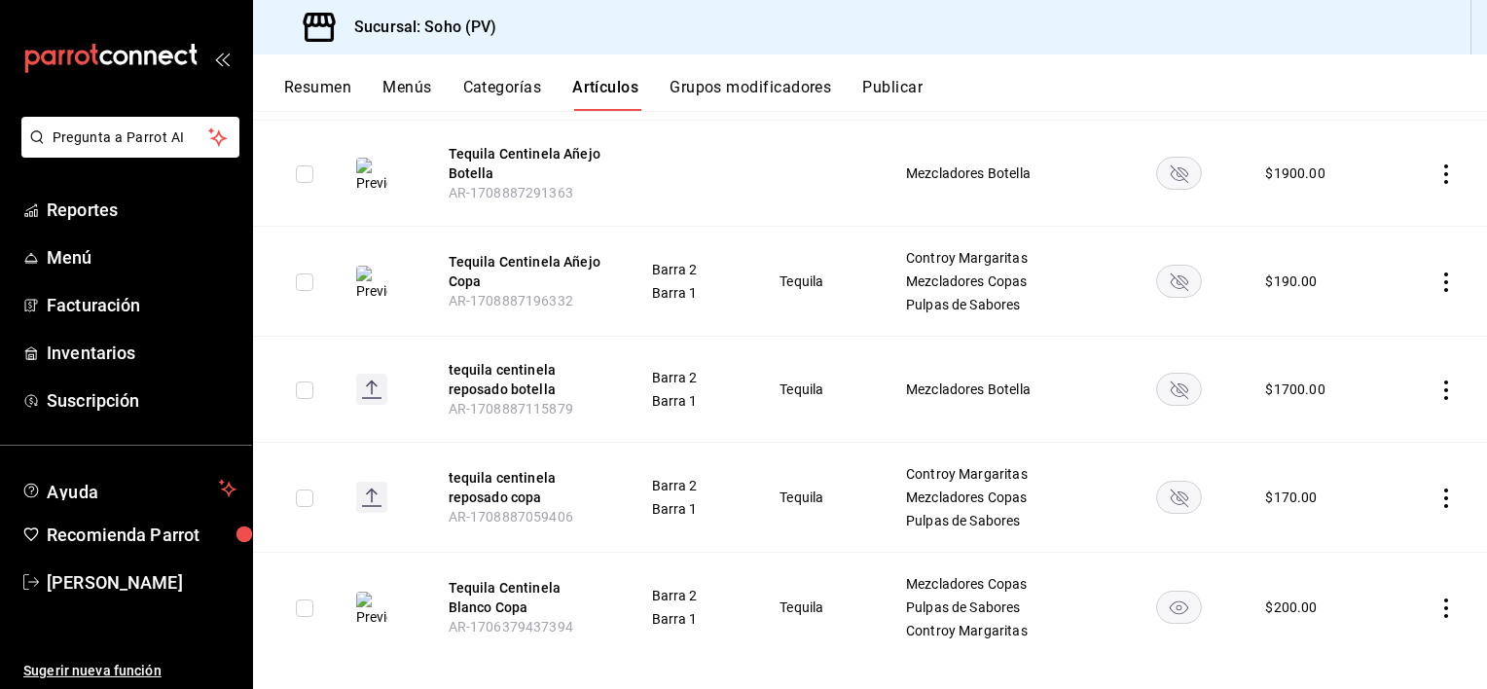
scroll to position [496, 0]
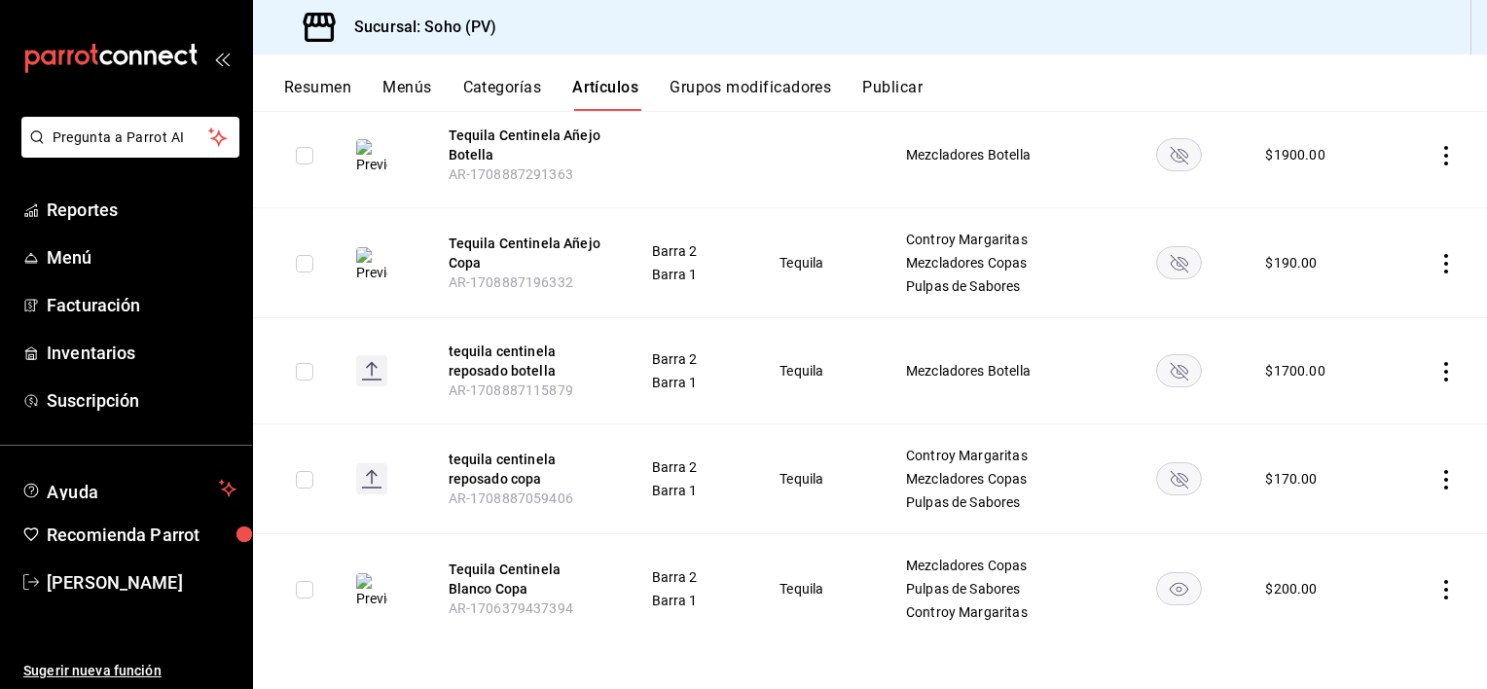
click at [1444, 487] on icon "actions" at bounding box center [1446, 479] width 4 height 19
click at [1345, 595] on div at bounding box center [1330, 604] width 35 height 19
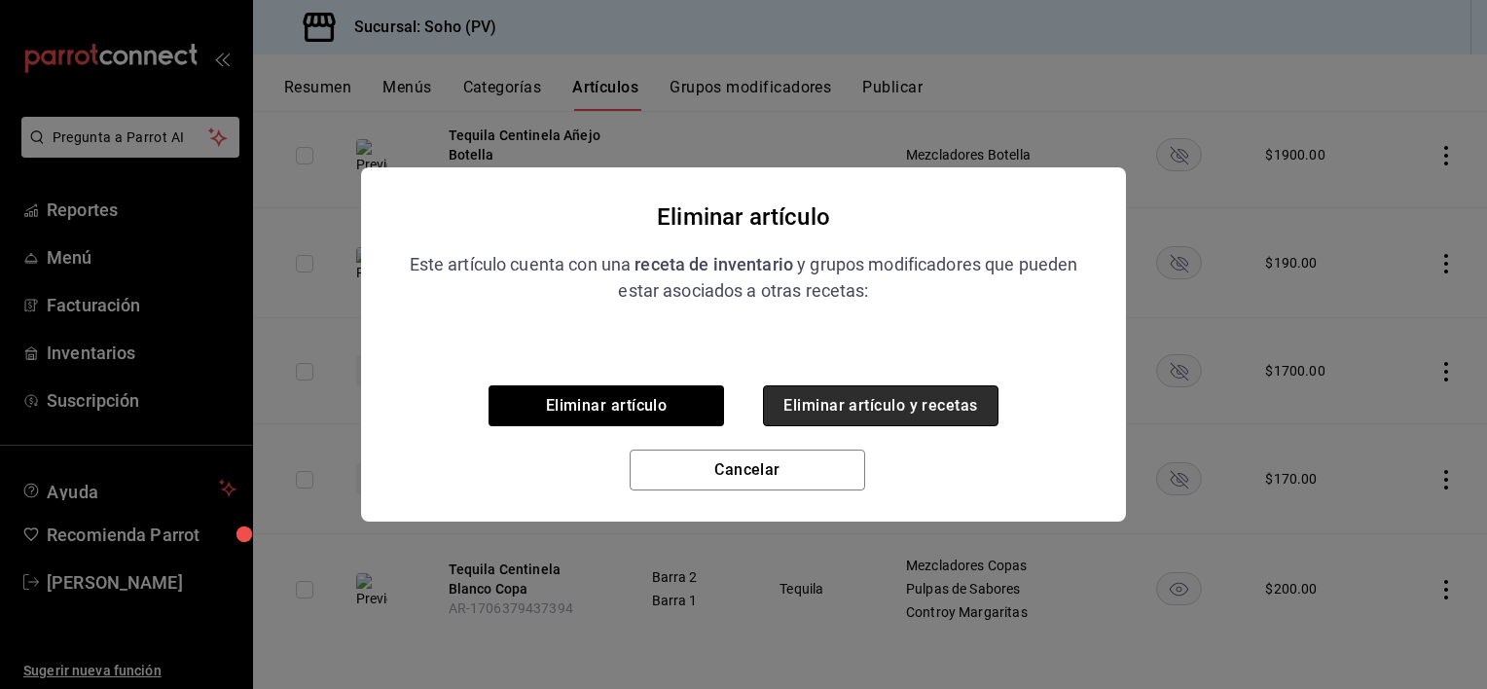
click at [979, 409] on button "Eliminar artículo y recetas" at bounding box center [880, 405] width 235 height 41
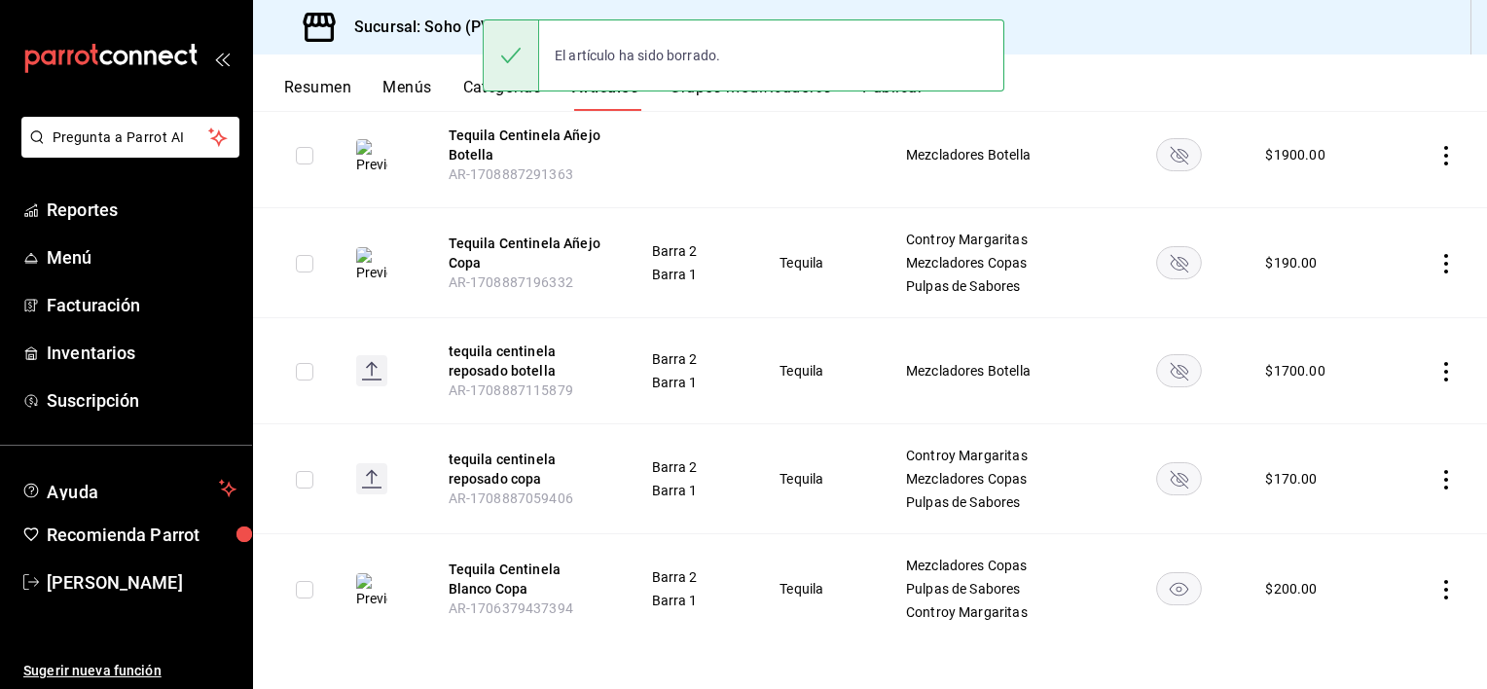
scroll to position [387, 0]
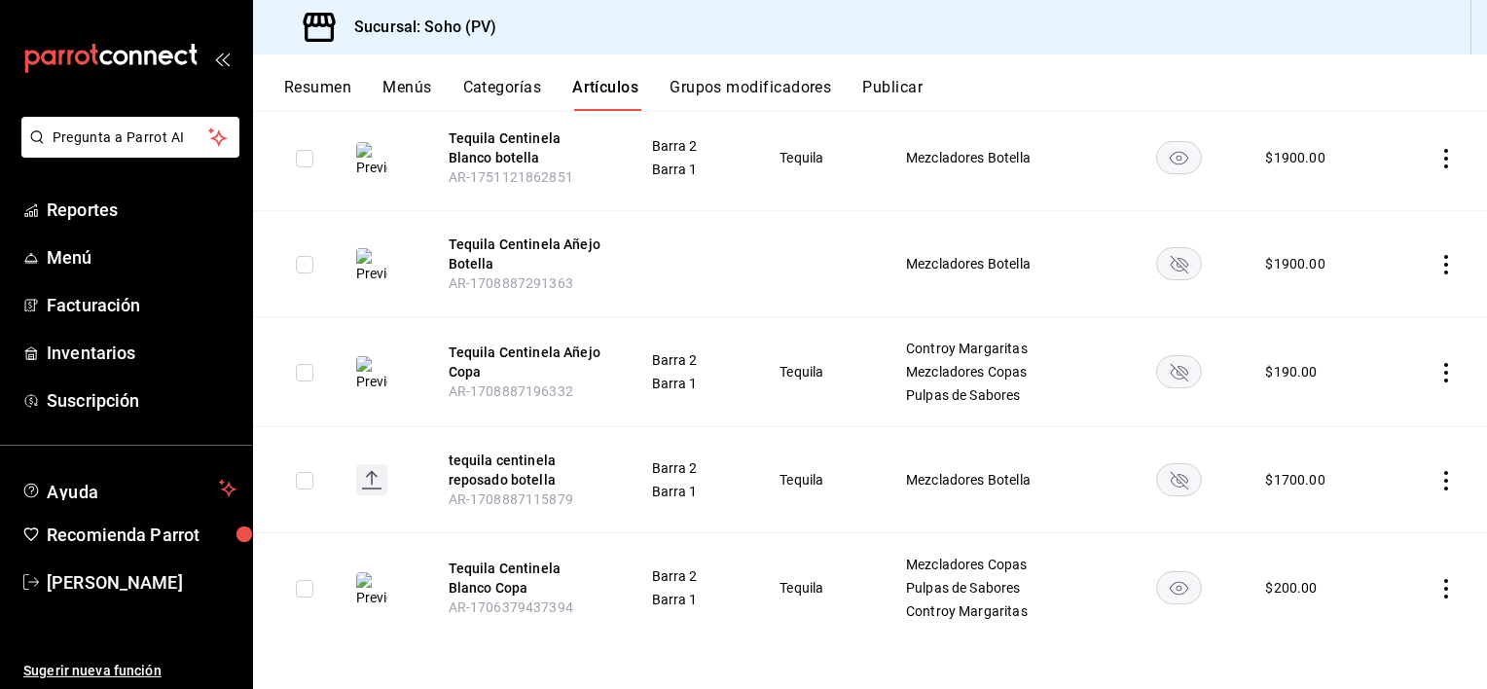
click at [1436, 376] on icon "actions" at bounding box center [1445, 372] width 19 height 19
click at [1360, 496] on span "Eliminar" at bounding box center [1373, 496] width 50 height 16
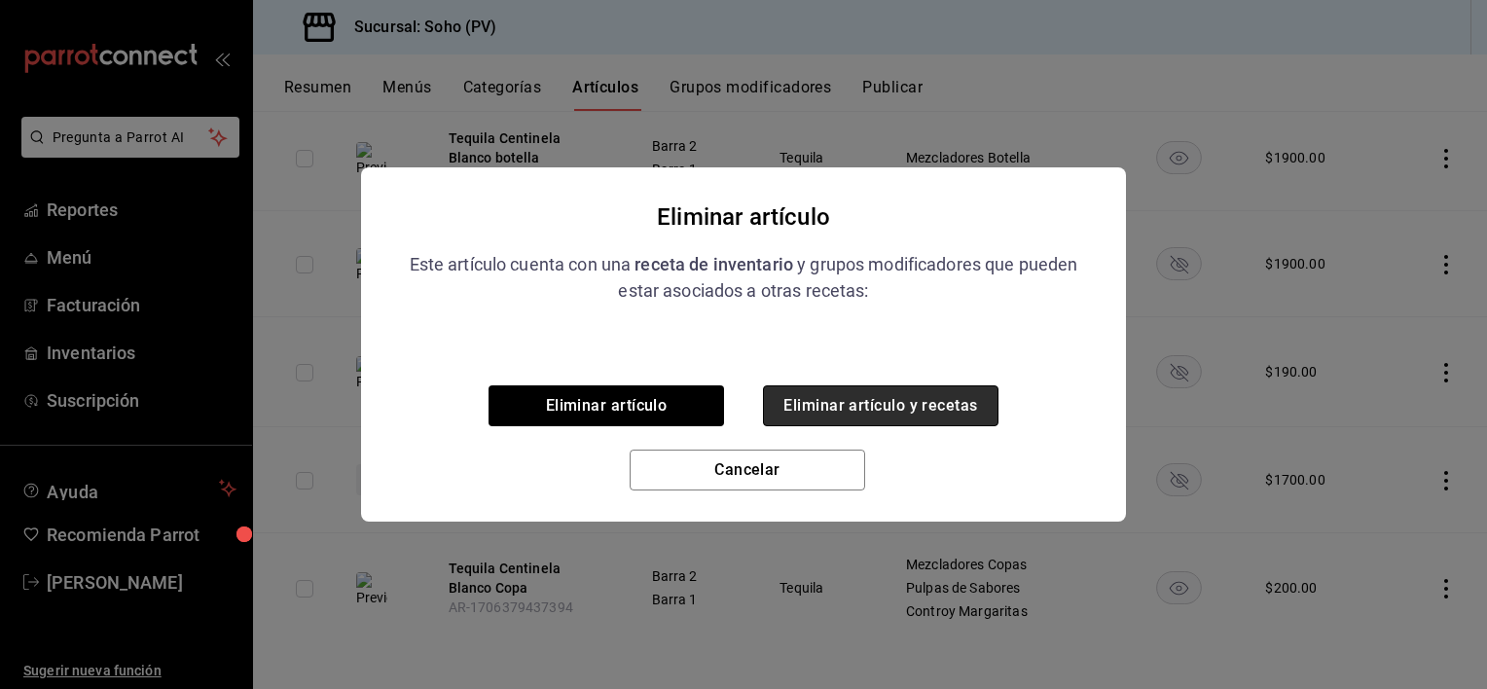
click at [970, 413] on button "Eliminar artículo y recetas" at bounding box center [880, 405] width 235 height 41
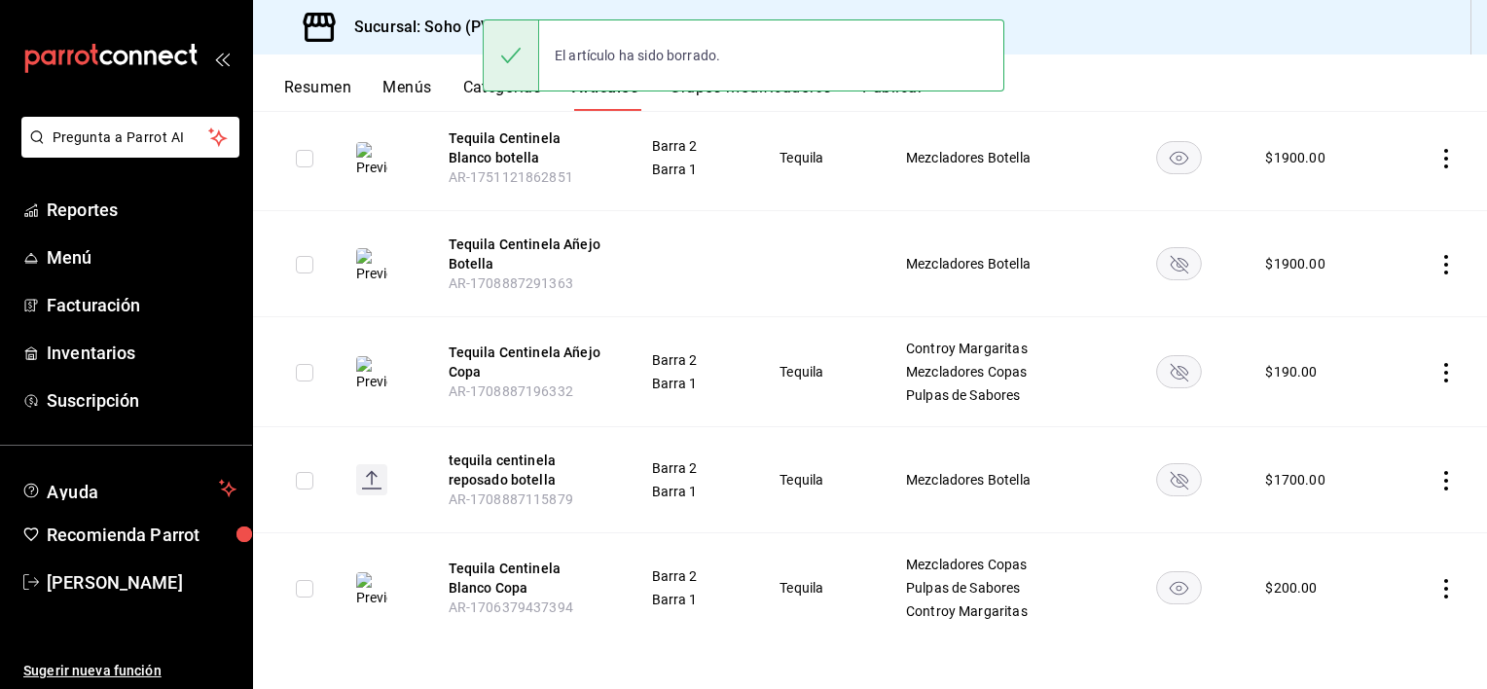
scroll to position [277, 0]
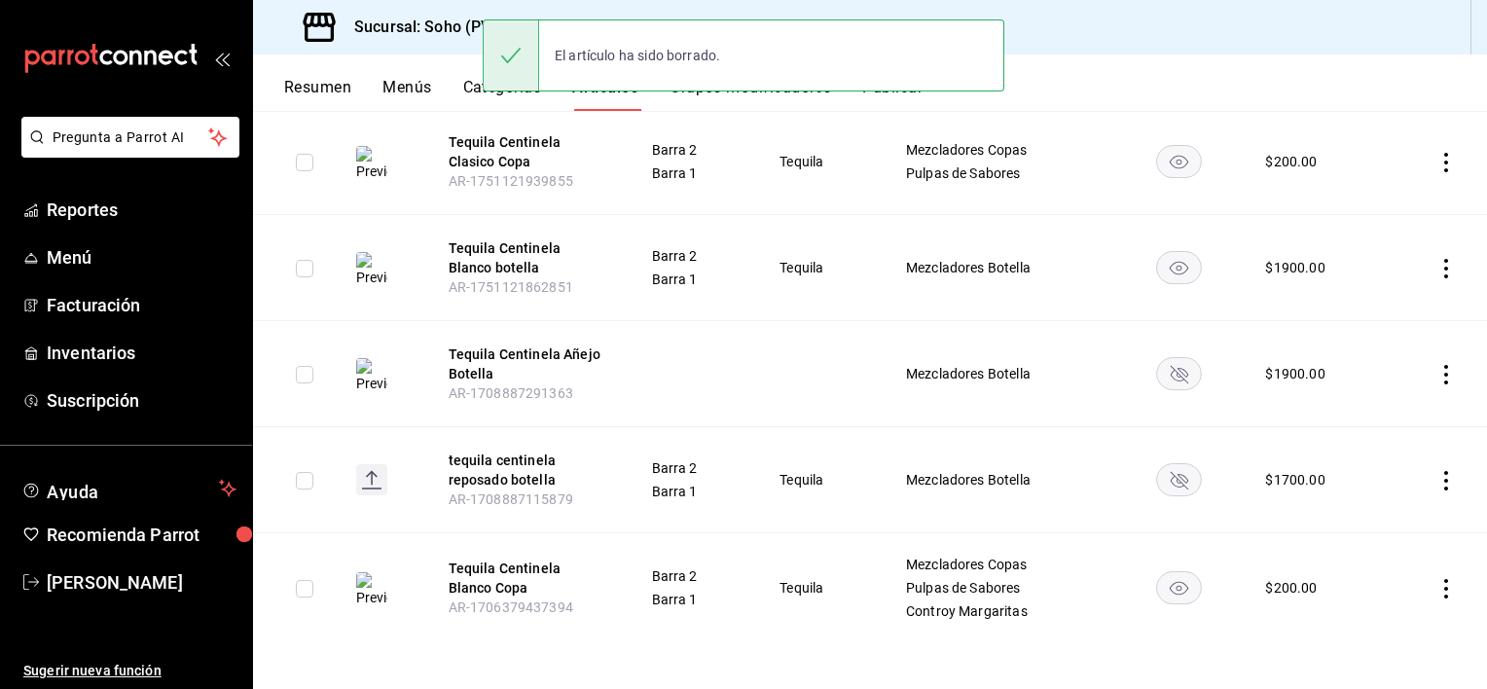
click at [1441, 366] on td at bounding box center [1437, 374] width 100 height 106
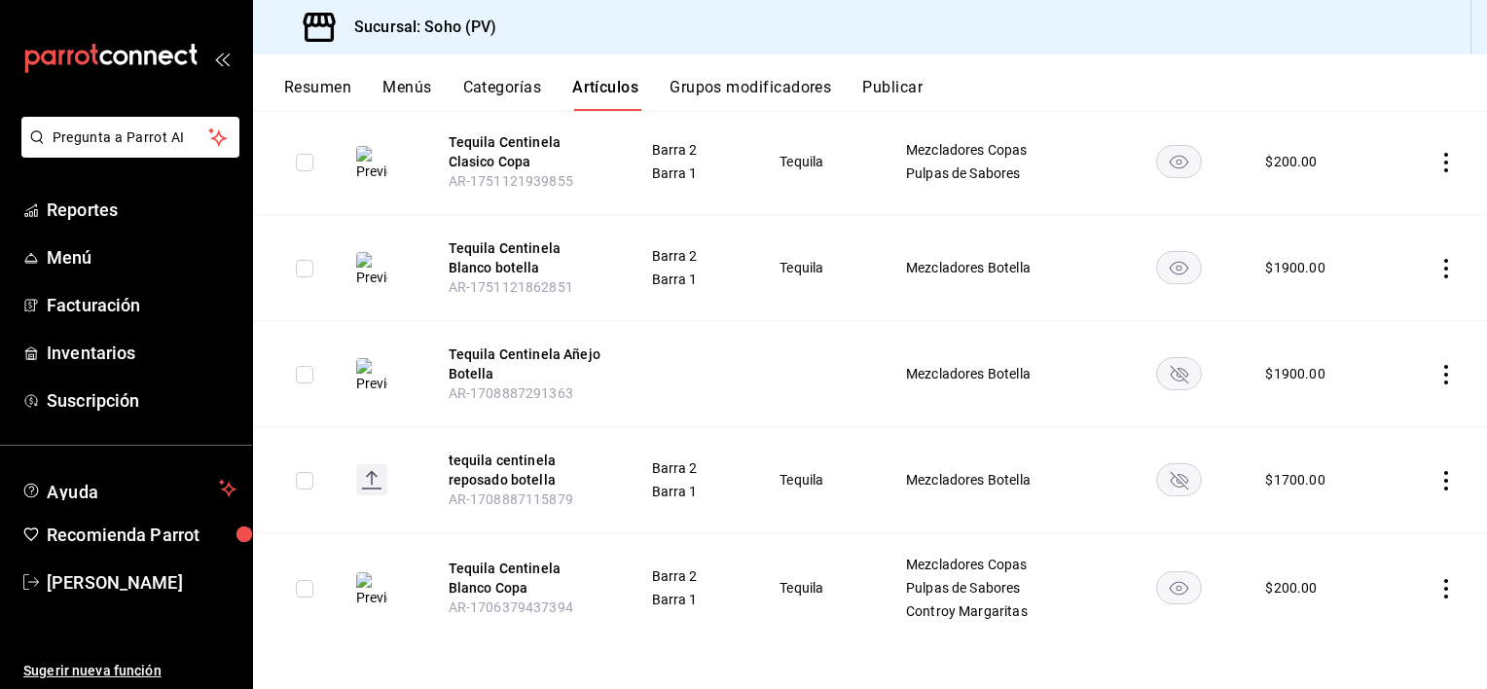
click at [1436, 366] on icon "actions" at bounding box center [1445, 374] width 19 height 19
click at [1373, 487] on li "Eliminar" at bounding box center [1355, 499] width 117 height 40
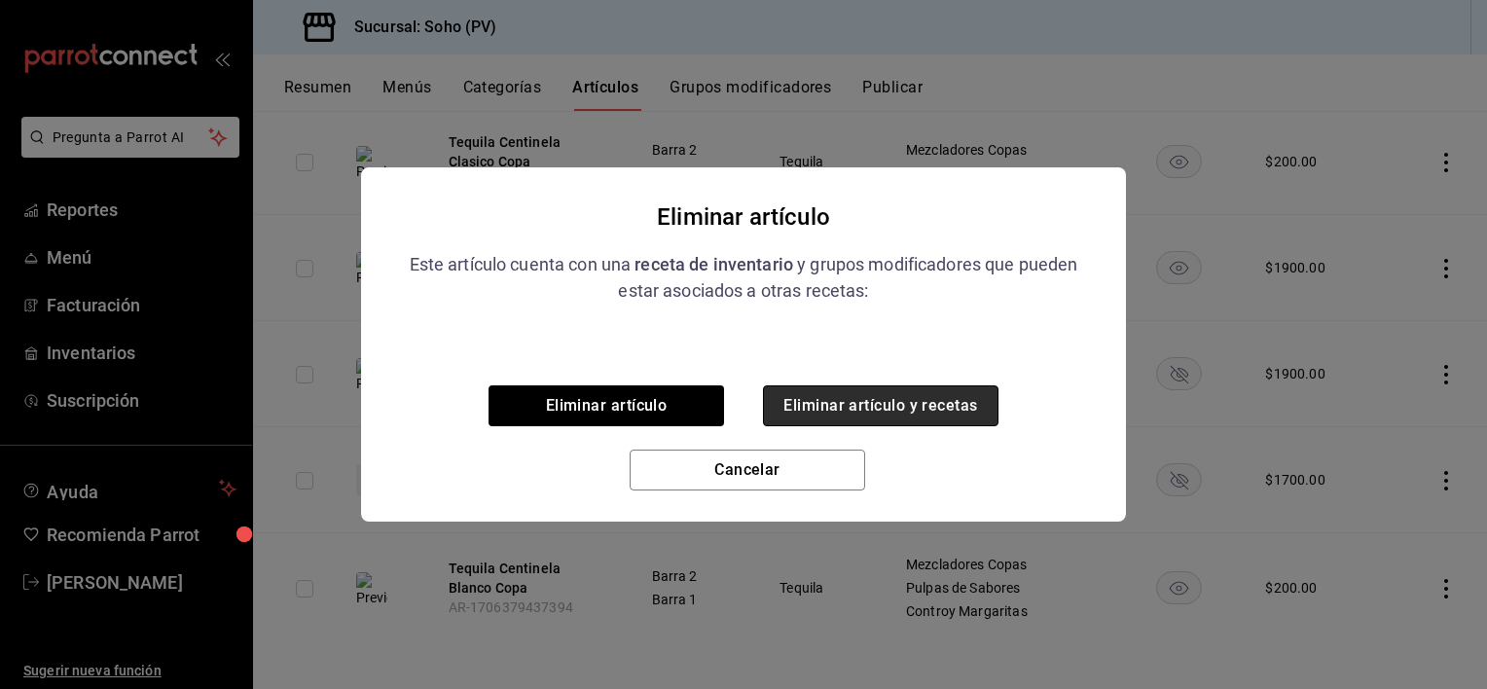
click at [971, 408] on button "Eliminar artículo y recetas" at bounding box center [880, 405] width 235 height 41
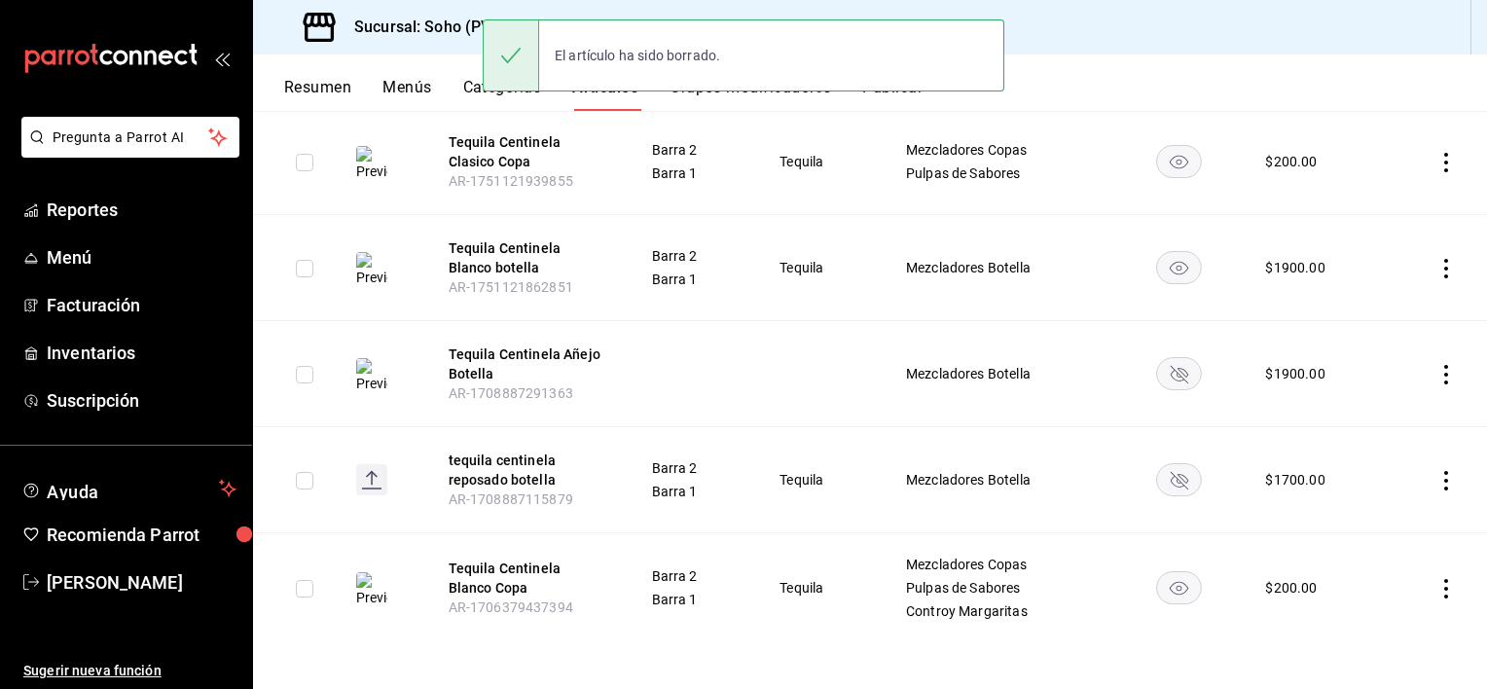
scroll to position [171, 0]
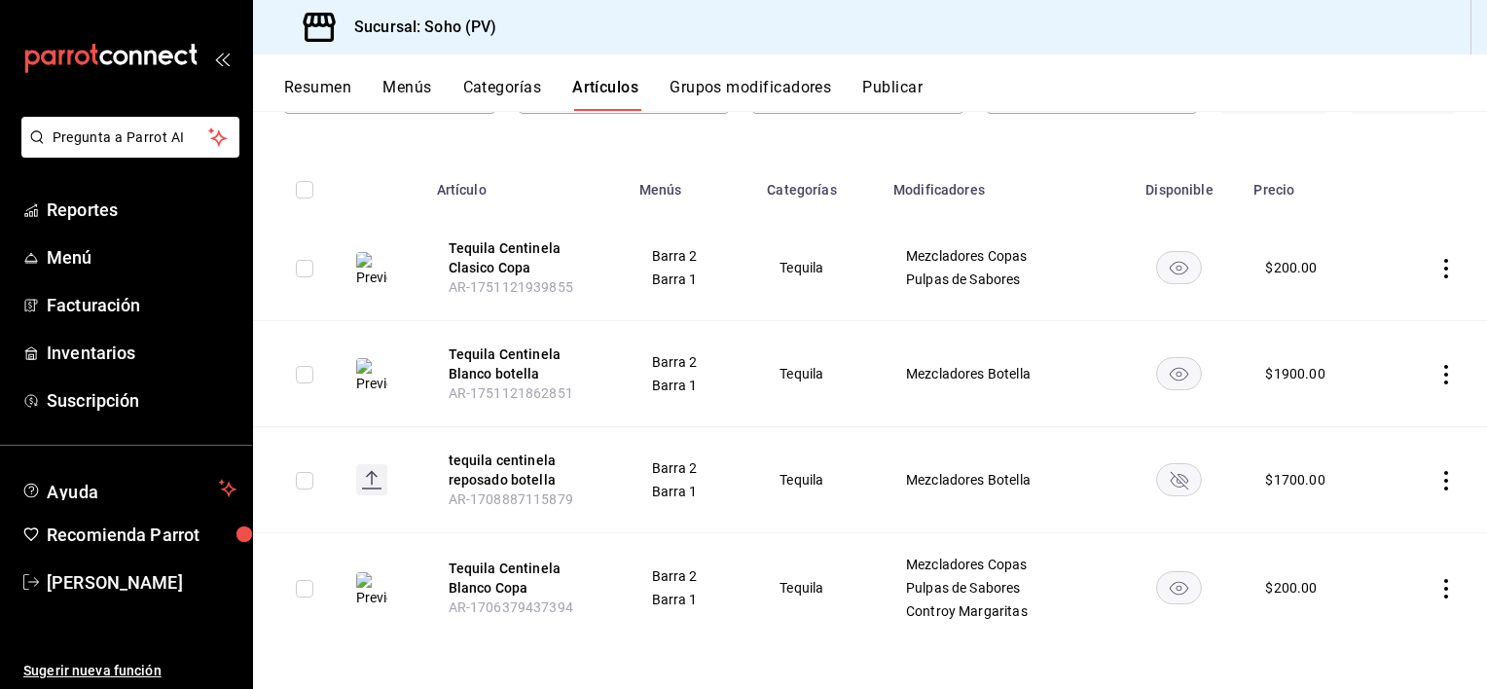
click at [1436, 481] on icon "actions" at bounding box center [1445, 480] width 19 height 19
click at [1346, 611] on div at bounding box center [1330, 605] width 35 height 19
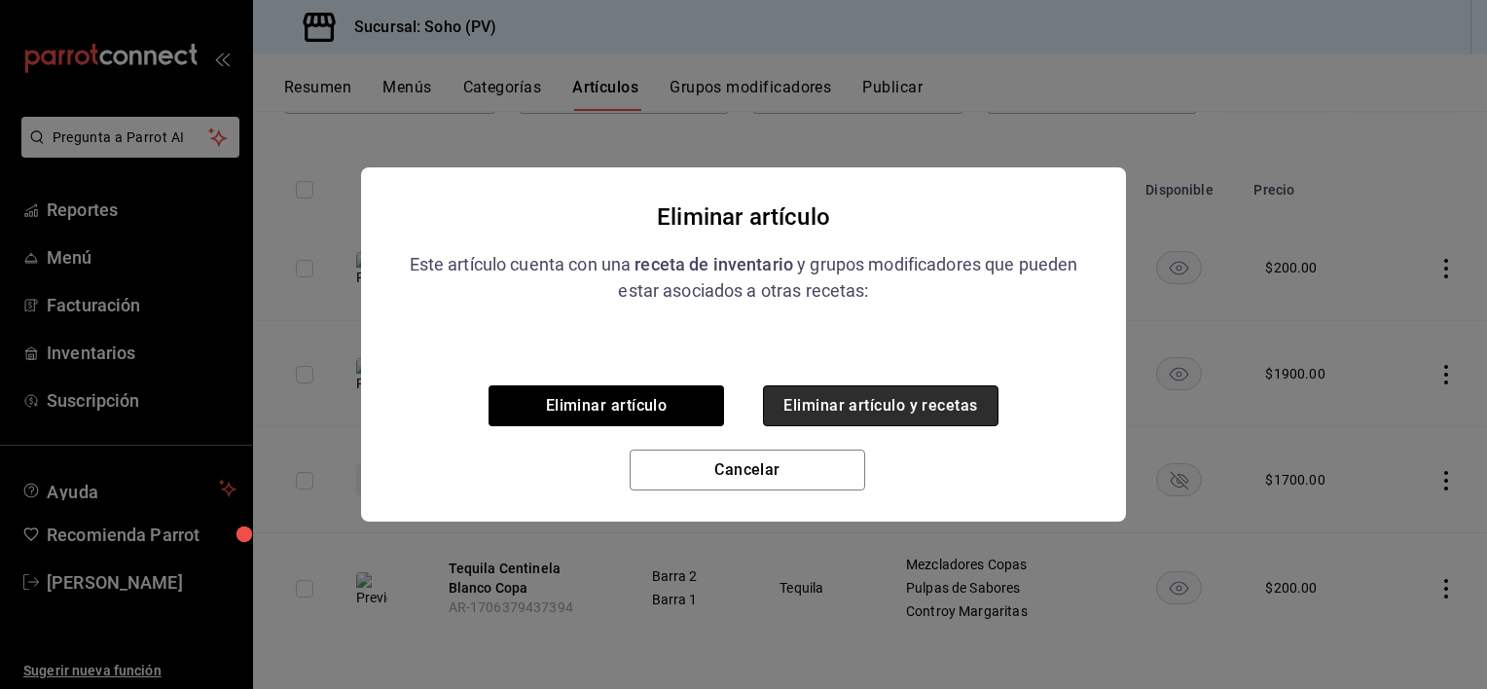
click at [958, 408] on button "Eliminar artículo y recetas" at bounding box center [880, 405] width 235 height 41
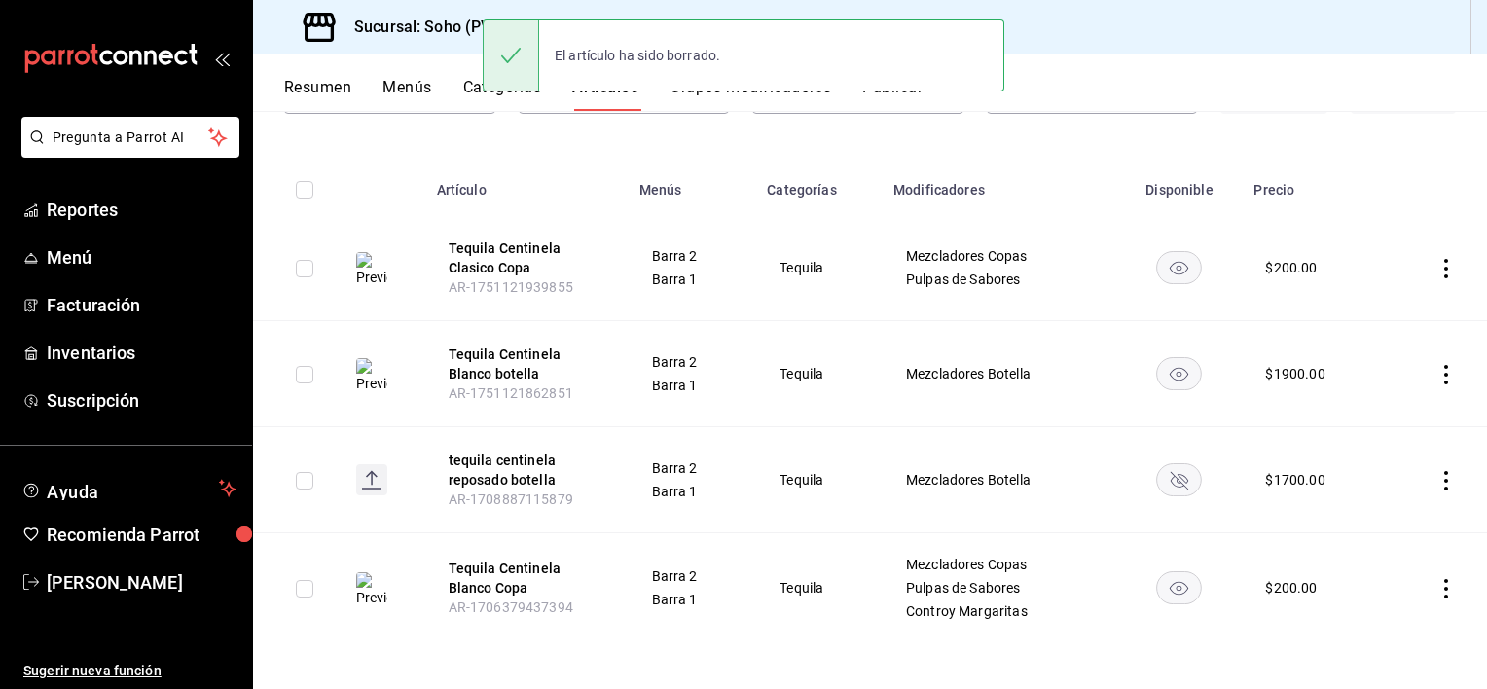
scroll to position [66, 0]
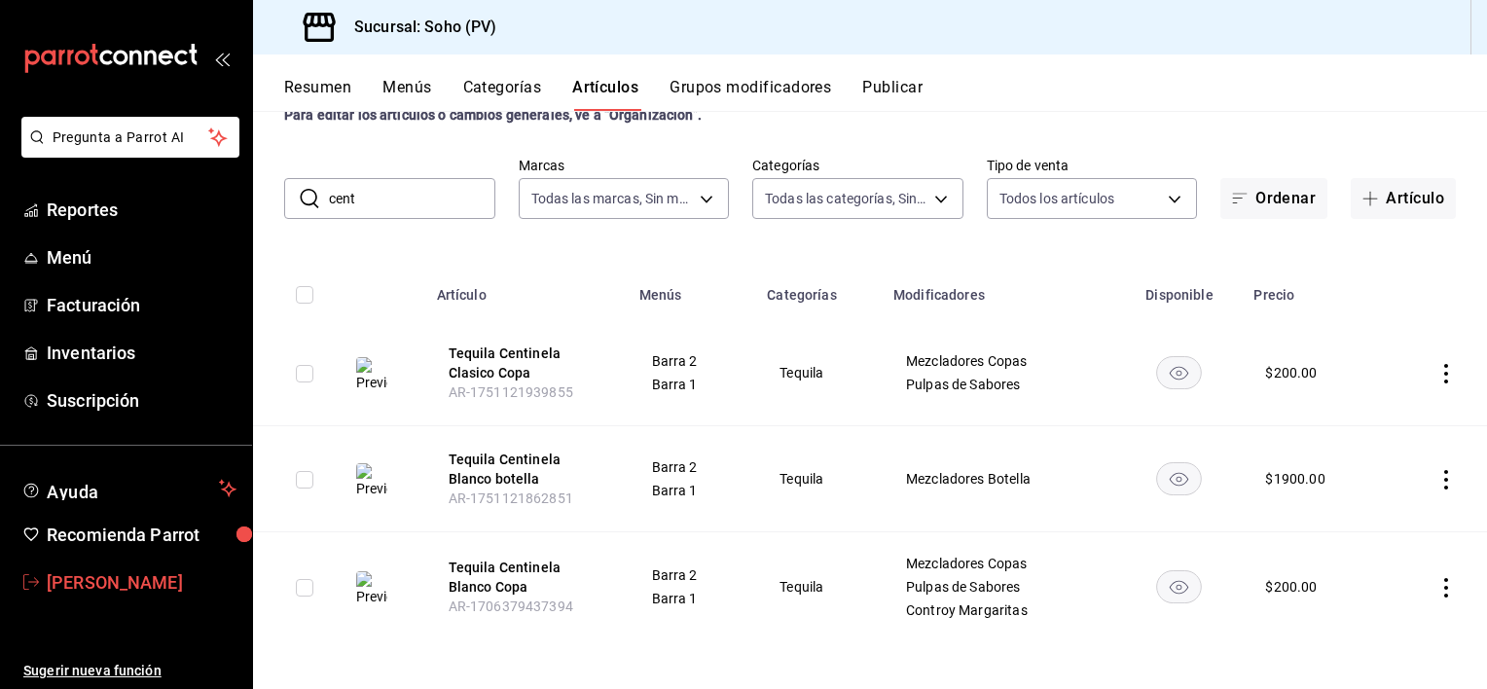
click at [182, 572] on span "Jose Alejandro Villa Zavala" at bounding box center [142, 582] width 190 height 26
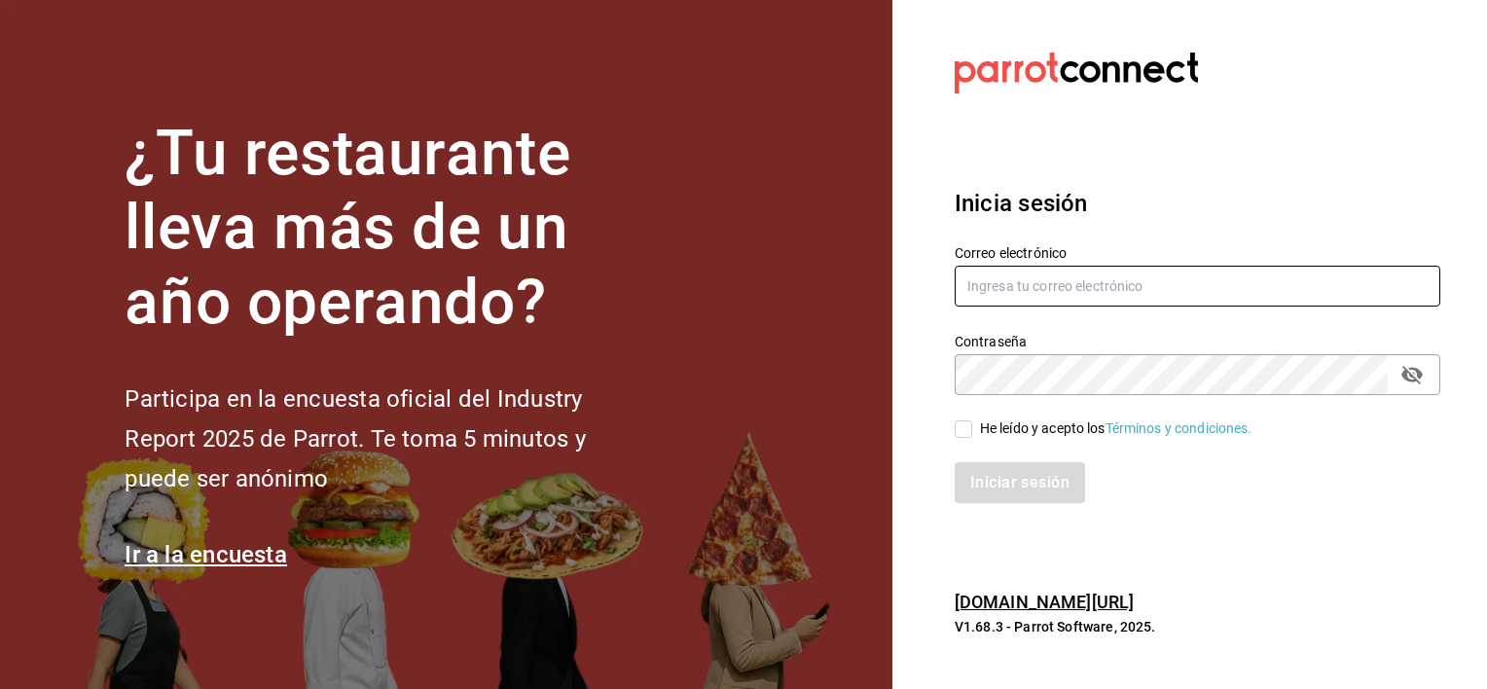
type input "[EMAIL_ADDRESS][DOMAIN_NAME]"
